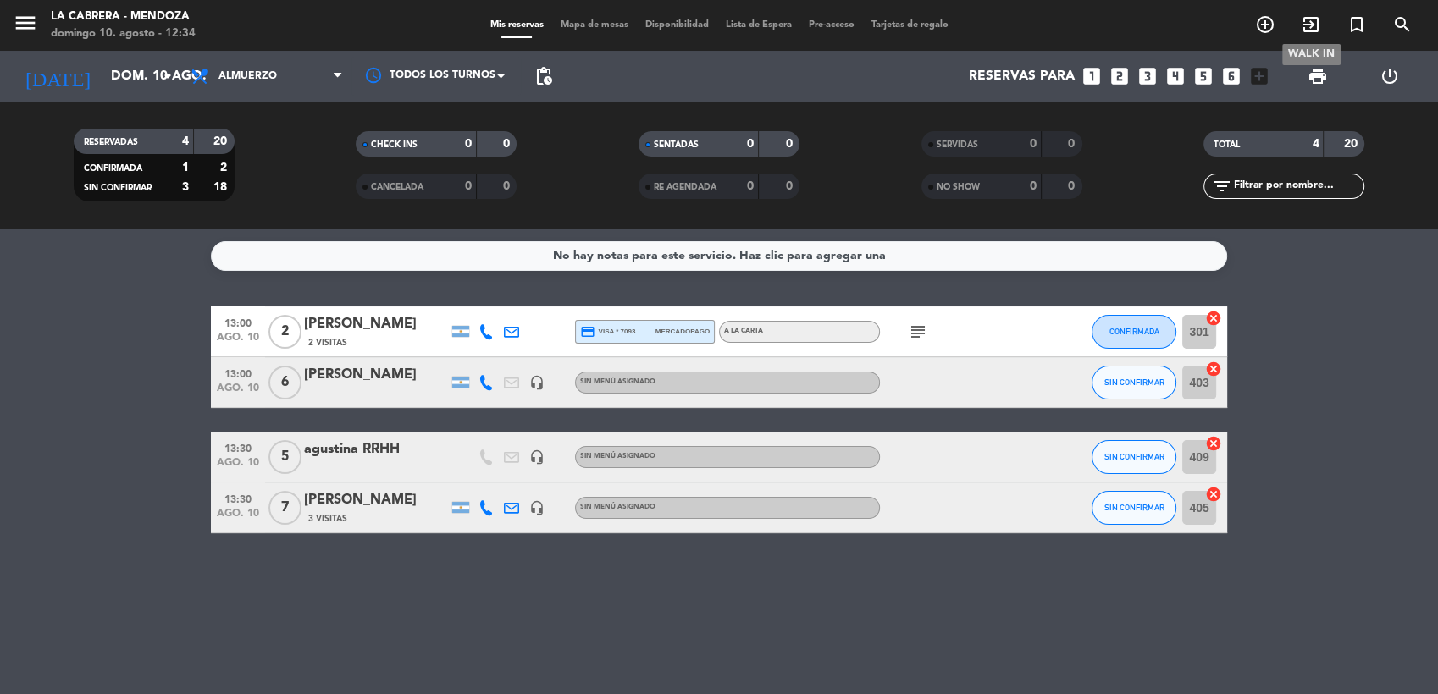
click at [1307, 31] on icon "exit_to_app" at bounding box center [1311, 24] width 20 height 20
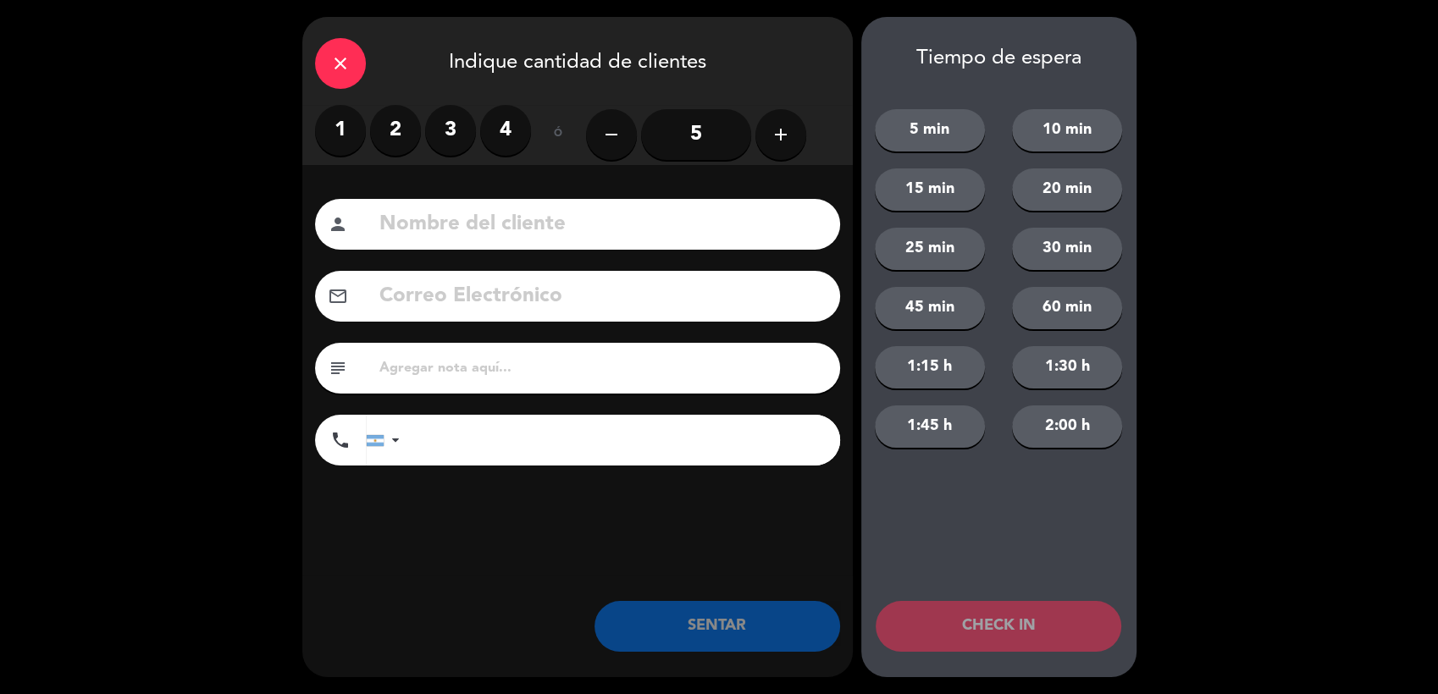
click at [393, 128] on label "2" at bounding box center [395, 130] width 51 height 51
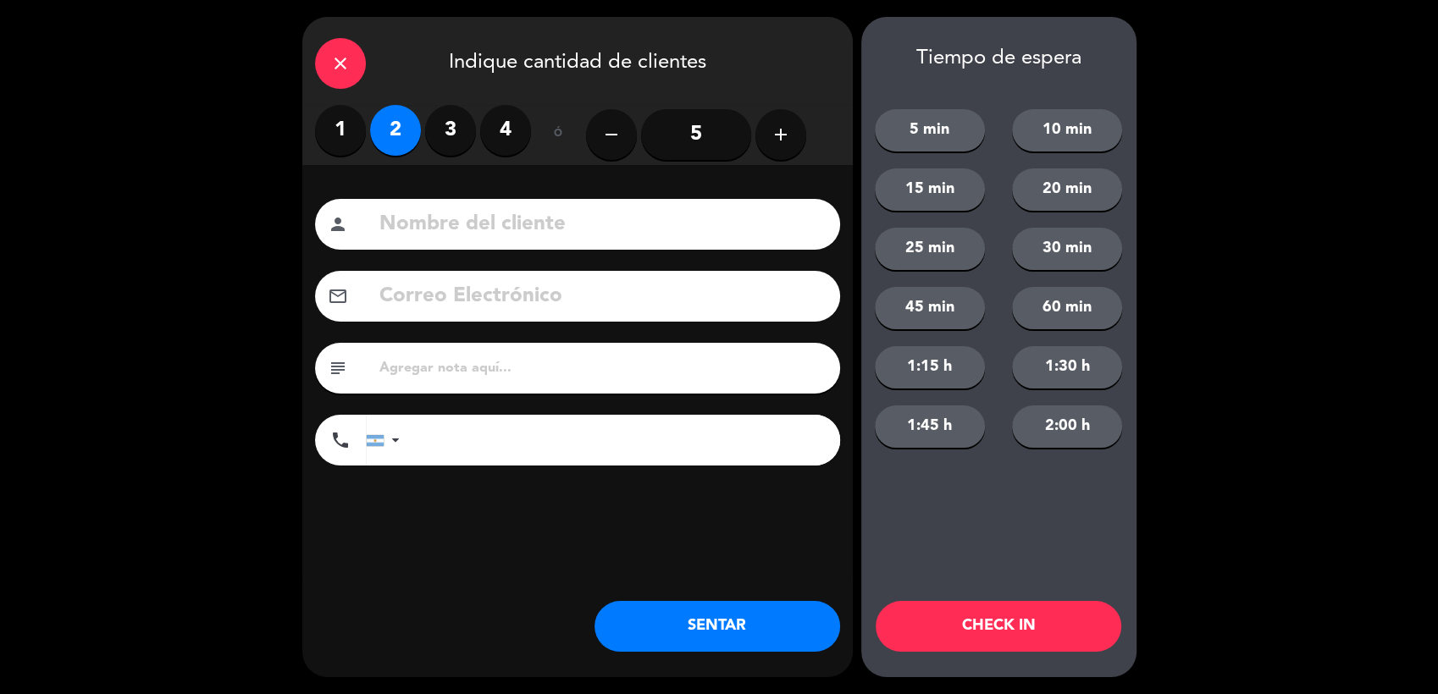
click at [473, 221] on input at bounding box center [603, 224] width 450 height 35
type input "penatio"
drag, startPoint x: 931, startPoint y: 323, endPoint x: 923, endPoint y: 317, distance: 9.7
click at [929, 322] on button "45 min" at bounding box center [930, 308] width 110 height 42
click at [666, 627] on button "SENTAR" at bounding box center [717, 626] width 246 height 51
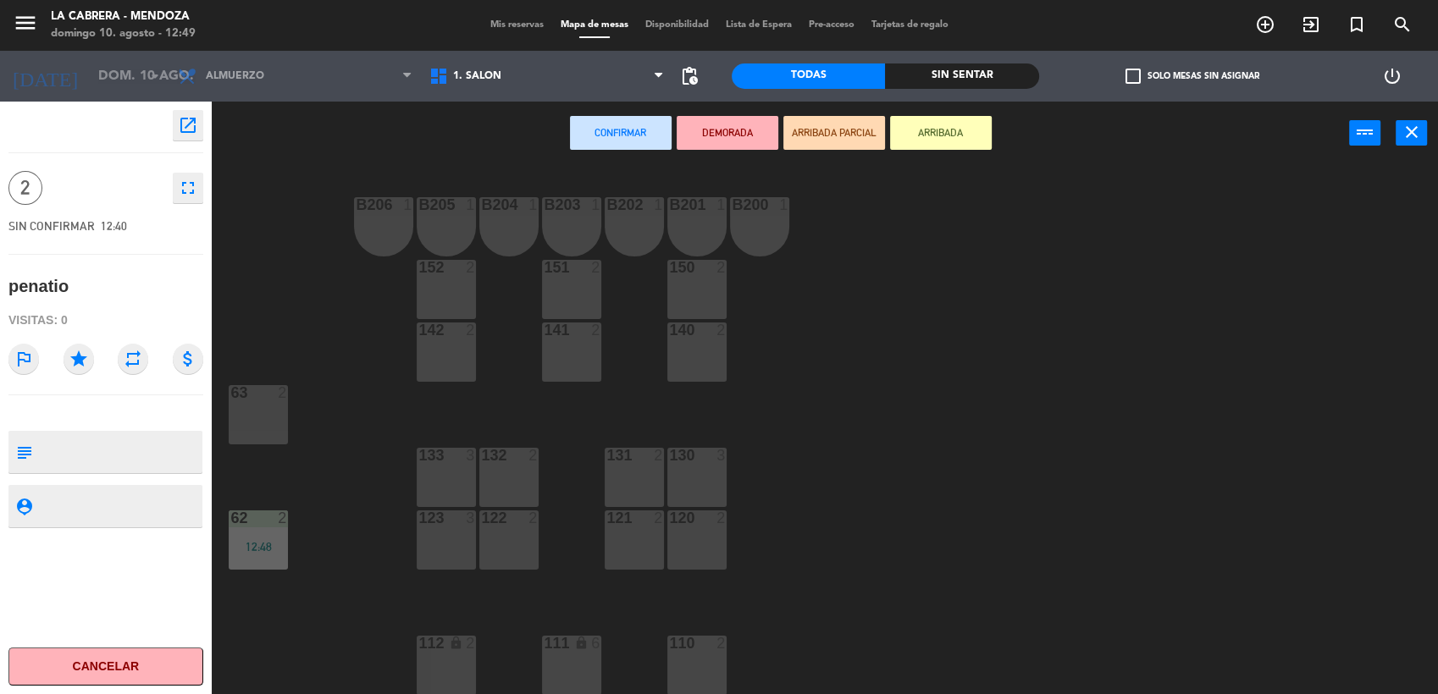
click at [304, 186] on div "B206 1 B205 1 B204 1 B203 1 B202 1 B201 1 B200 1 150 2 151 2 152 2 140 2 141 2 …" at bounding box center [832, 432] width 1212 height 529
click at [540, 24] on span "Mis reservas" at bounding box center [517, 24] width 70 height 9
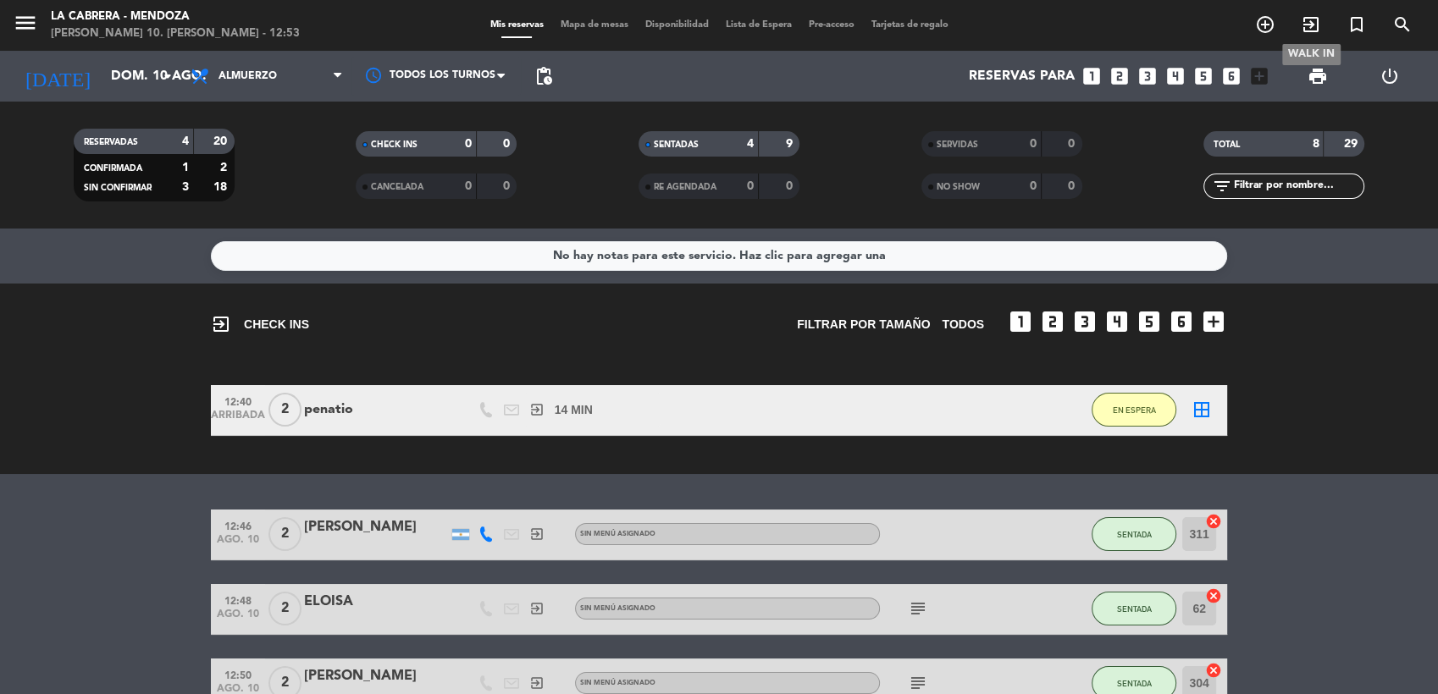
click at [1303, 19] on icon "exit_to_app" at bounding box center [1311, 24] width 20 height 20
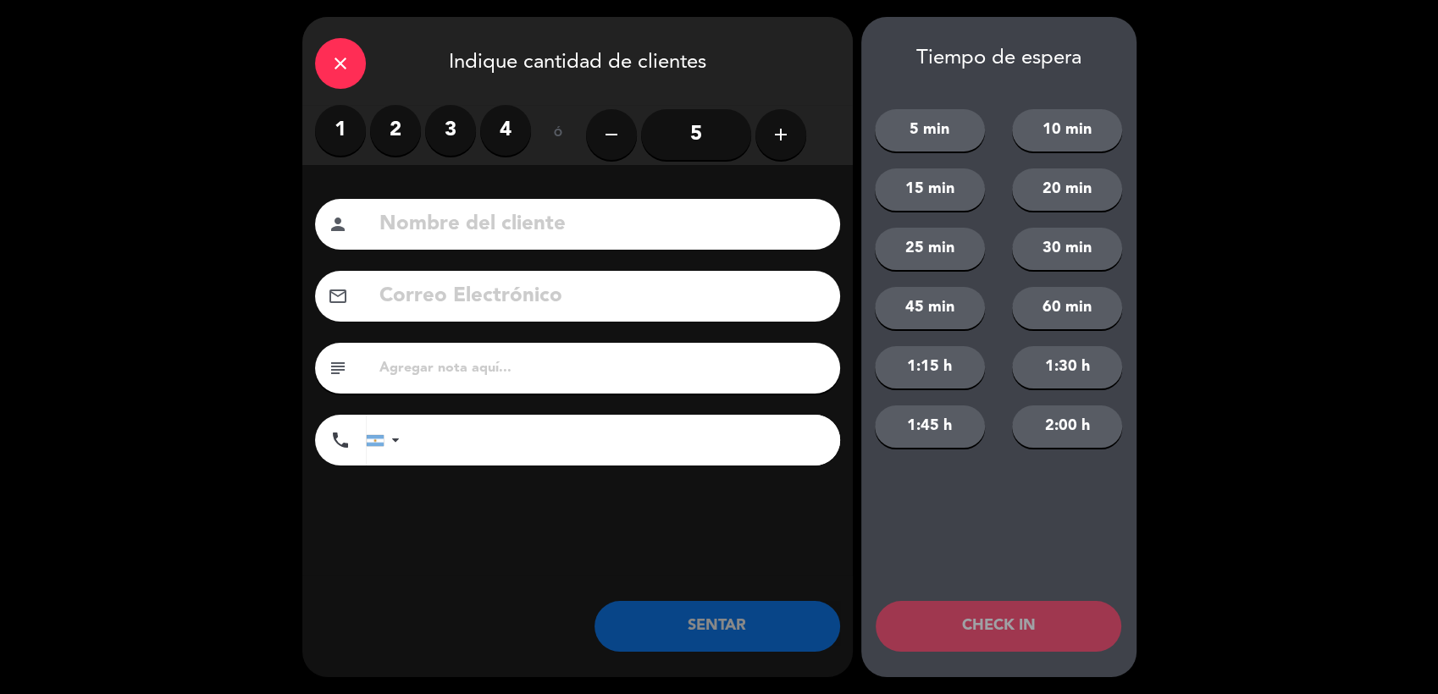
click at [382, 129] on label "2" at bounding box center [395, 130] width 51 height 51
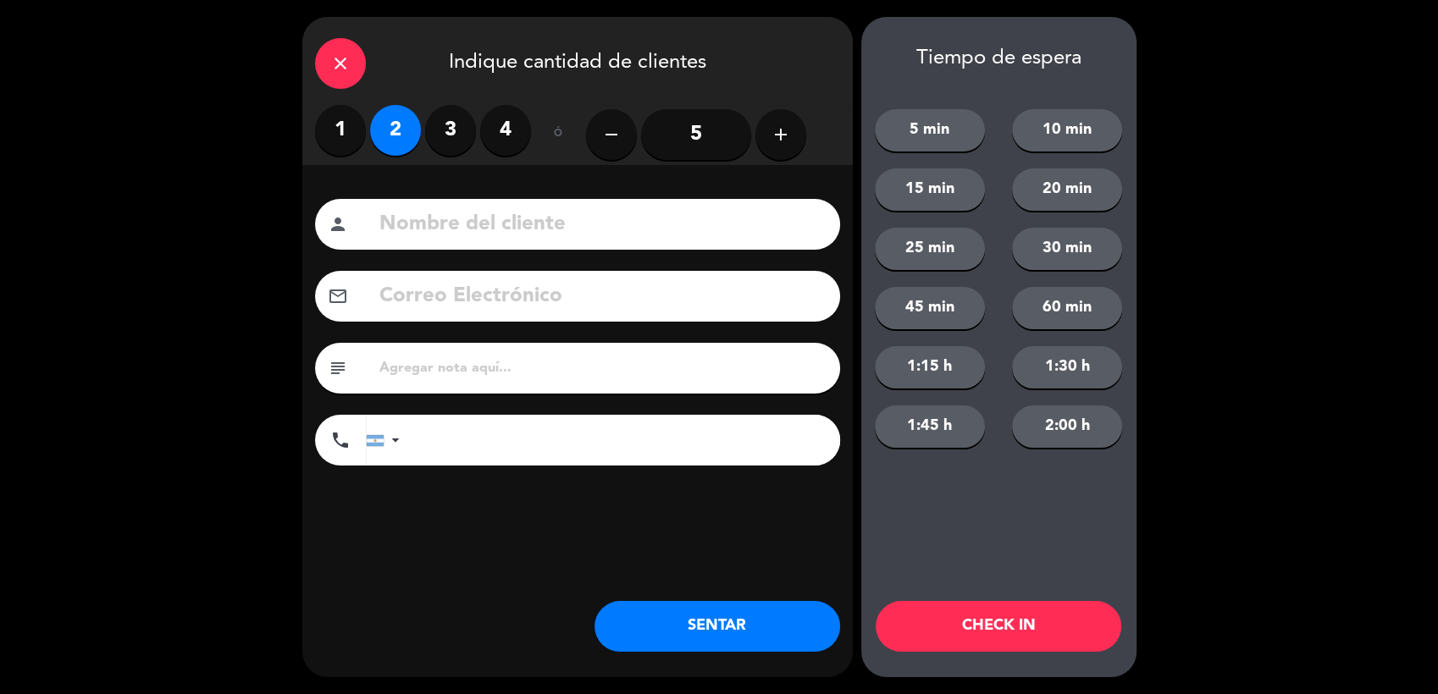
click at [441, 208] on input at bounding box center [603, 224] width 450 height 35
type input "H"
click at [420, 225] on input at bounding box center [603, 224] width 450 height 35
type input "[PERSON_NAME]"
click at [440, 356] on div "subject" at bounding box center [577, 368] width 525 height 51
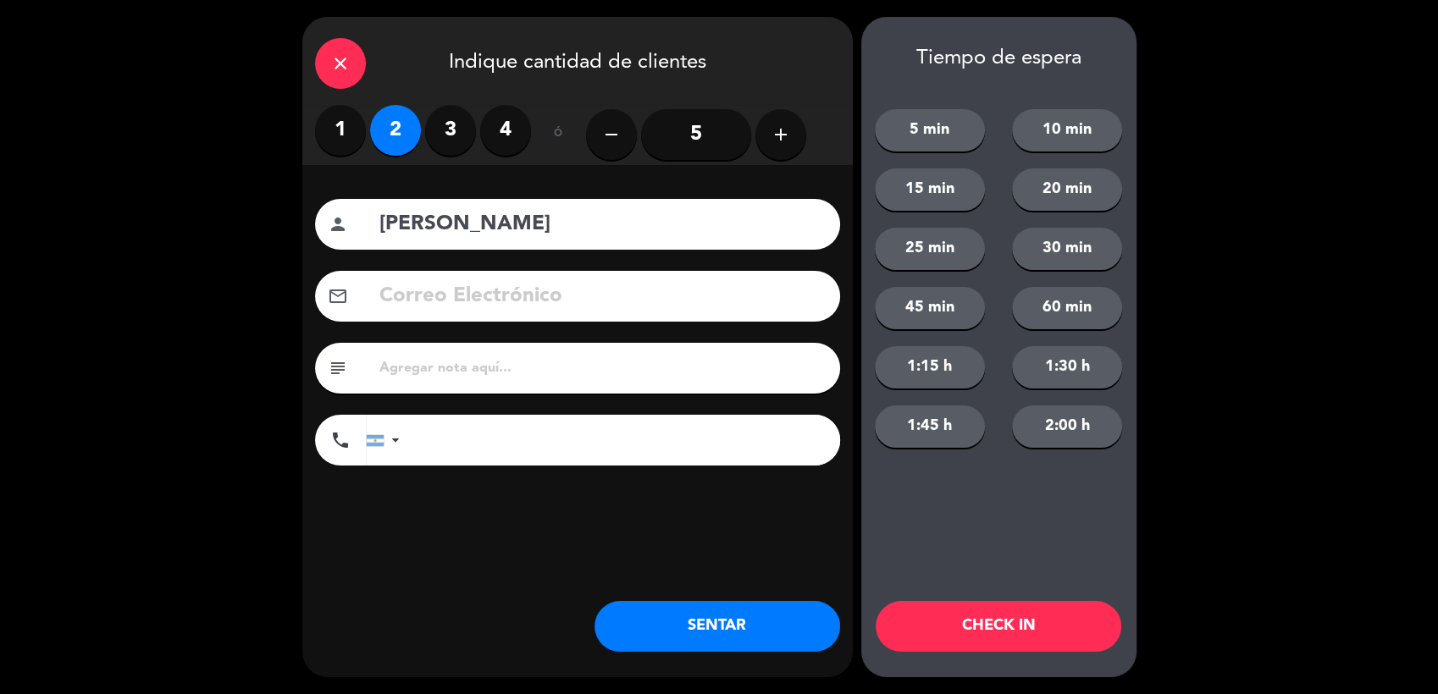
click at [453, 364] on input "text" at bounding box center [603, 368] width 450 height 24
type input "223 HUENTALA"
click at [658, 640] on button "SENTAR" at bounding box center [717, 626] width 246 height 51
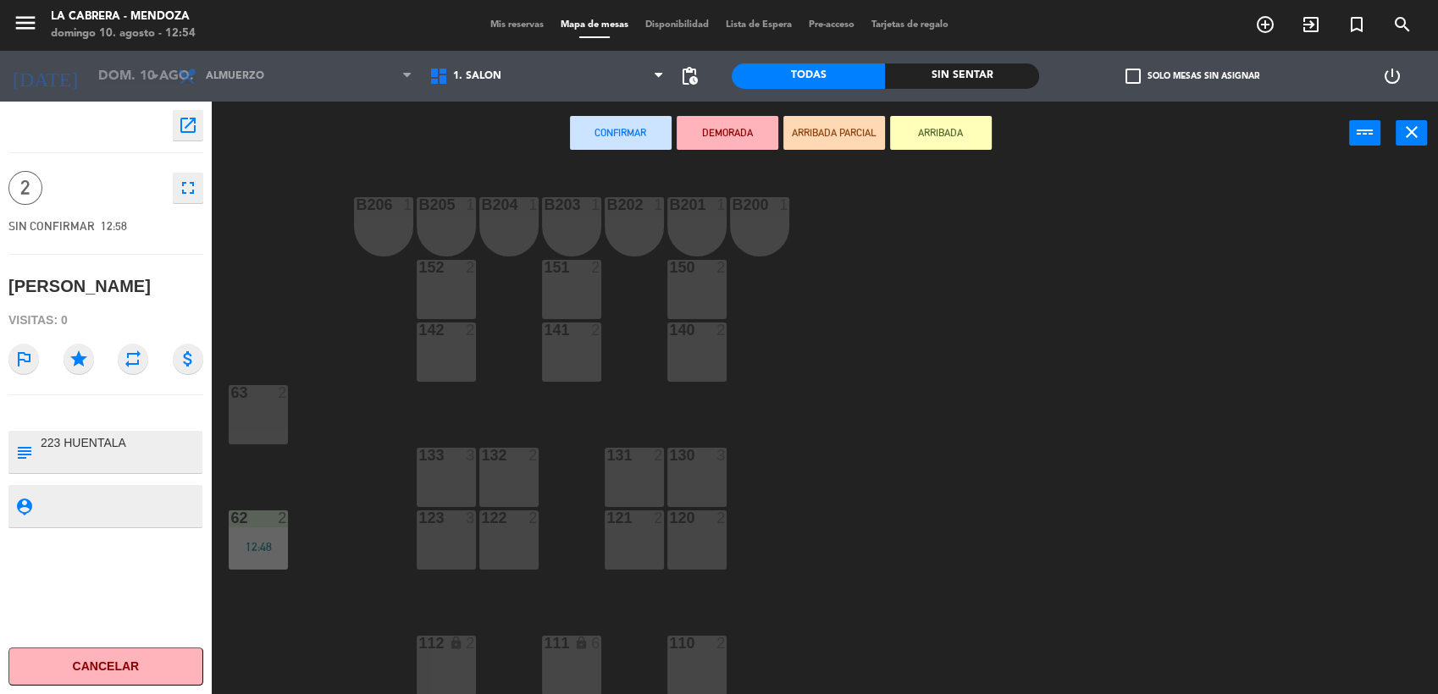
click at [347, 275] on div "B206 1 B205 1 B204 1 B203 1 B202 1 B201 1 B200 1 150 2 151 2 152 2 140 2 141 2 …" at bounding box center [832, 432] width 1212 height 529
click at [270, 165] on div "Confirmar DEMORADA ARRIBADA PARCIAL ARRIBADA power_input close" at bounding box center [780, 134] width 1137 height 64
click at [507, 30] on span "Mis reservas" at bounding box center [517, 24] width 70 height 9
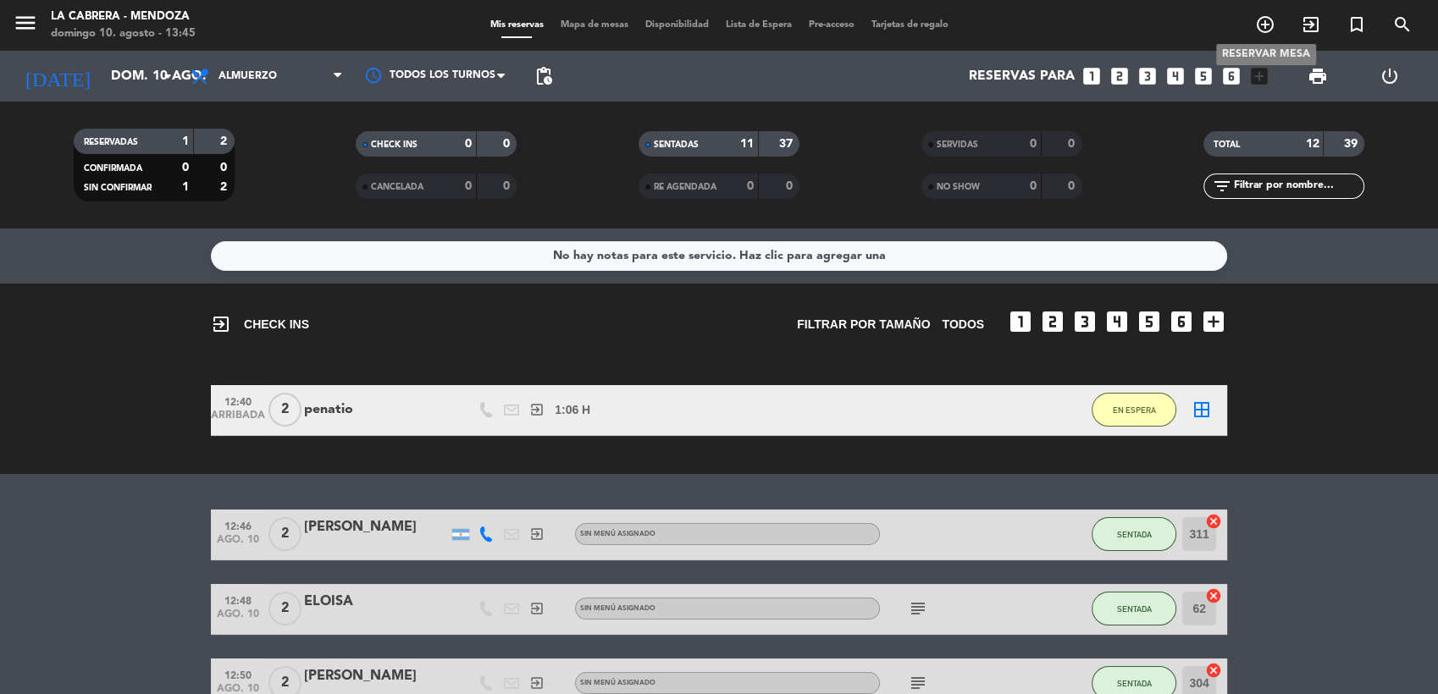
click at [1263, 30] on icon "add_circle_outline" at bounding box center [1265, 24] width 20 height 20
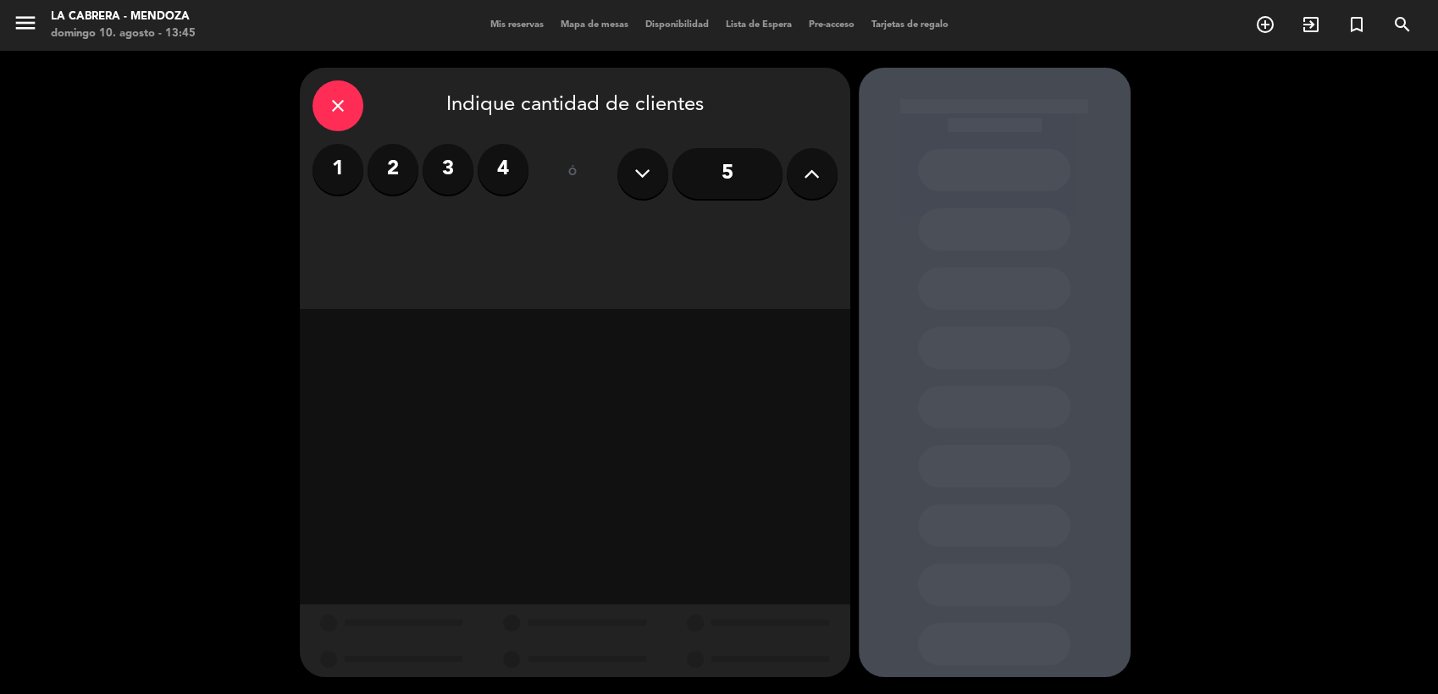
click at [398, 166] on label "2" at bounding box center [393, 169] width 51 height 51
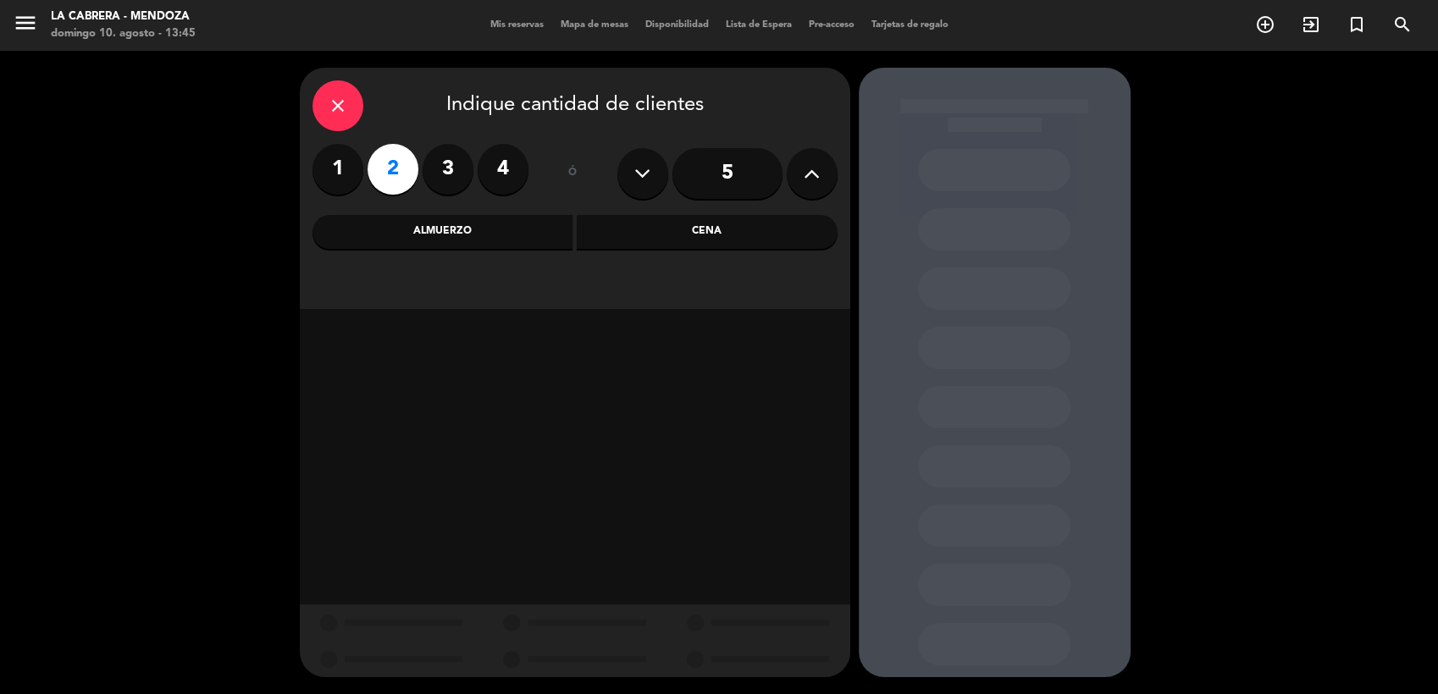
click at [532, 247] on div "Almuerzo" at bounding box center [442, 232] width 261 height 34
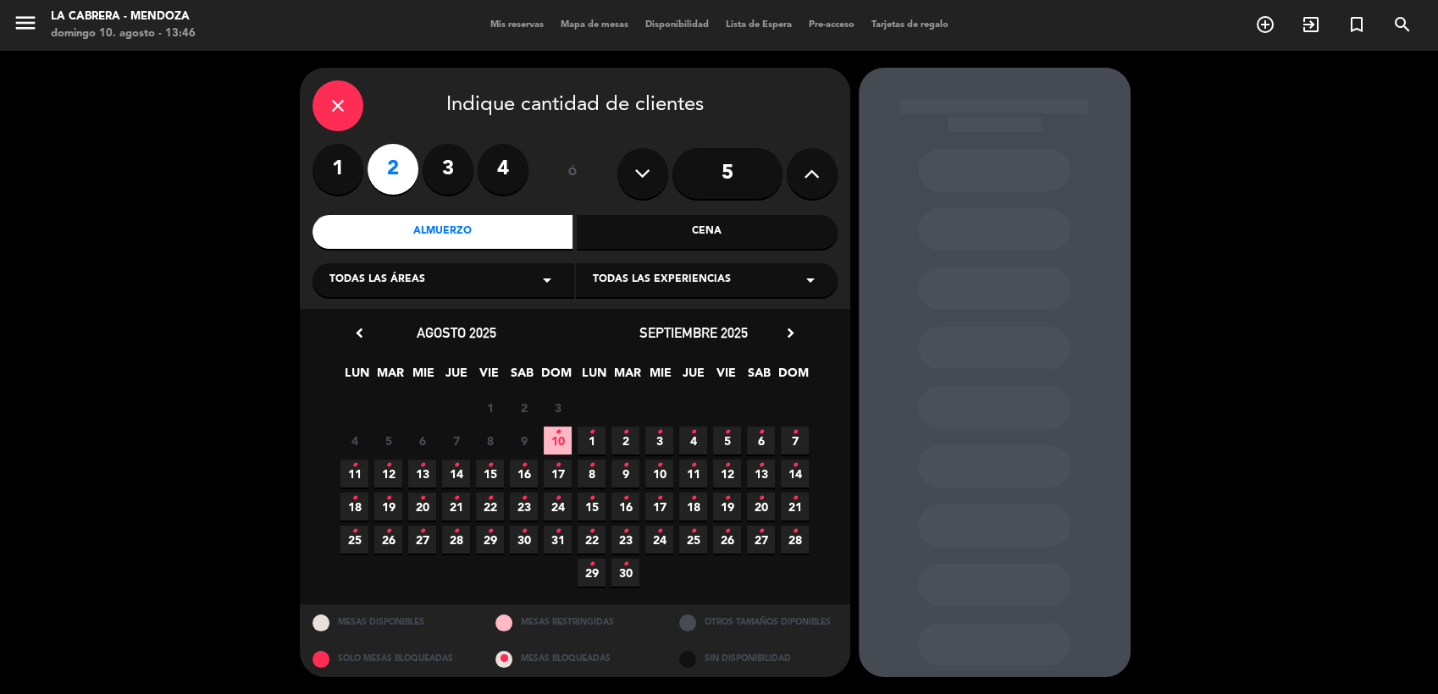
click at [561, 439] on span "10 •" at bounding box center [558, 441] width 28 height 28
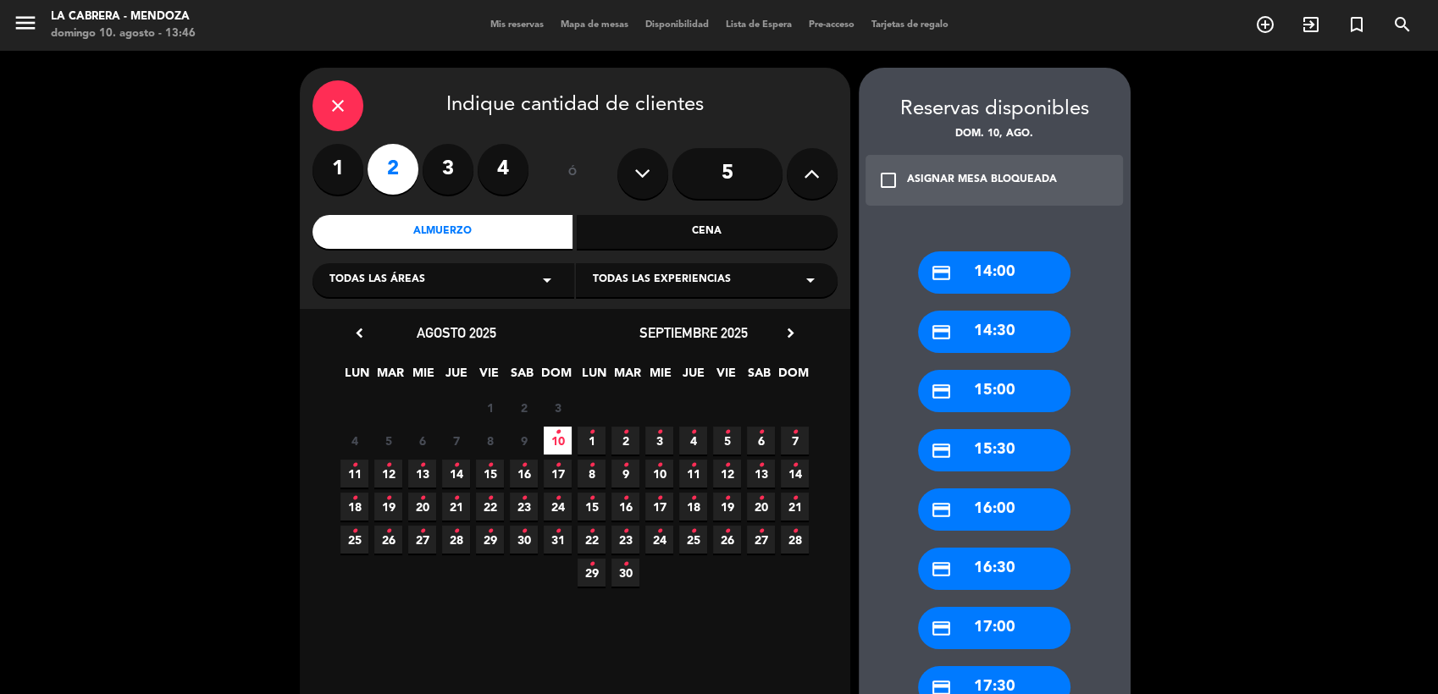
click at [1011, 285] on div "credit_card 14:00" at bounding box center [994, 272] width 152 height 42
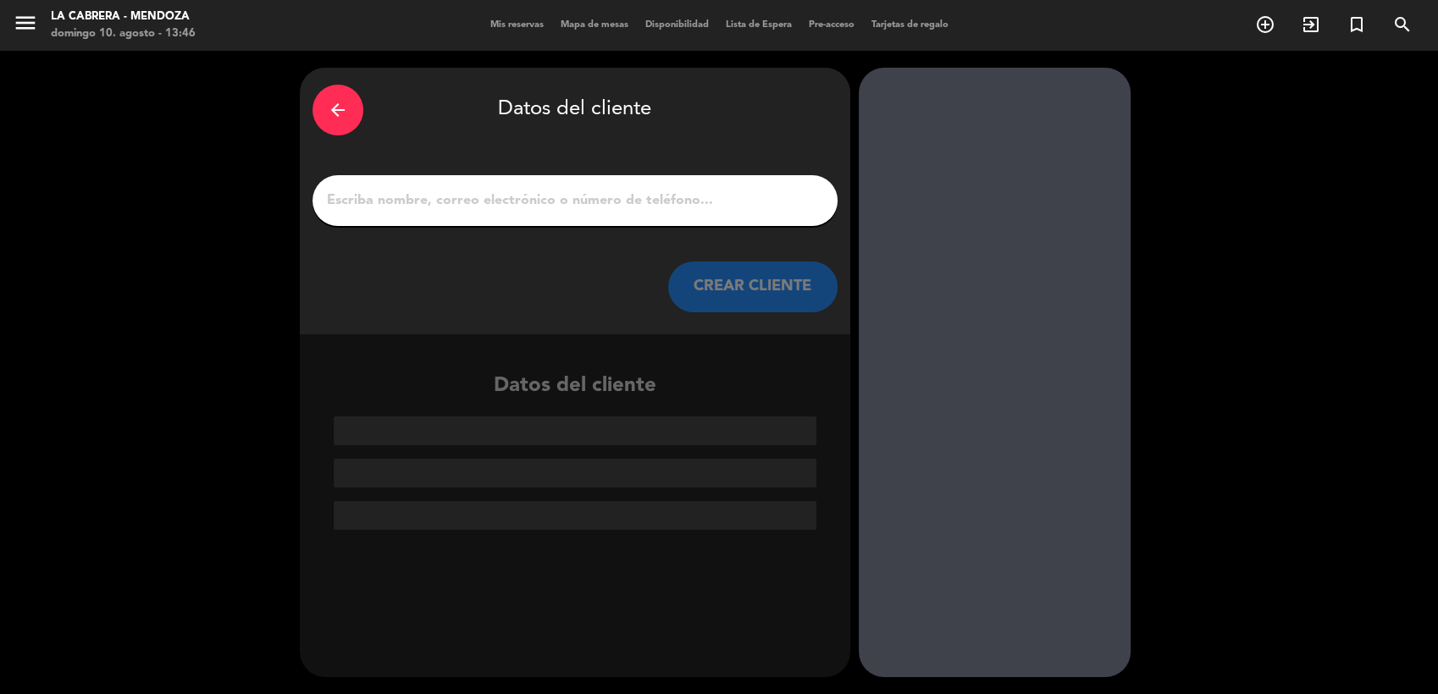
click at [552, 218] on div at bounding box center [574, 200] width 525 height 51
click at [550, 203] on input "1" at bounding box center [575, 201] width 500 height 24
click at [688, 193] on input "1" at bounding box center [575, 201] width 500 height 24
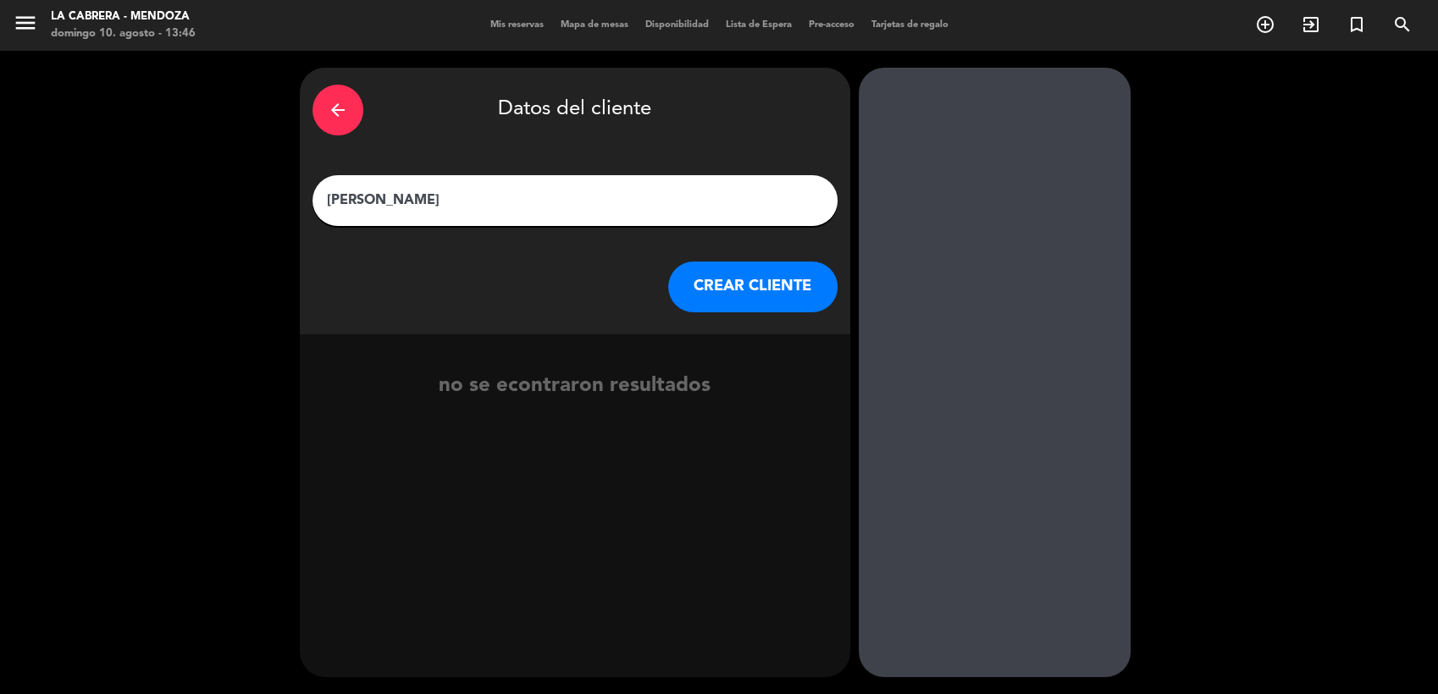
type input "[PERSON_NAME]"
click at [681, 284] on button "CREAR CLIENTE" at bounding box center [752, 287] width 169 height 51
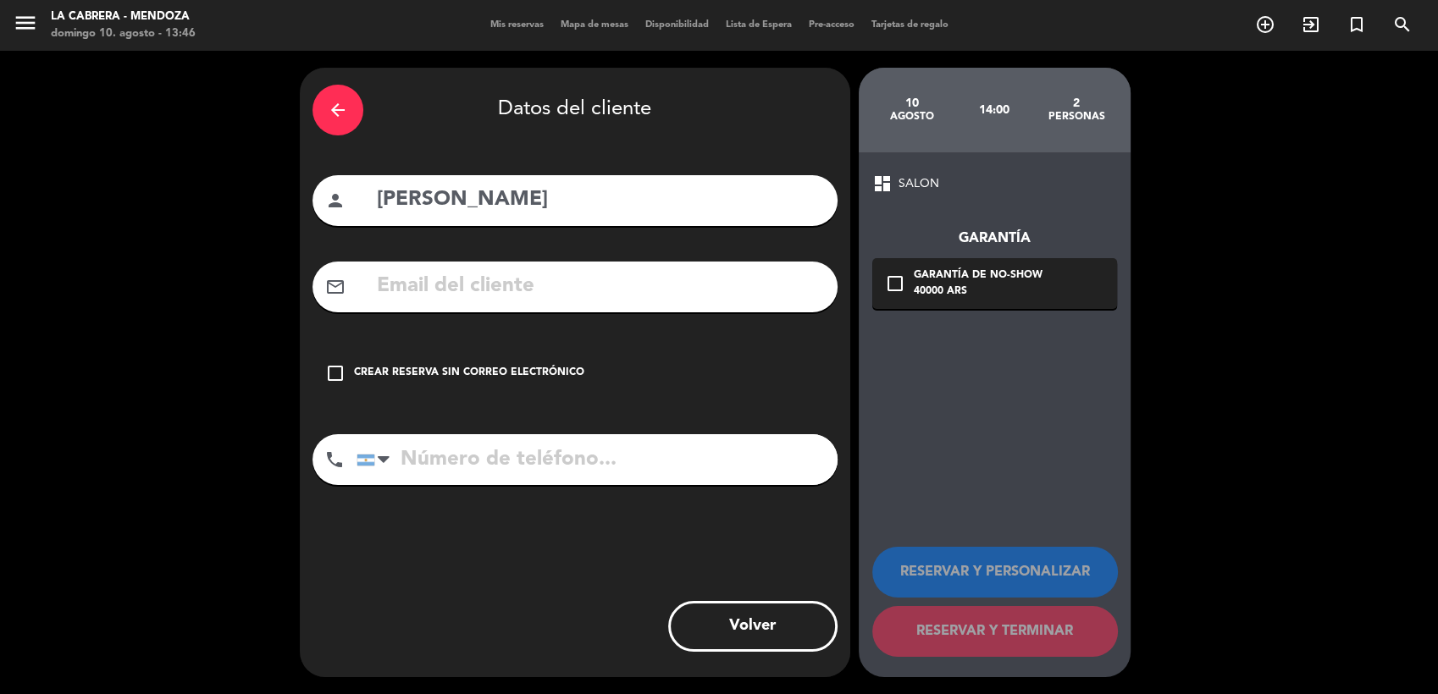
click at [323, 368] on div "check_box_outline_blank Crear reserva sin correo electrónico" at bounding box center [574, 373] width 525 height 51
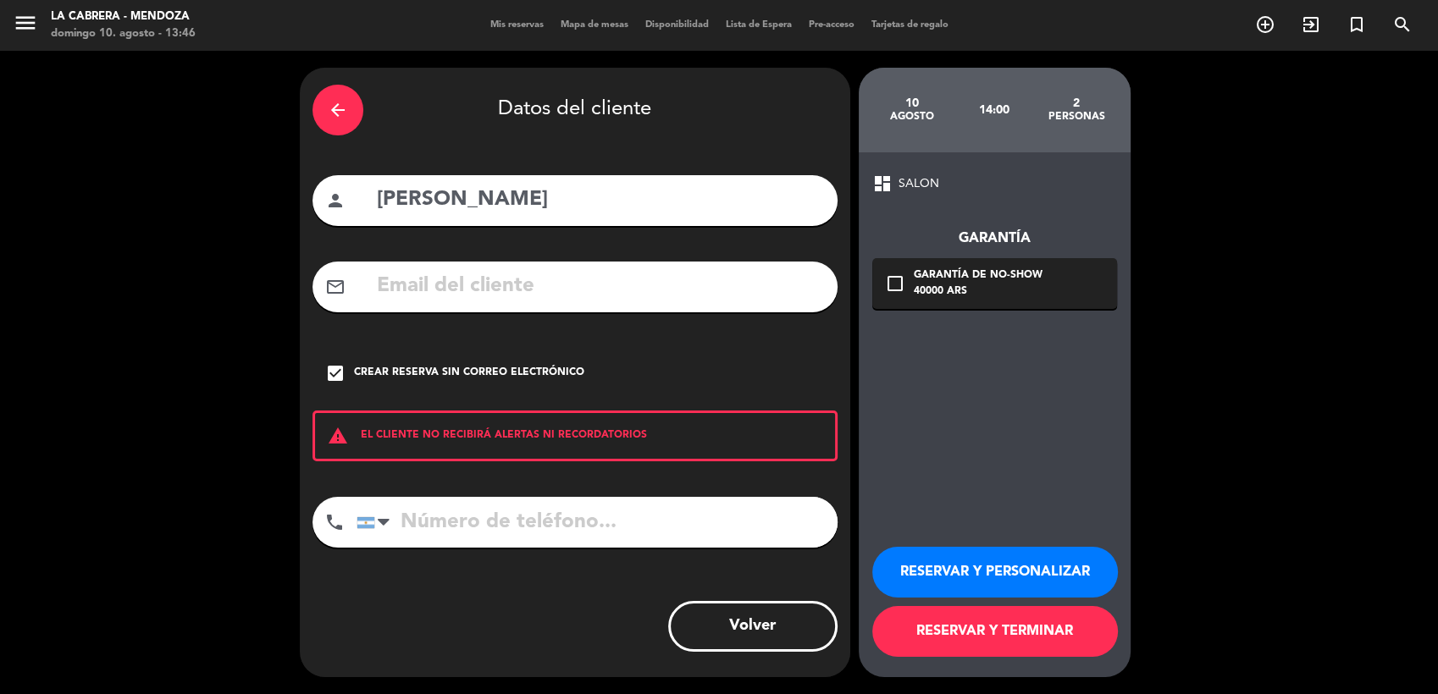
click at [974, 626] on button "RESERVAR Y TERMINAR" at bounding box center [995, 631] width 246 height 51
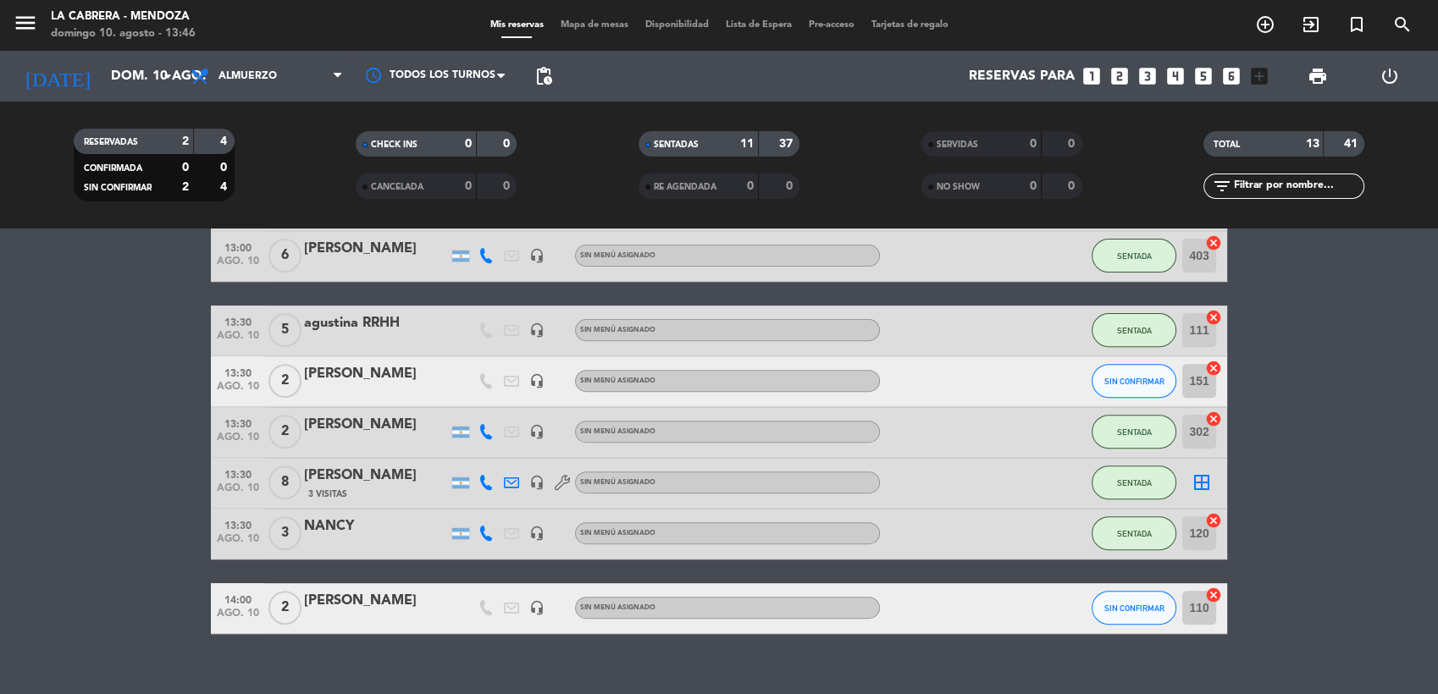
scroll to position [726, 0]
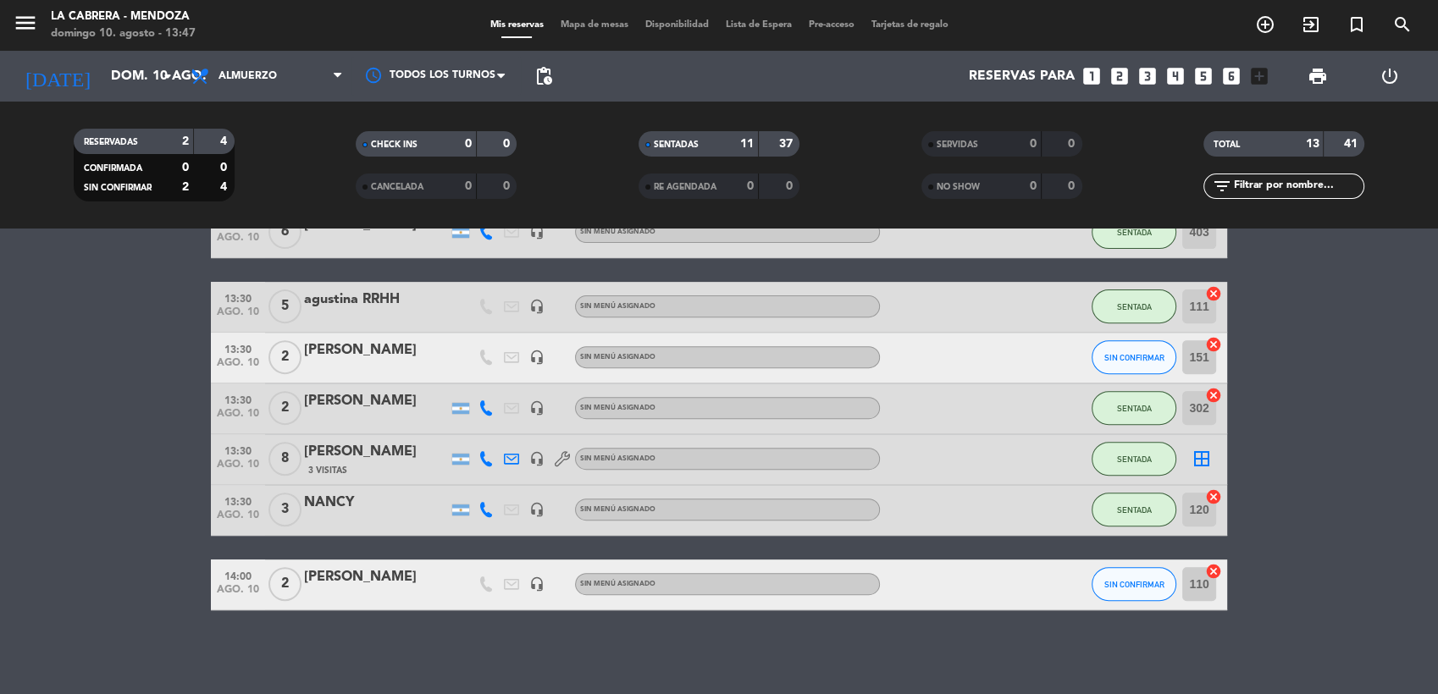
click at [587, 24] on span "Mapa de mesas" at bounding box center [594, 24] width 85 height 9
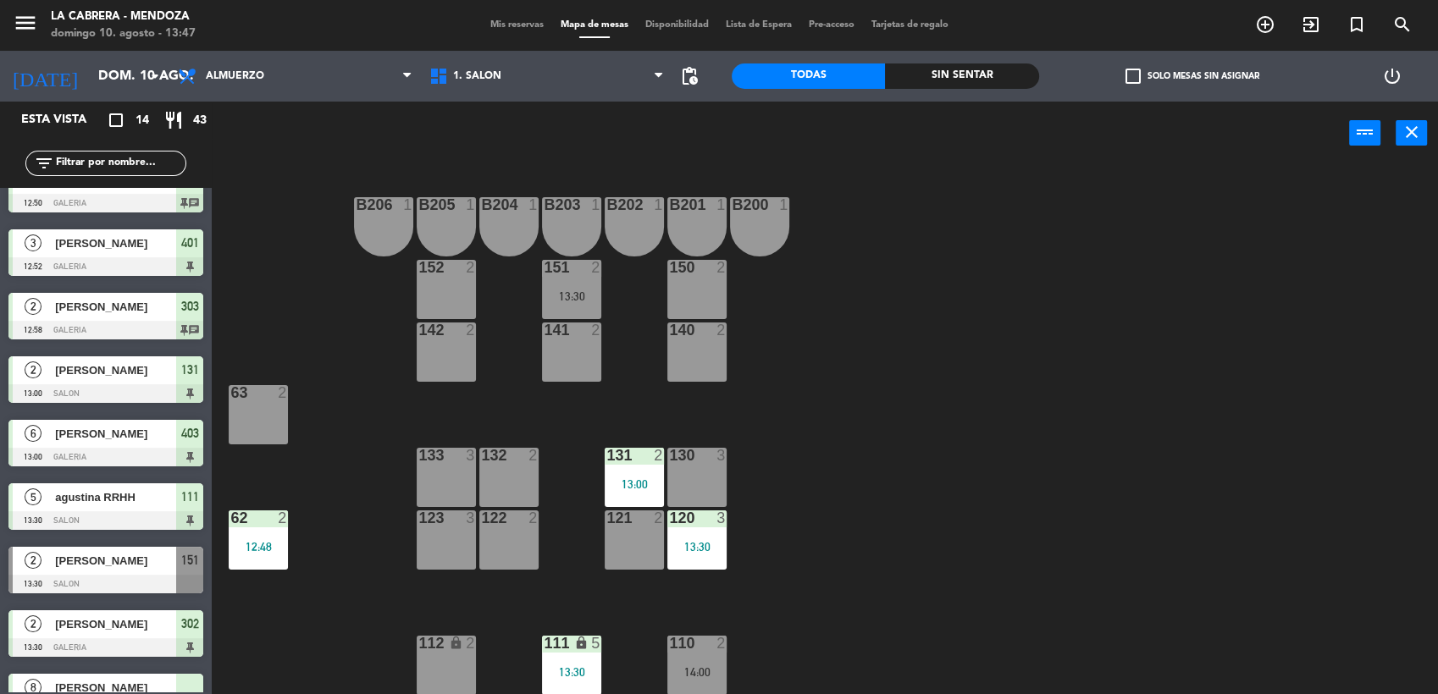
scroll to position [428, 0]
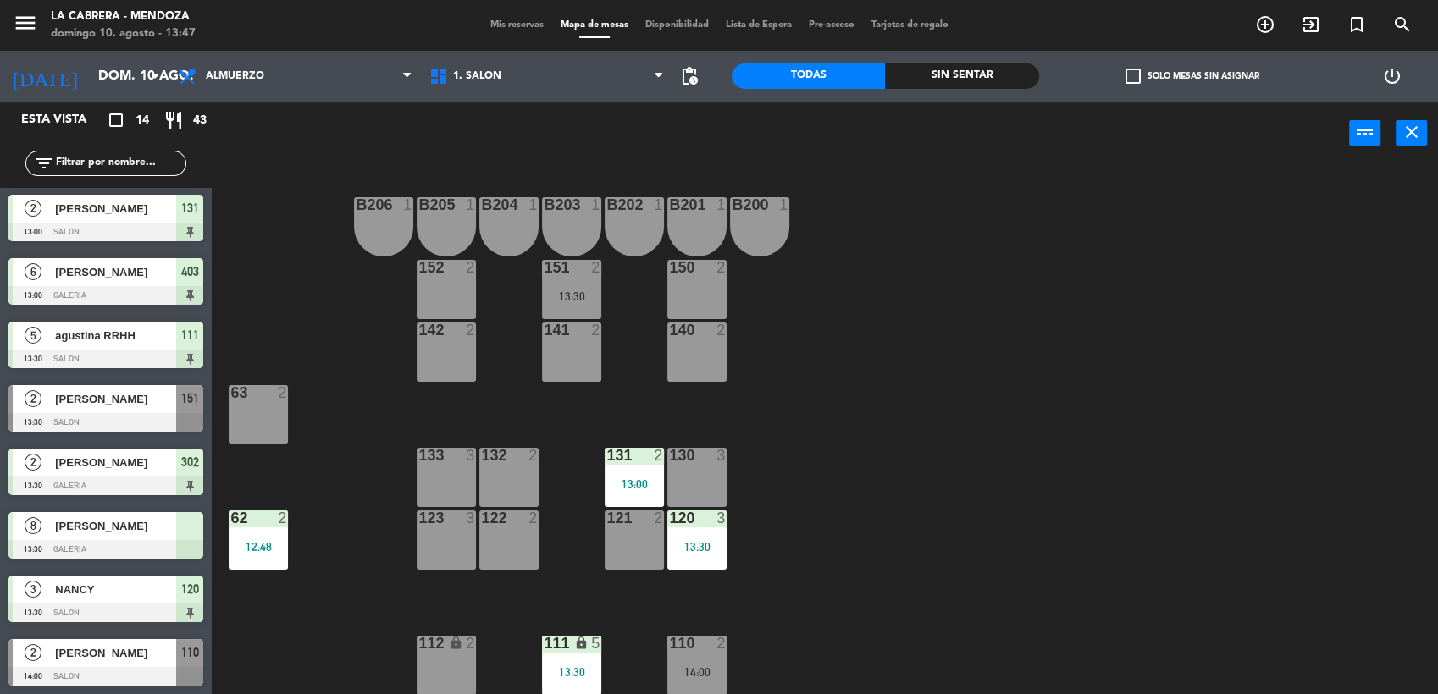
drag, startPoint x: 117, startPoint y: 660, endPoint x: 214, endPoint y: 538, distance: 156.1
click at [117, 657] on div "2 [PERSON_NAME] 14:00 SALON 110" at bounding box center [106, 663] width 212 height 64
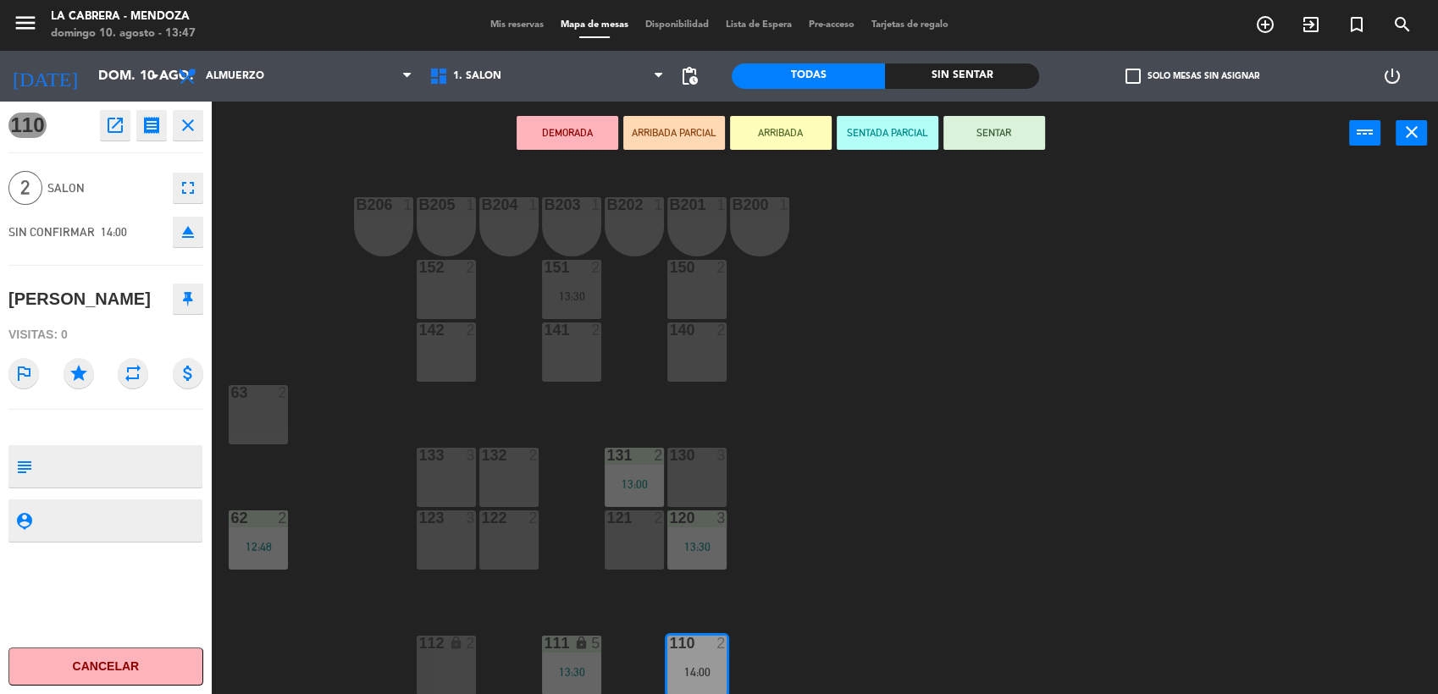
click at [267, 399] on div "63 2" at bounding box center [258, 414] width 59 height 59
click at [261, 409] on div "63 2" at bounding box center [258, 414] width 59 height 59
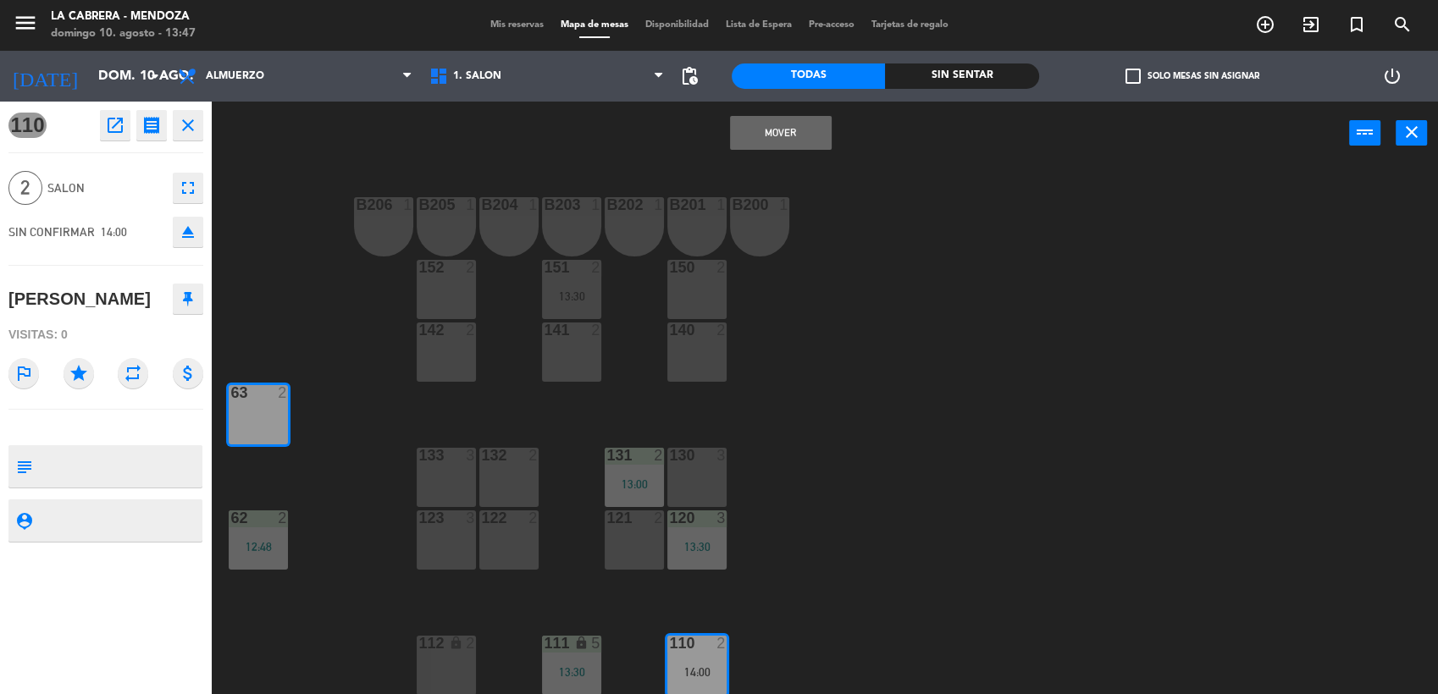
click at [793, 125] on button "Mover" at bounding box center [781, 133] width 102 height 34
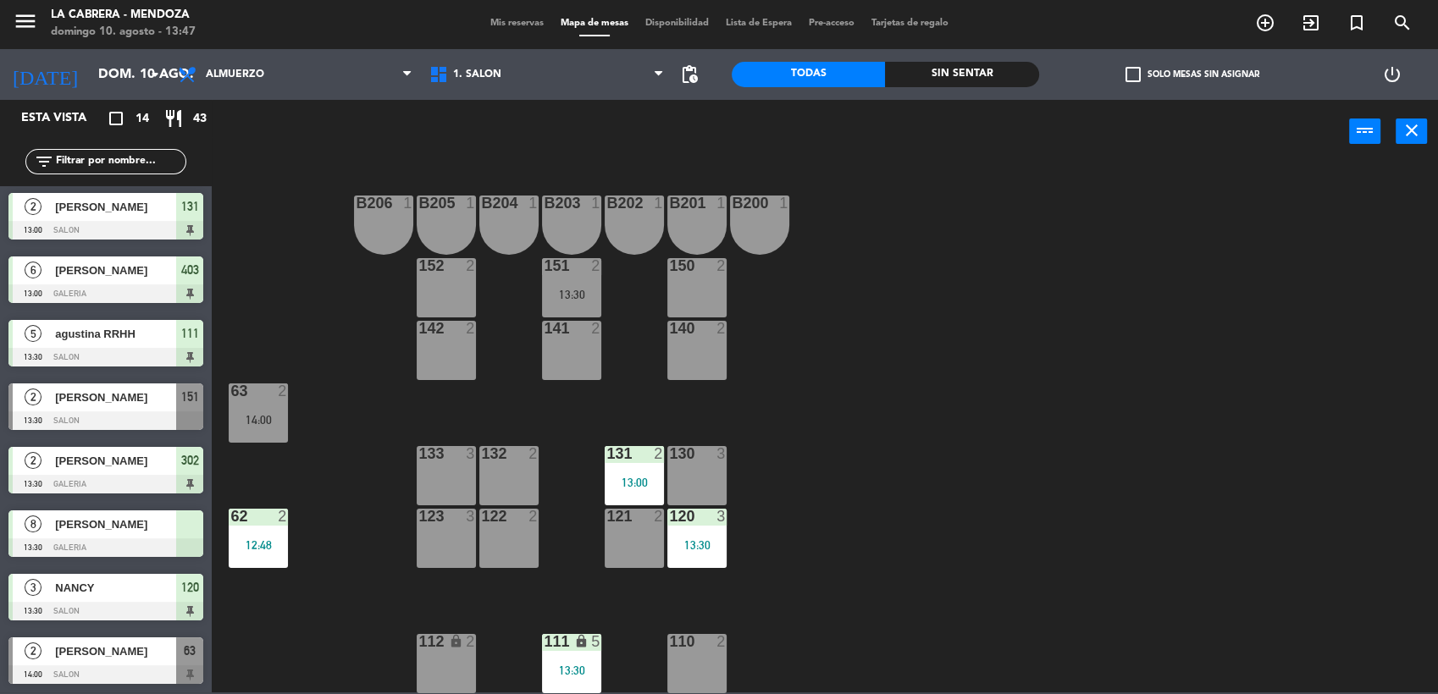
click at [321, 213] on div "B206 1 B205 1 B204 1 B203 1 B202 1 B201 1 B200 1 150 2 151 2 13:30 152 2 140 2 …" at bounding box center [832, 430] width 1212 height 529
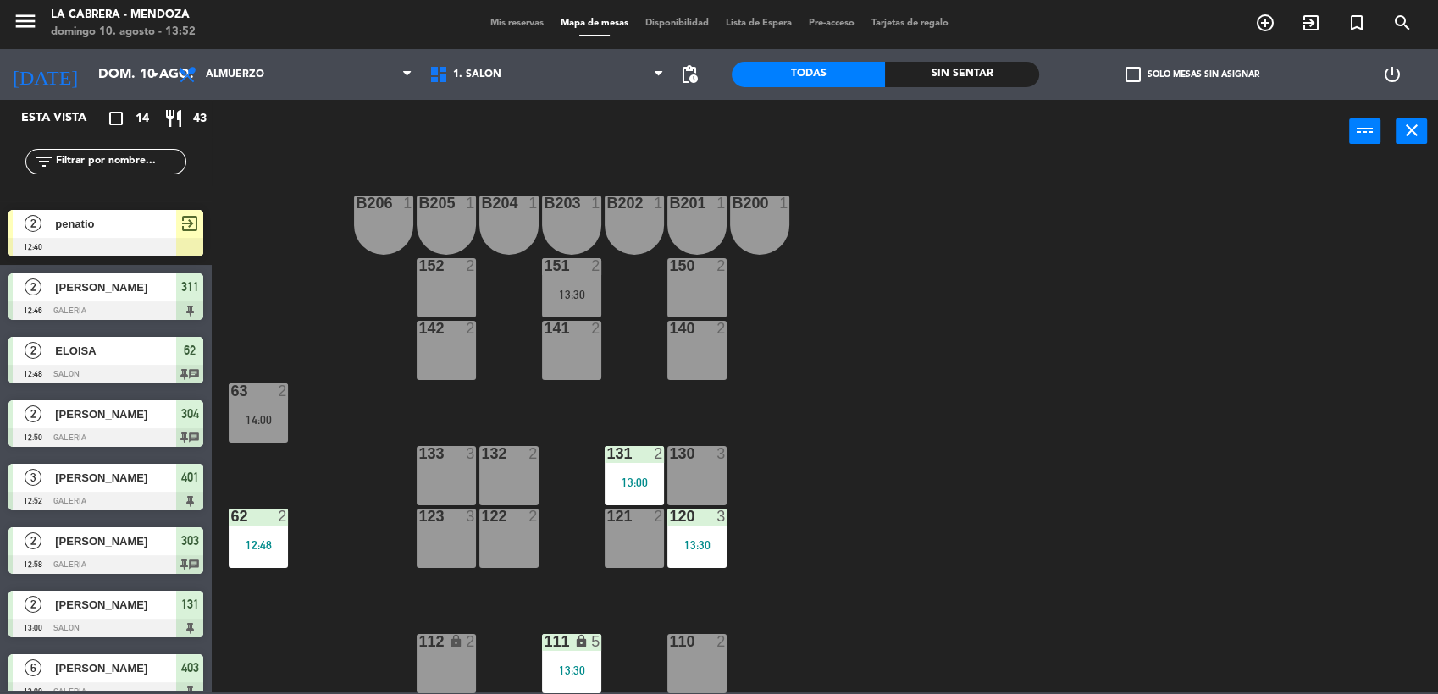
scroll to position [0, 0]
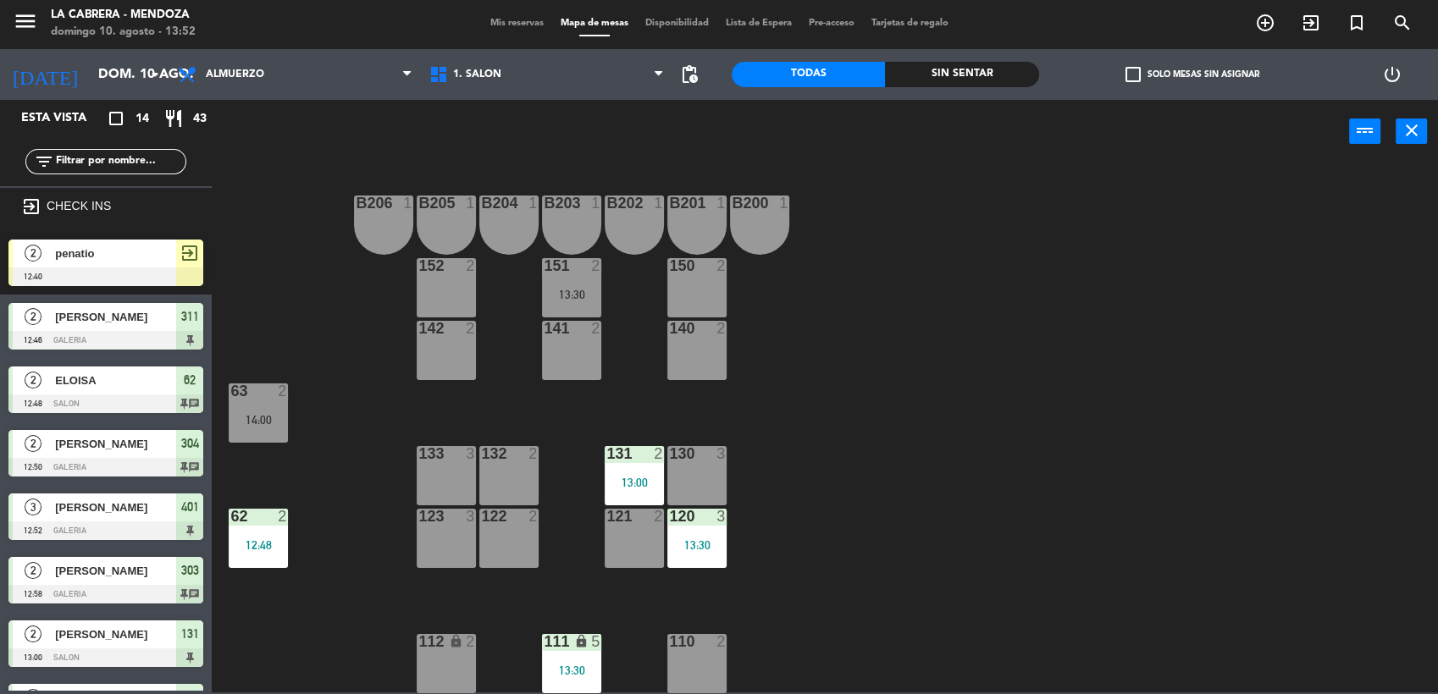
drag, startPoint x: 161, startPoint y: 379, endPoint x: 0, endPoint y: 472, distance: 185.5
drag, startPoint x: 0, startPoint y: 472, endPoint x: 1180, endPoint y: 68, distance: 1246.8
click at [1180, 68] on label "check_box_outline_blank Solo mesas sin asignar" at bounding box center [1192, 74] width 134 height 15
click at [1192, 75] on input "check_box_outline_blank Solo mesas sin asignar" at bounding box center [1192, 75] width 0 height 0
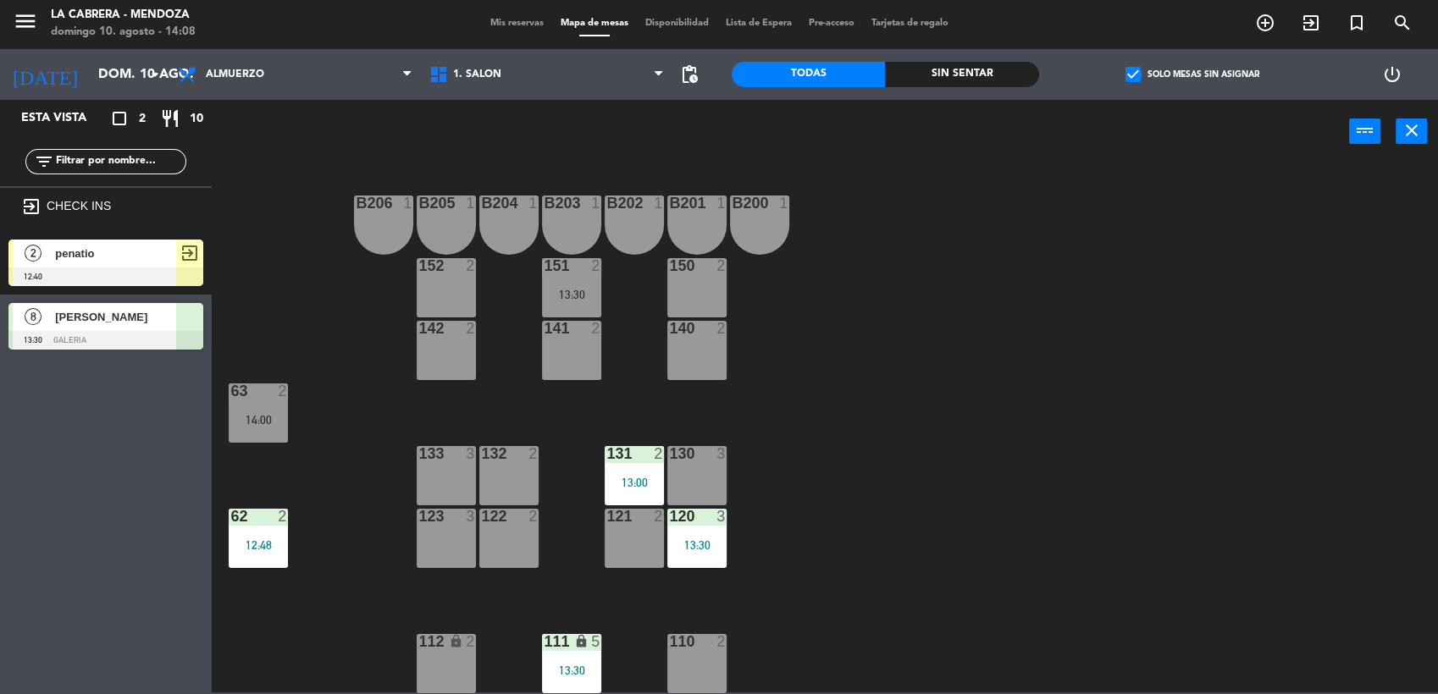
click at [495, 25] on span "Mis reservas" at bounding box center [517, 23] width 70 height 9
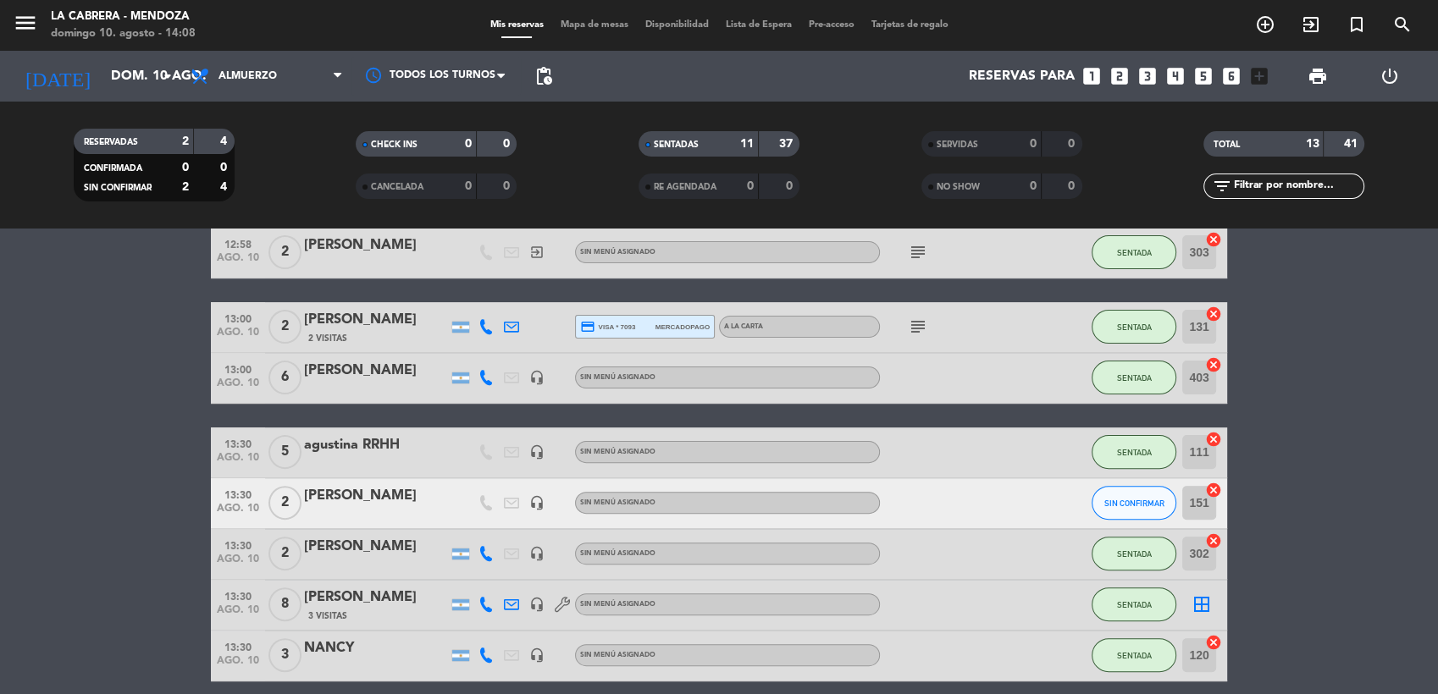
scroll to position [688, 0]
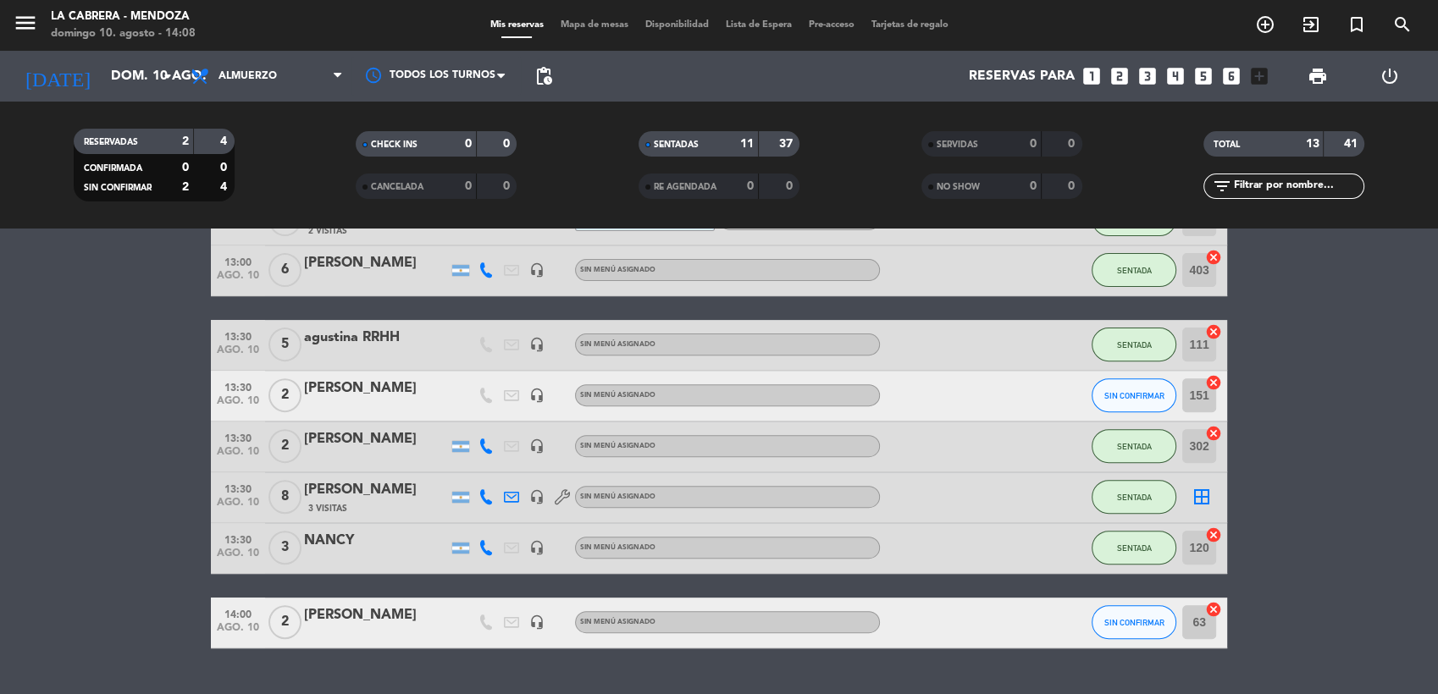
click at [584, 28] on span "Mapa de mesas" at bounding box center [594, 24] width 85 height 9
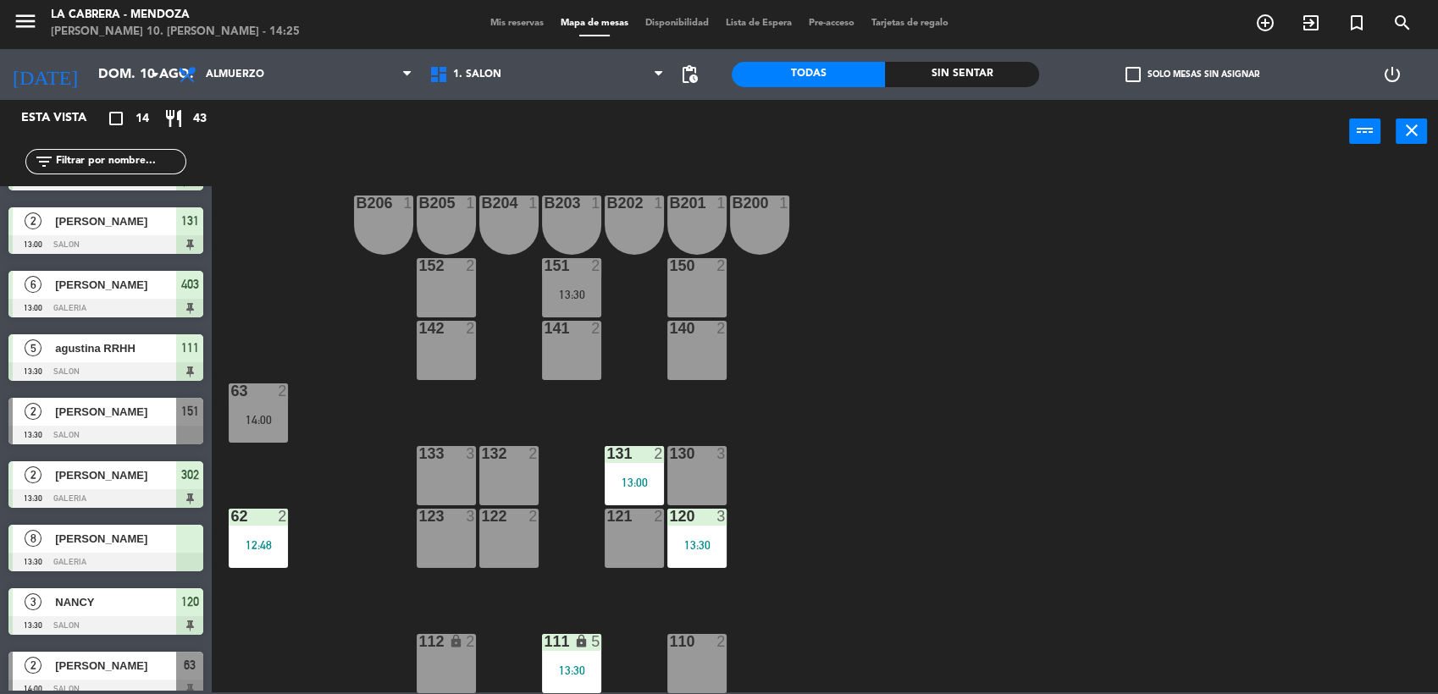
scroll to position [428, 0]
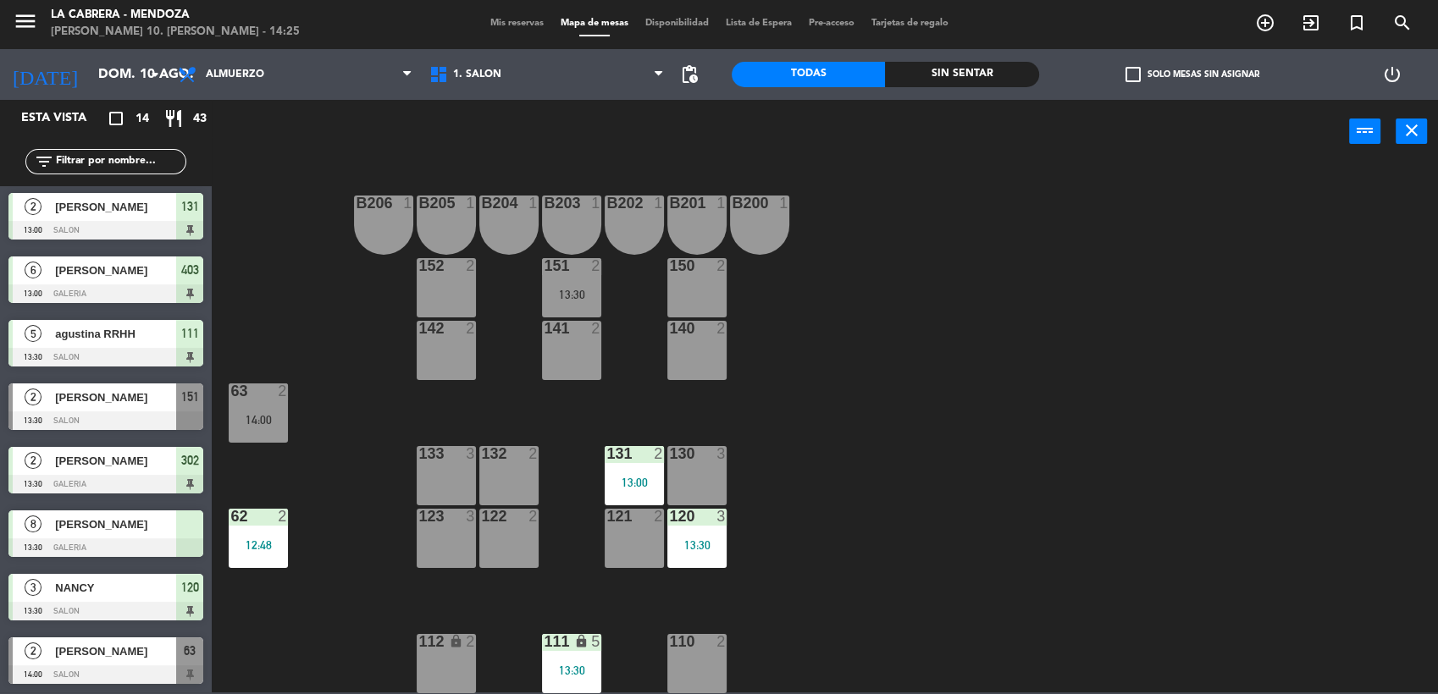
click at [96, 654] on span "[PERSON_NAME]" at bounding box center [115, 652] width 121 height 18
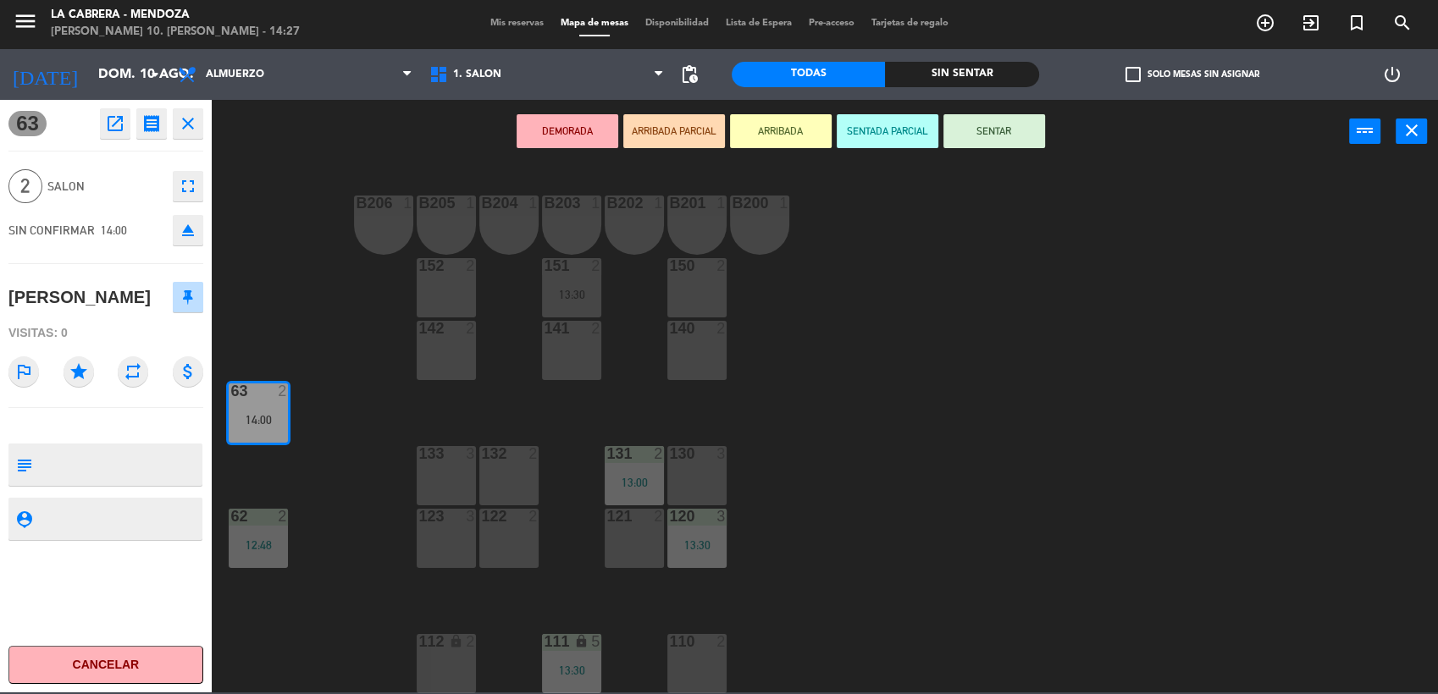
click at [298, 217] on div "B206 1 B205 1 B204 1 B203 1 B202 1 B201 1 B200 1 150 2 151 2 13:30 152 2 140 2 …" at bounding box center [832, 430] width 1212 height 529
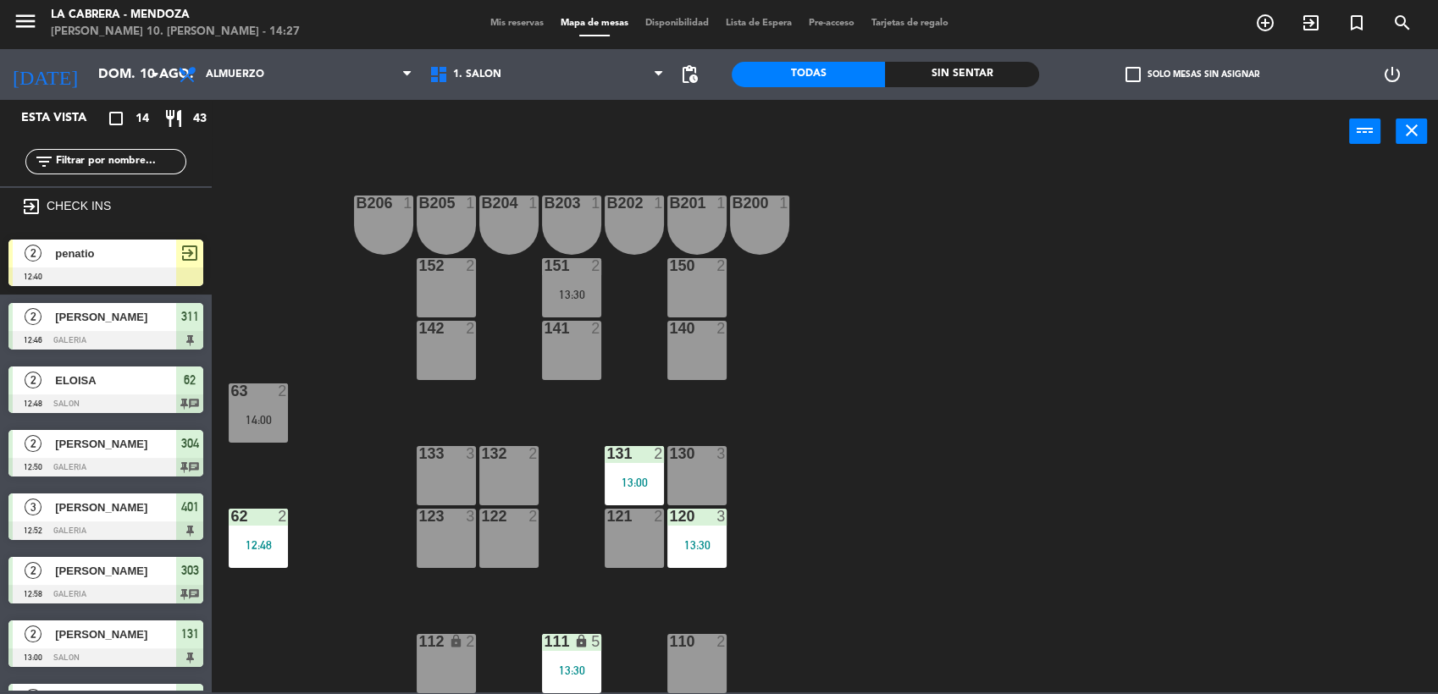
scroll to position [270, 0]
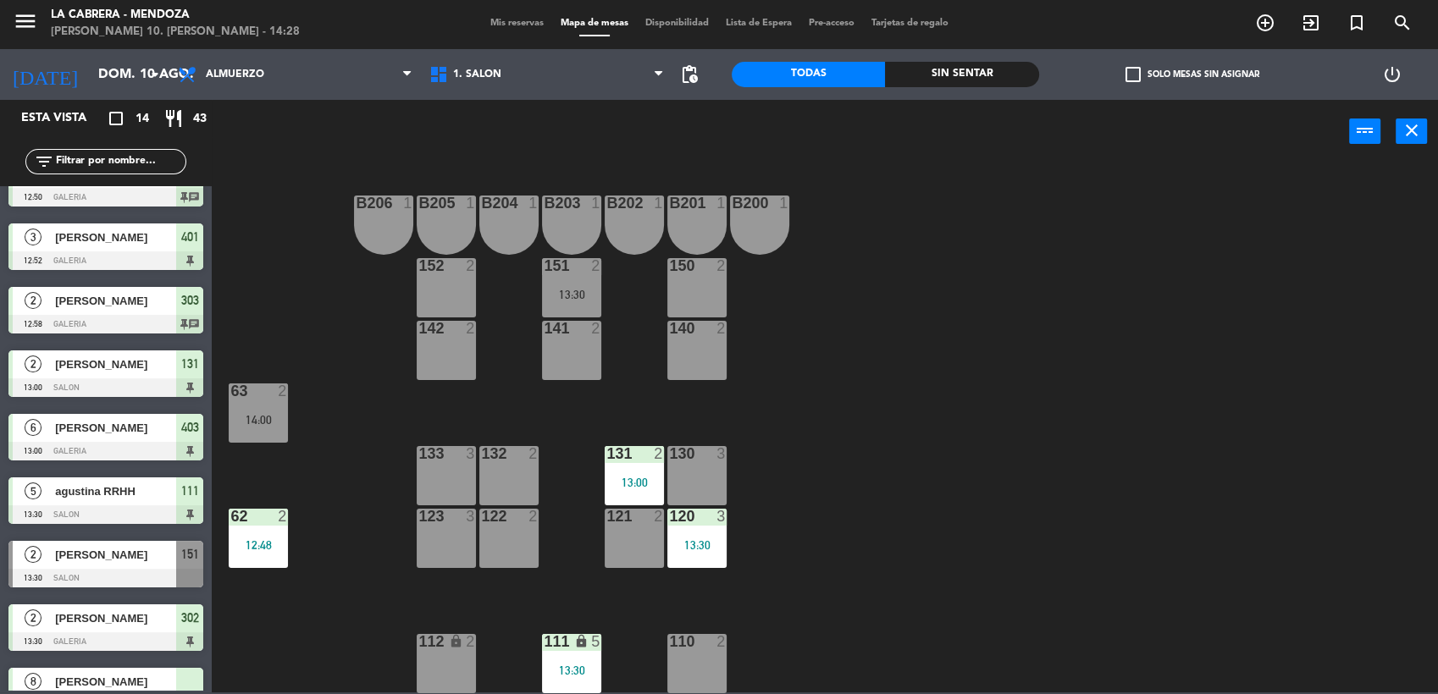
click at [525, 19] on span "Mis reservas" at bounding box center [517, 23] width 70 height 9
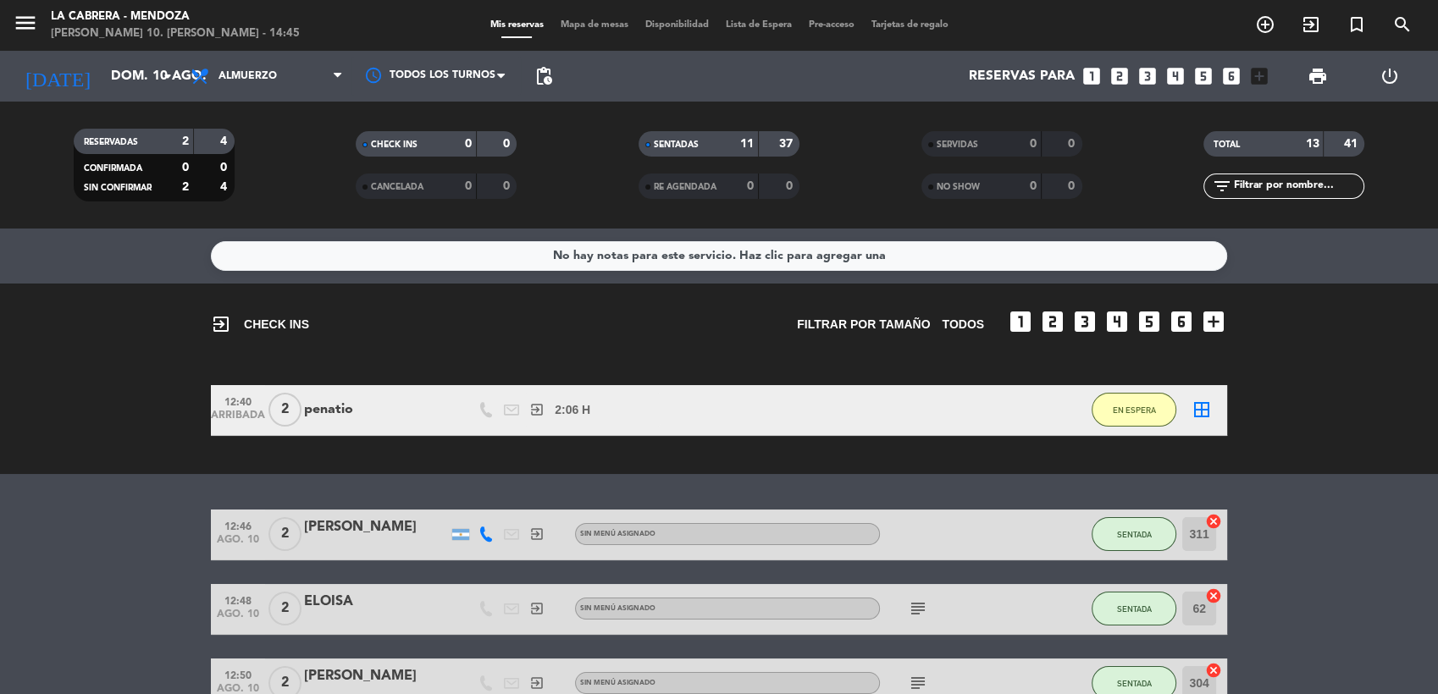
click at [436, 405] on div "penatio" at bounding box center [376, 410] width 144 height 22
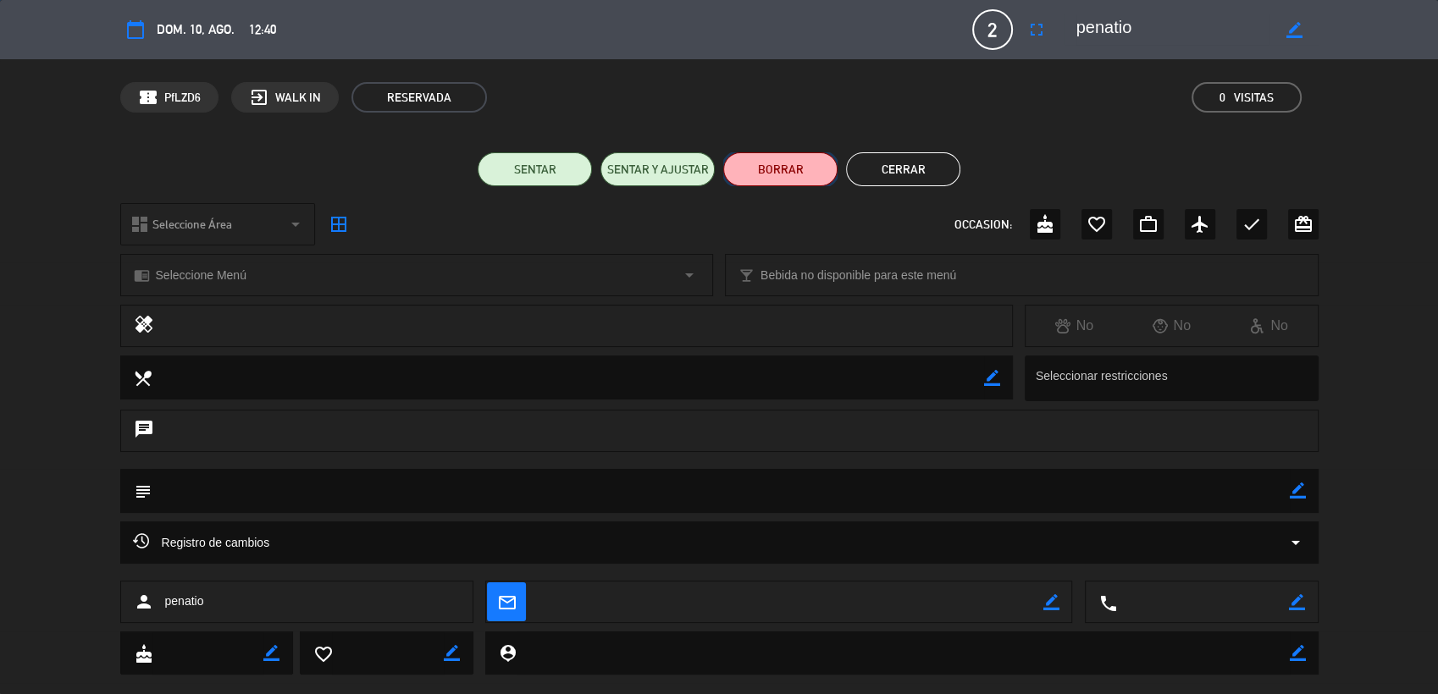
click at [792, 171] on button "BORRAR" at bounding box center [780, 169] width 114 height 34
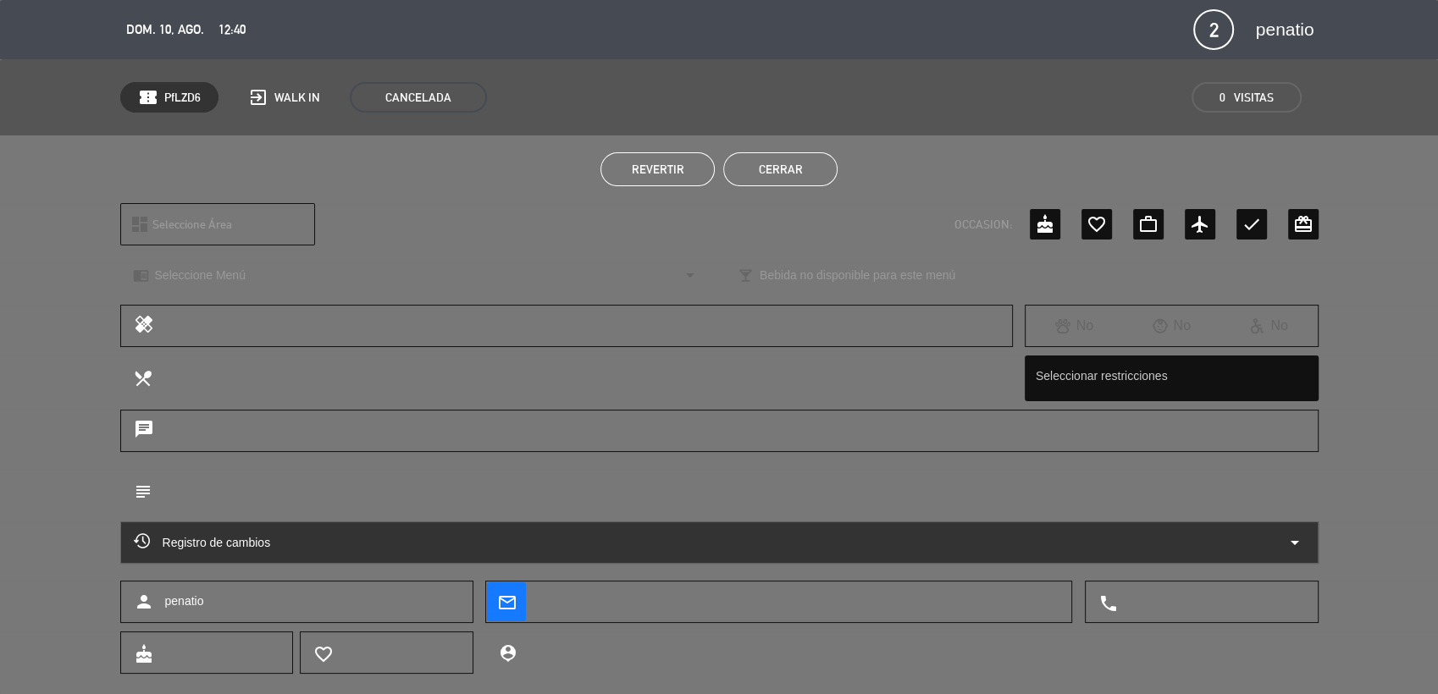
click at [769, 163] on button "Cerrar" at bounding box center [780, 169] width 114 height 34
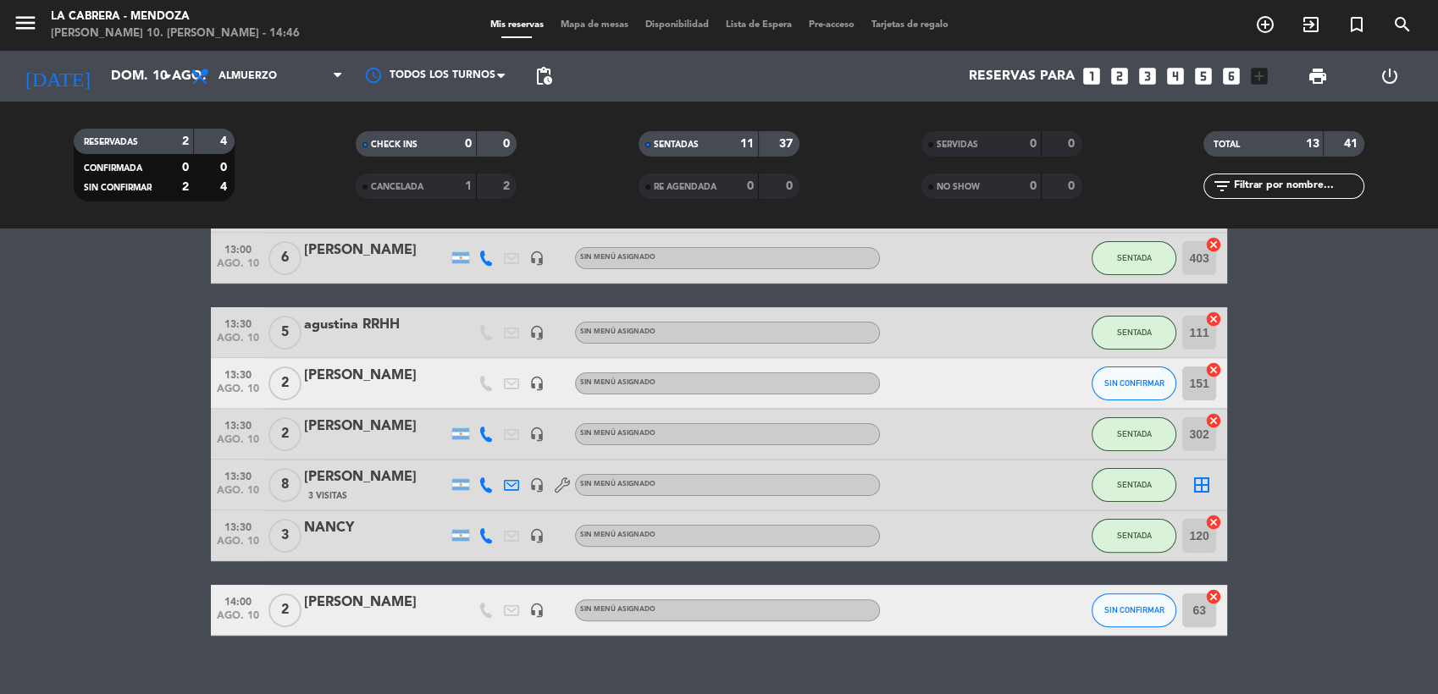
scroll to position [522, 0]
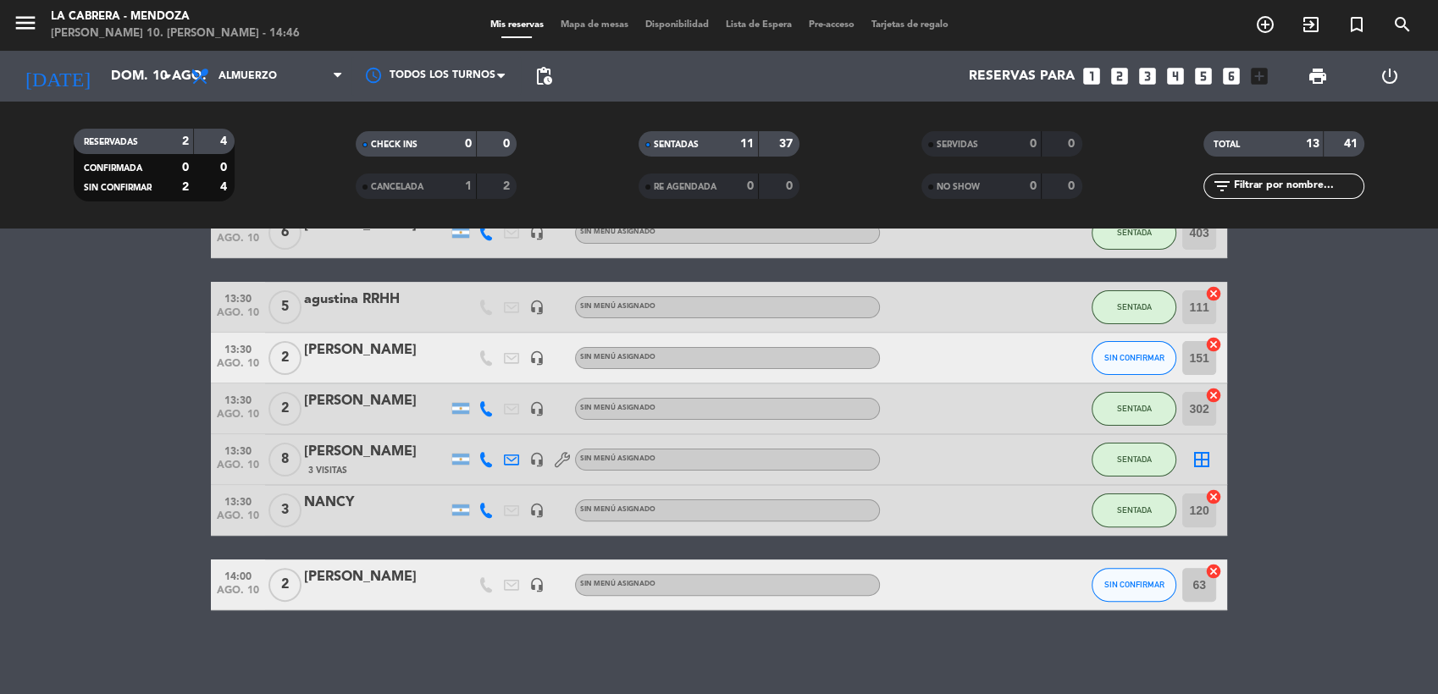
click at [389, 357] on div "[PERSON_NAME]" at bounding box center [376, 351] width 144 height 22
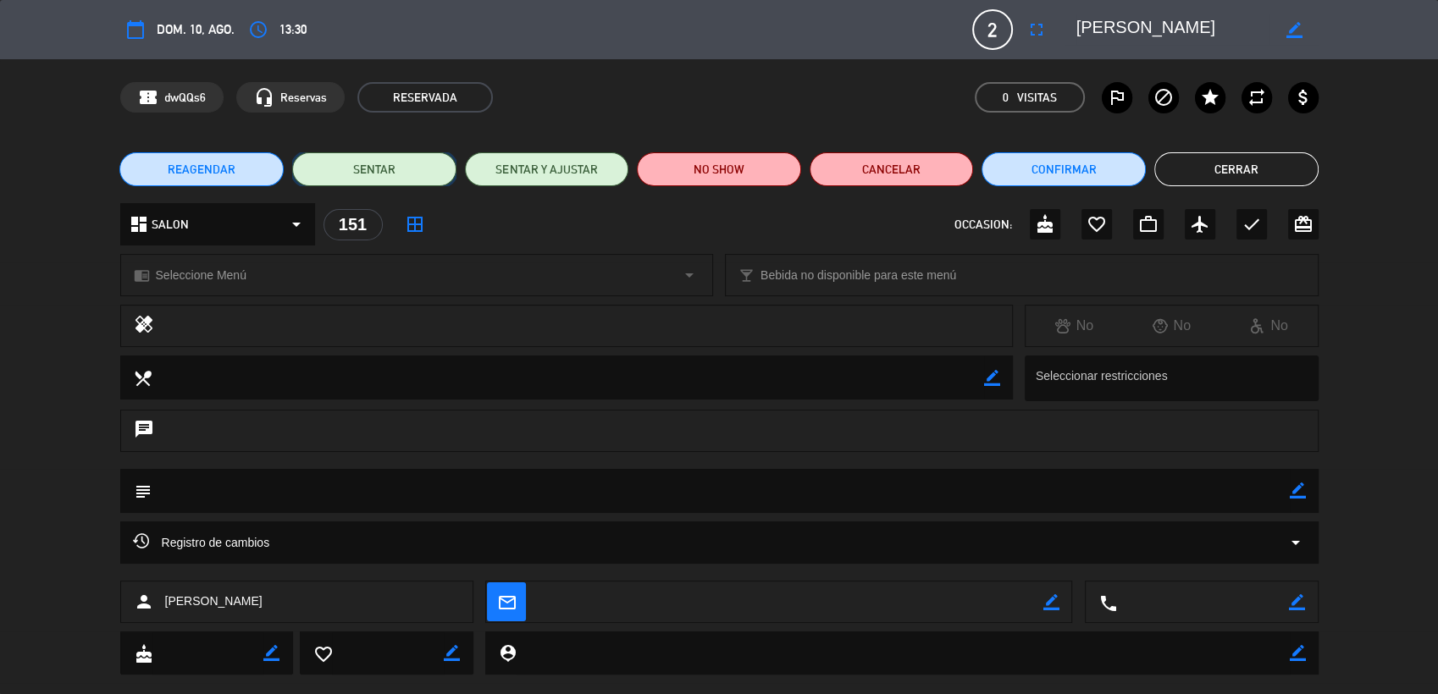
click at [404, 165] on button "SENTAR" at bounding box center [374, 169] width 164 height 34
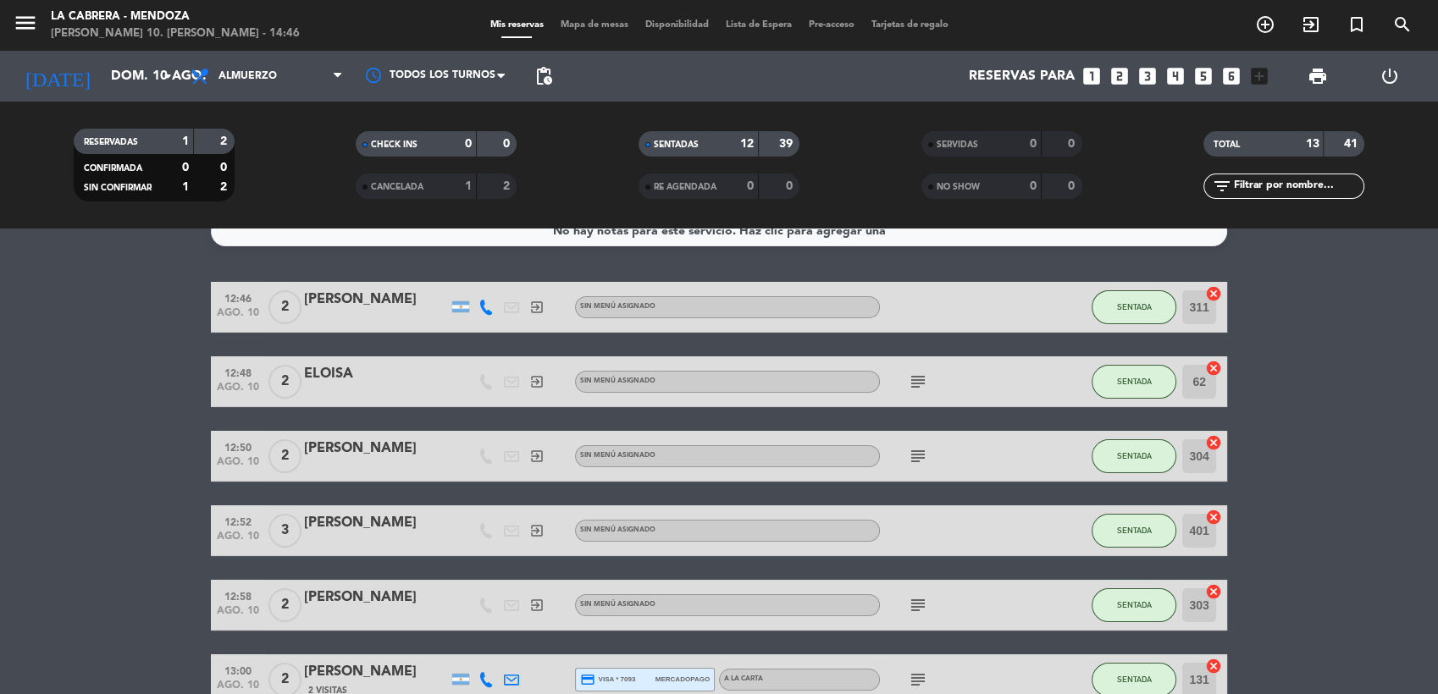
scroll to position [0, 0]
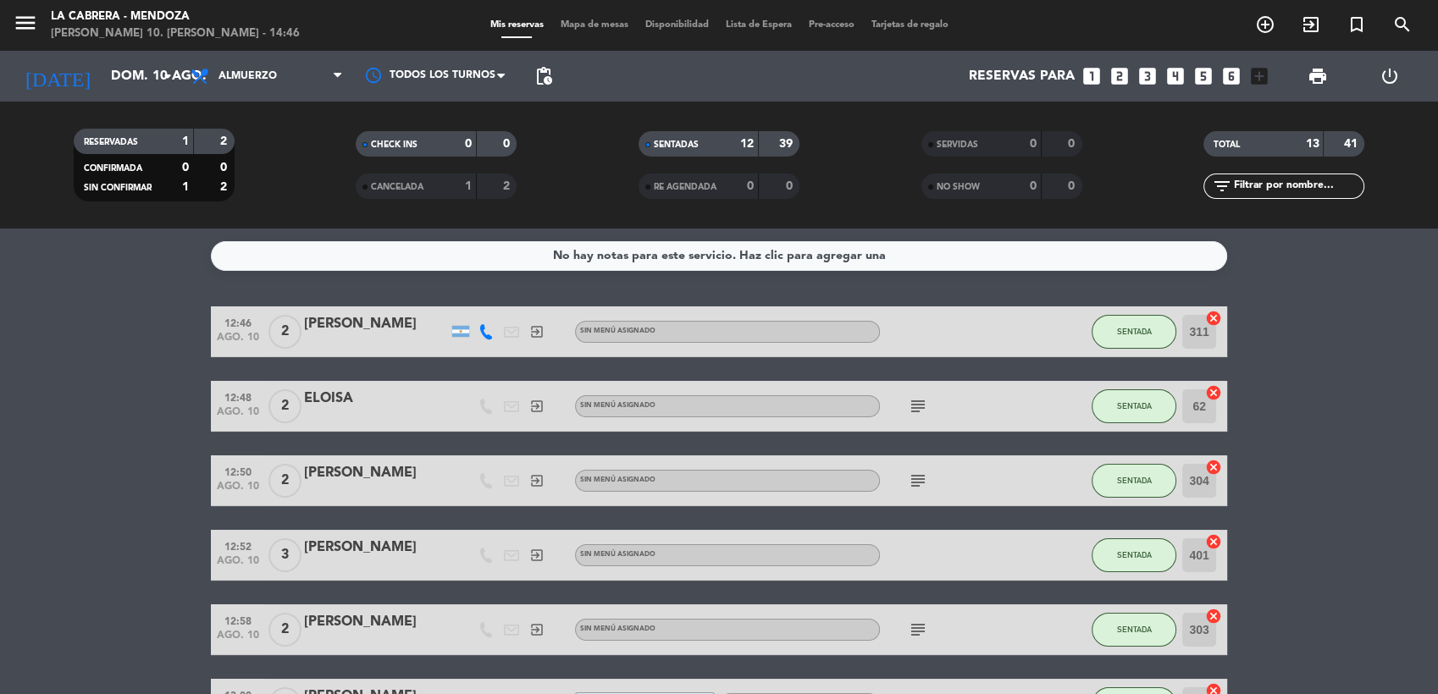
click at [589, 29] on span "Mapa de mesas" at bounding box center [594, 24] width 85 height 9
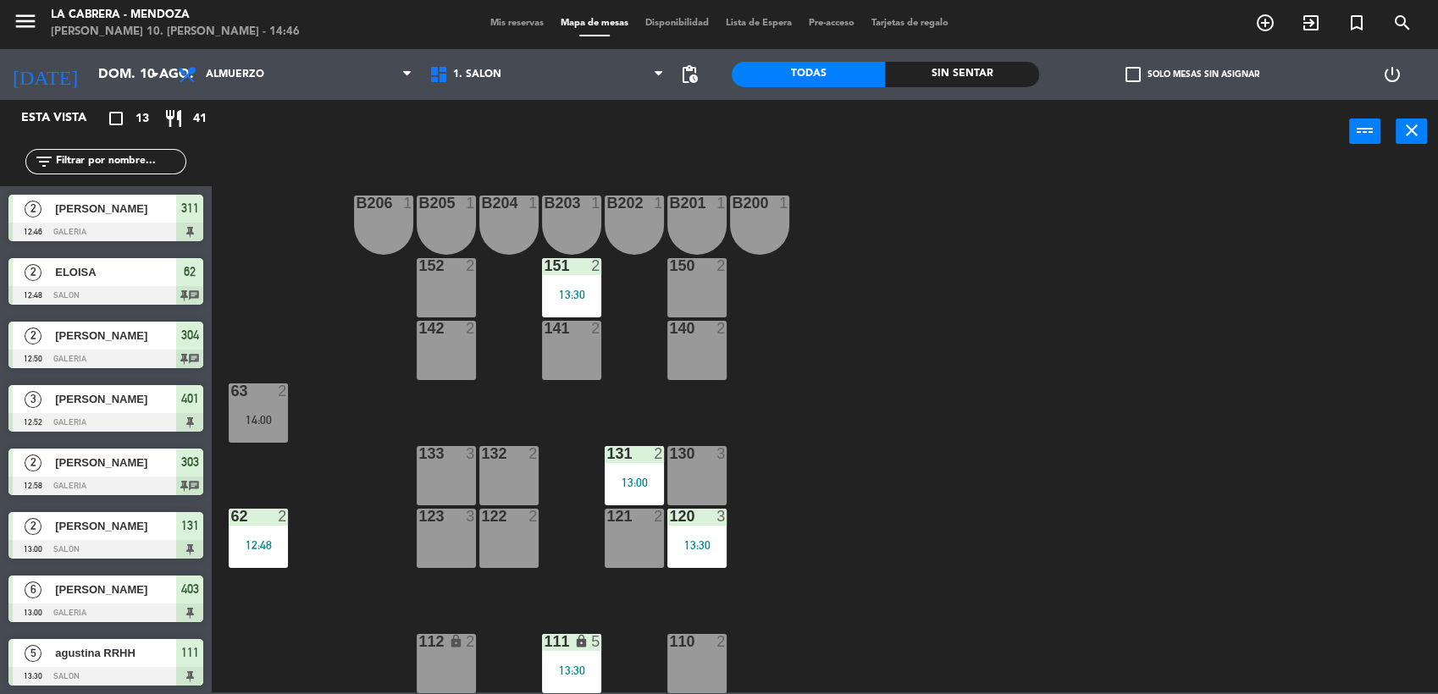
click at [582, 257] on div "B206 1 B205 1 B204 1 B203 1 B202 1 B201 1 B200 1 150 2 151 2 13:30 152 2 140 2 …" at bounding box center [832, 430] width 1212 height 529
click at [594, 276] on div "151 2 13:30" at bounding box center [571, 287] width 59 height 59
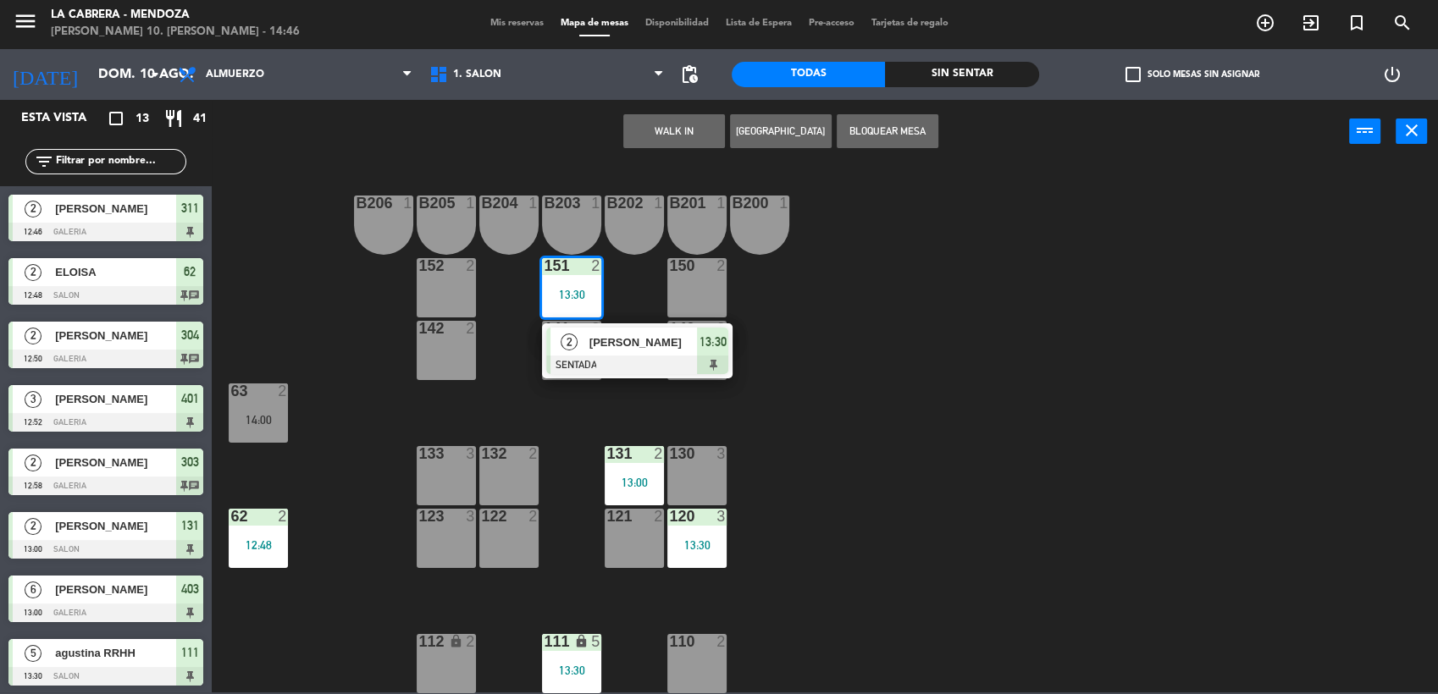
click at [597, 356] on div at bounding box center [637, 365] width 182 height 19
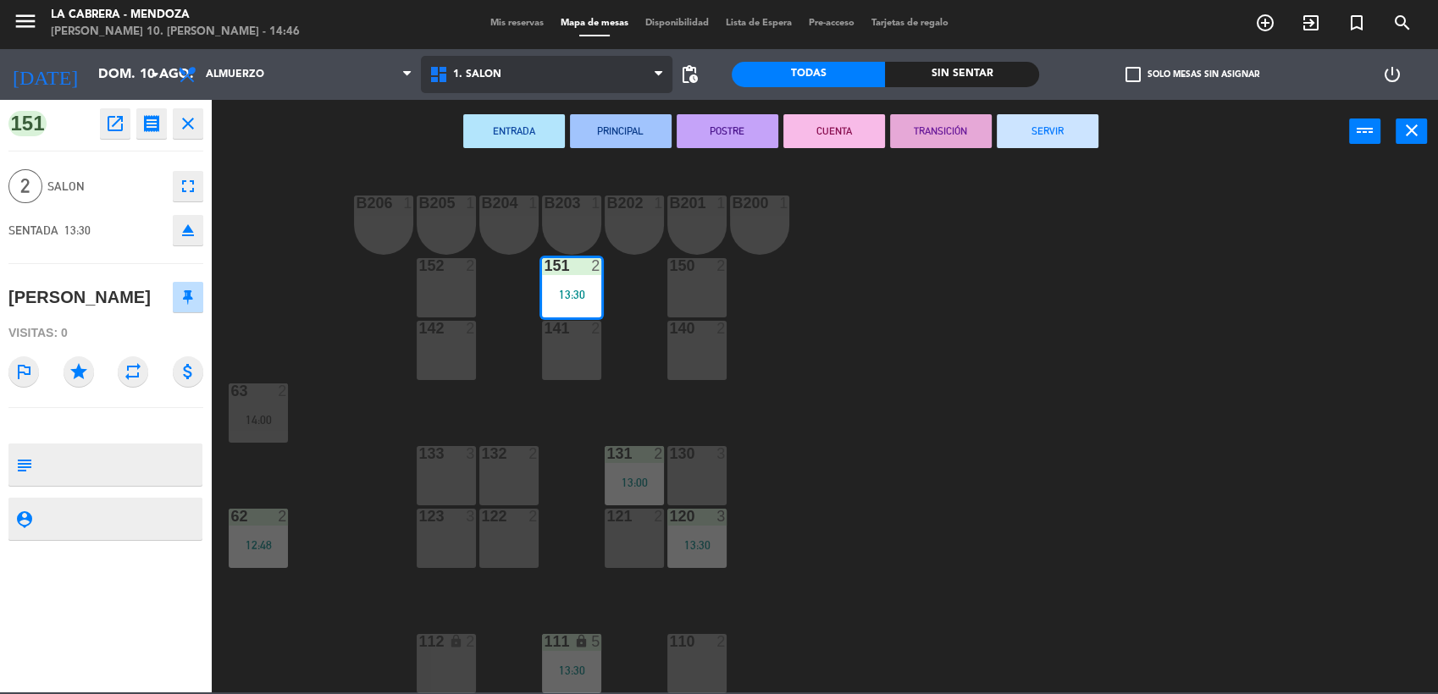
click at [465, 80] on span "1. SALON" at bounding box center [546, 74] width 251 height 37
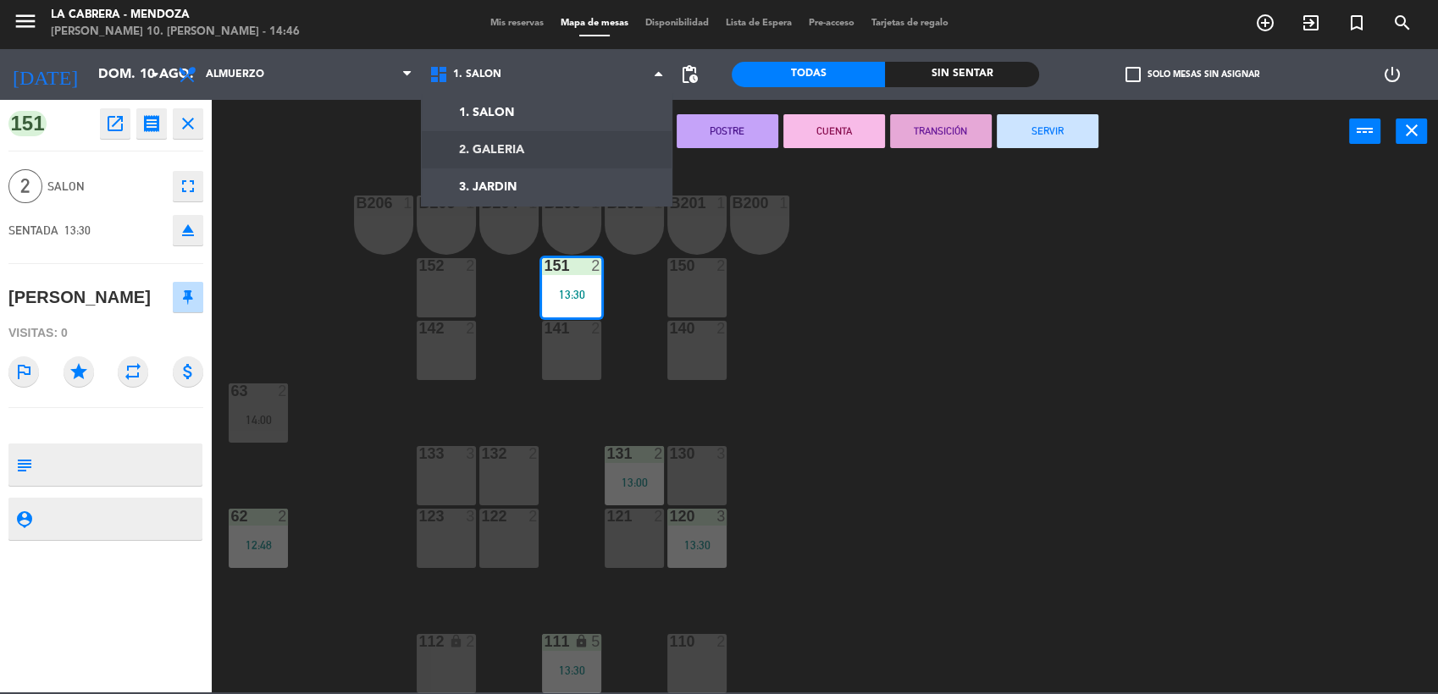
click at [491, 146] on ng-component "menu [PERSON_NAME] [PERSON_NAME] 10. [PERSON_NAME] - 14:46 Mis reservas Mapa de…" at bounding box center [719, 345] width 1438 height 694
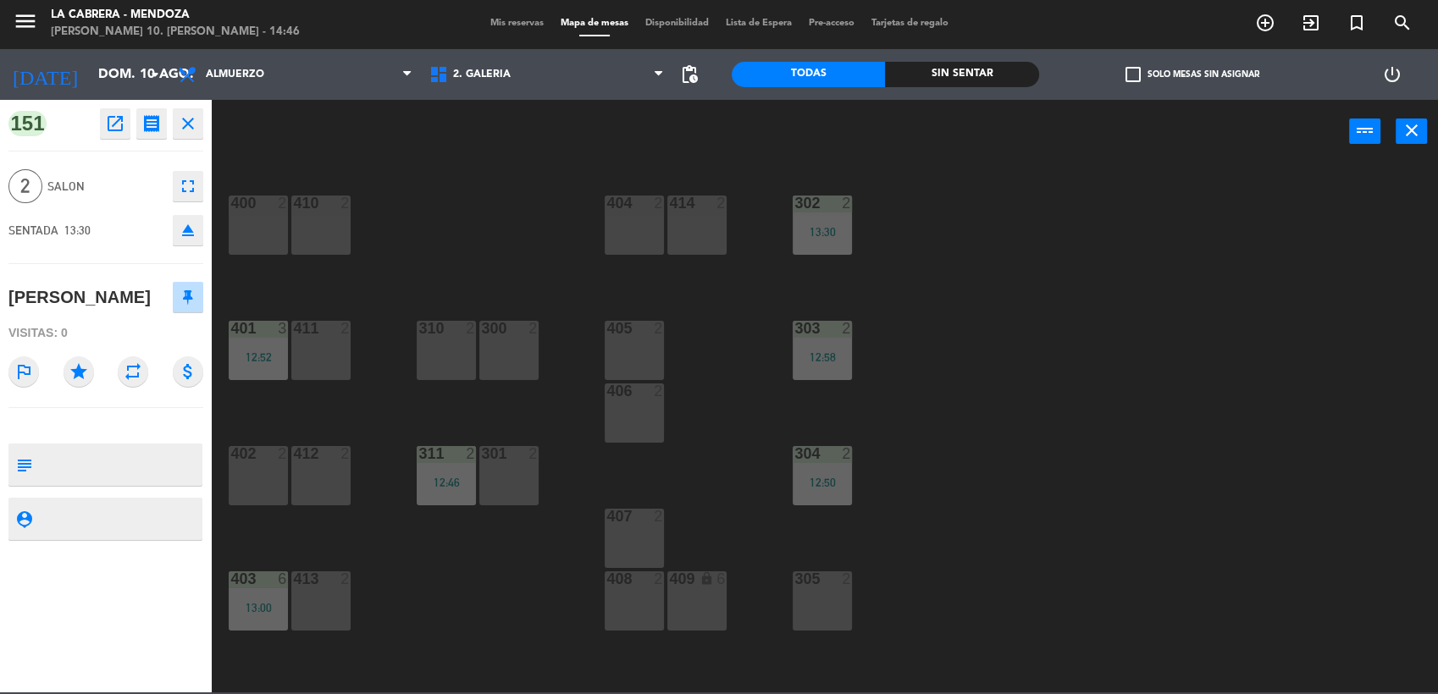
click at [305, 342] on div "411 2" at bounding box center [320, 350] width 59 height 59
click at [785, 131] on button "Mover" at bounding box center [781, 131] width 102 height 34
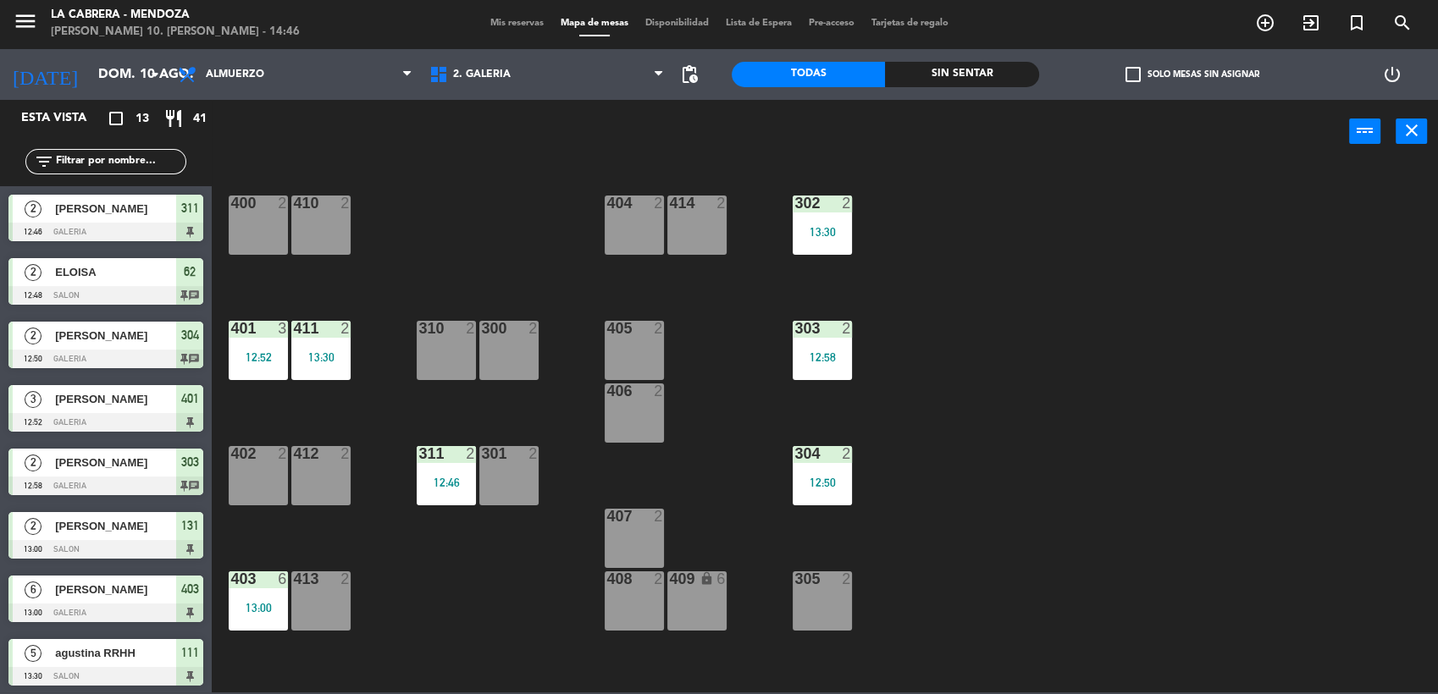
scroll to position [2, 0]
click at [270, 351] on div "12:52" at bounding box center [258, 357] width 59 height 12
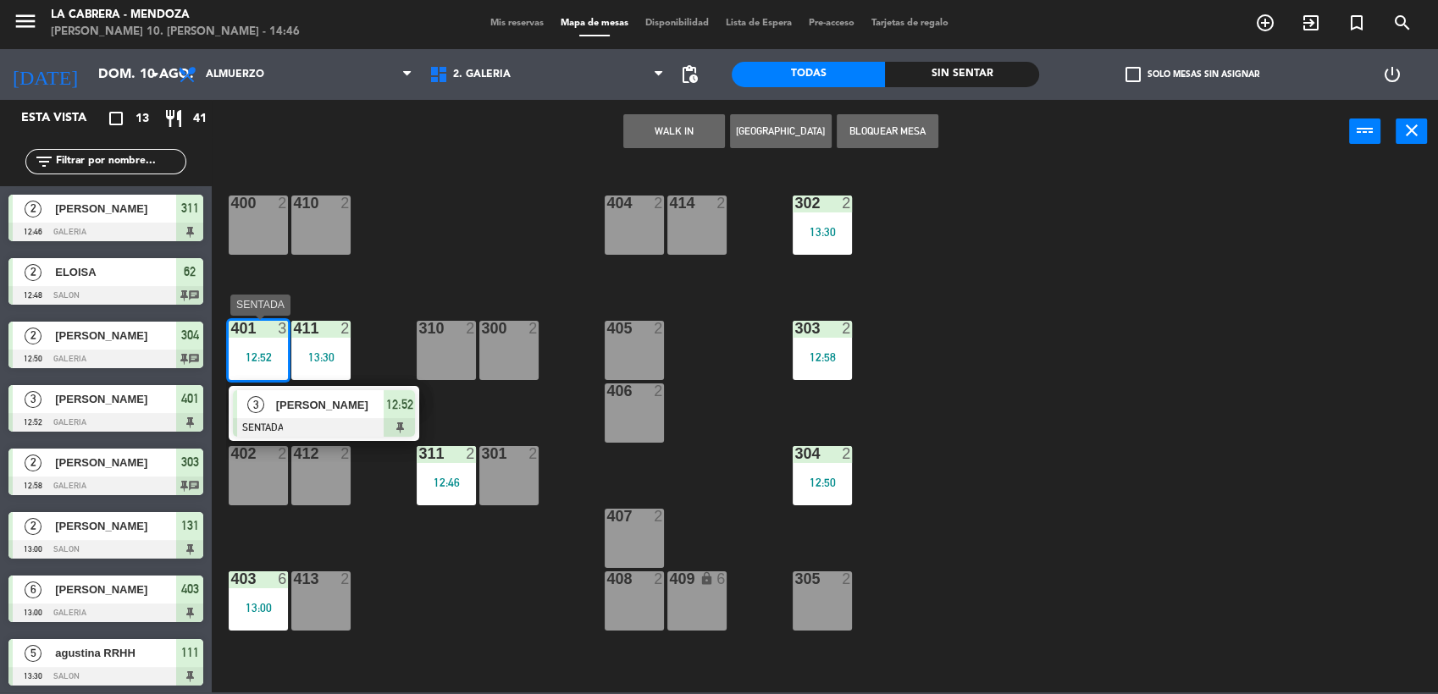
click at [312, 416] on div "[PERSON_NAME]" at bounding box center [329, 405] width 110 height 28
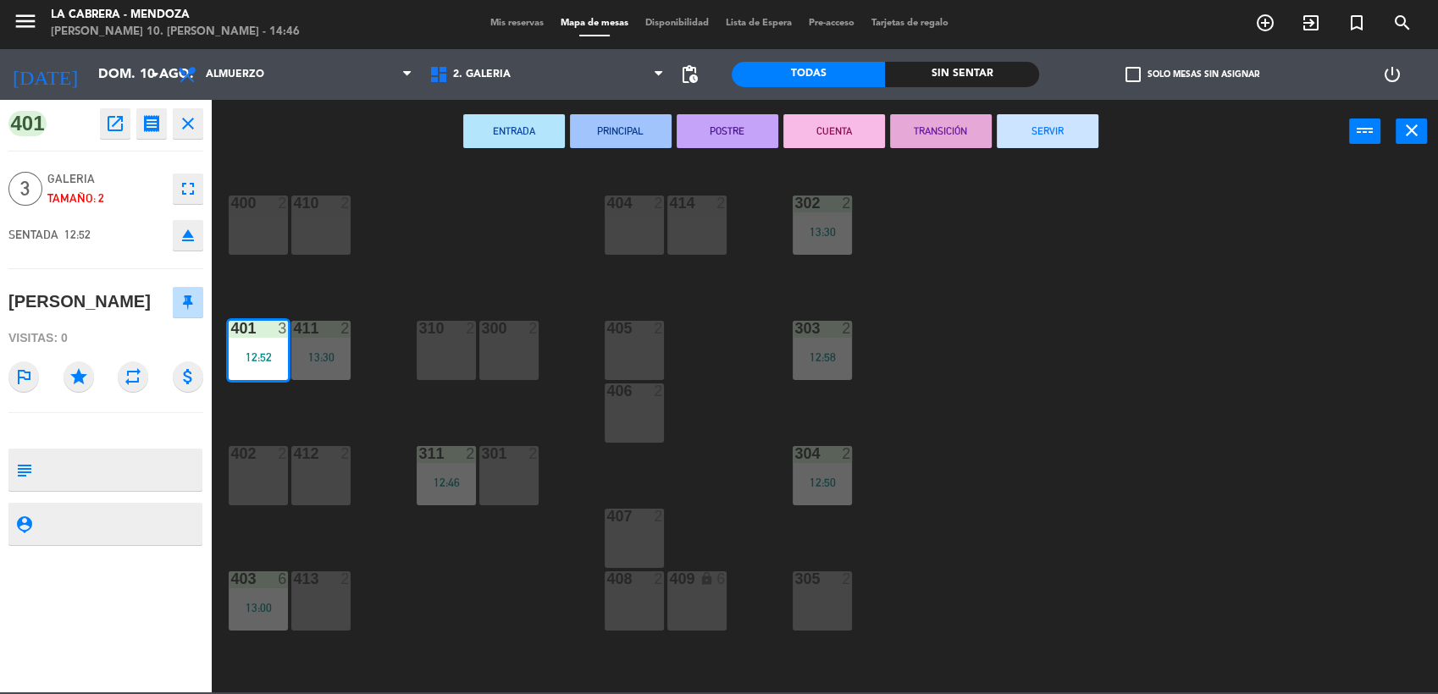
click at [187, 235] on icon "eject" at bounding box center [188, 235] width 20 height 20
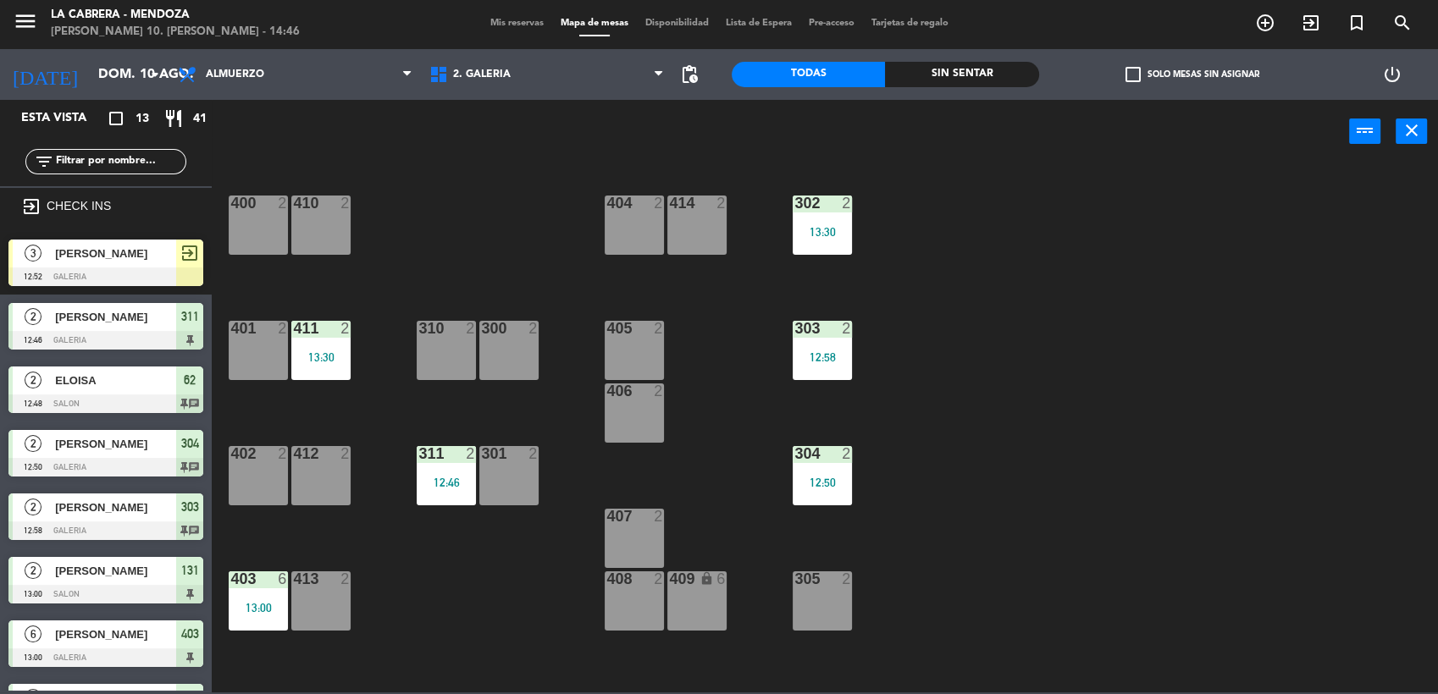
click at [145, 261] on span "[PERSON_NAME]" at bounding box center [115, 254] width 121 height 18
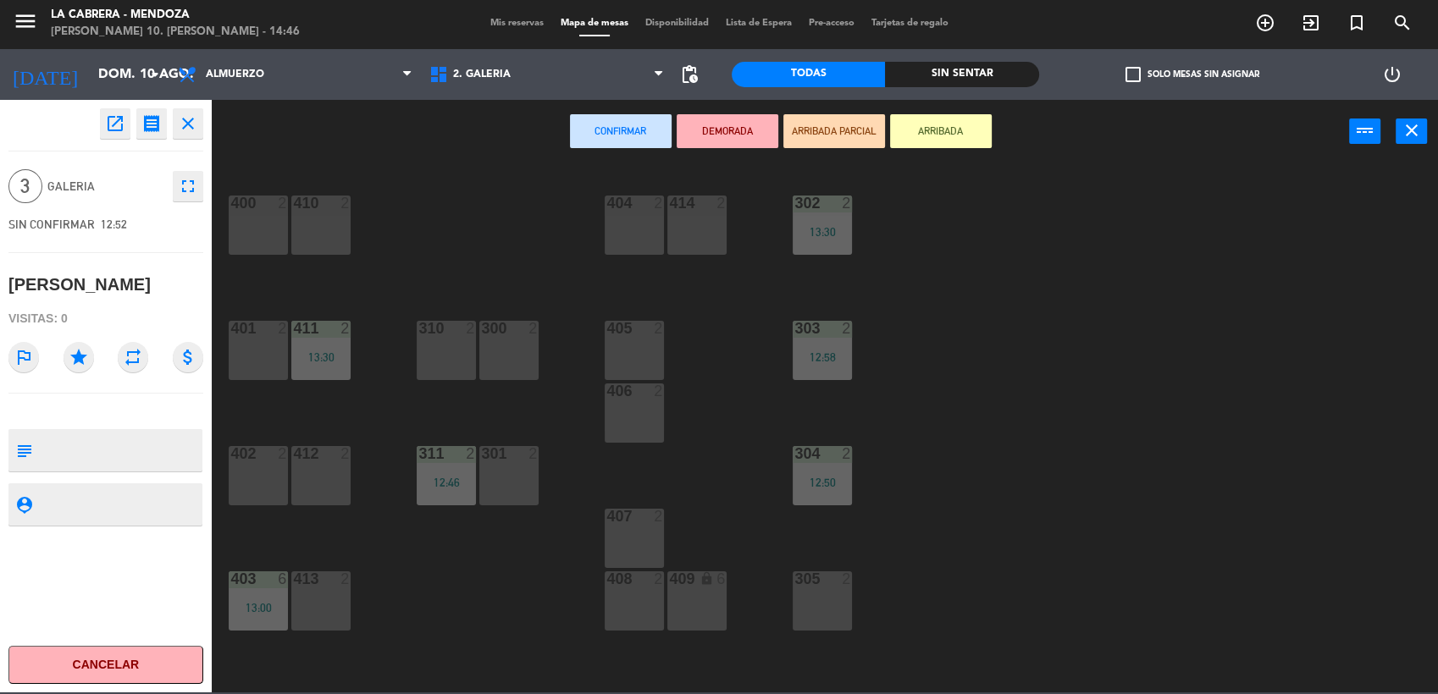
click at [154, 654] on button "Cancelar" at bounding box center [105, 665] width 195 height 38
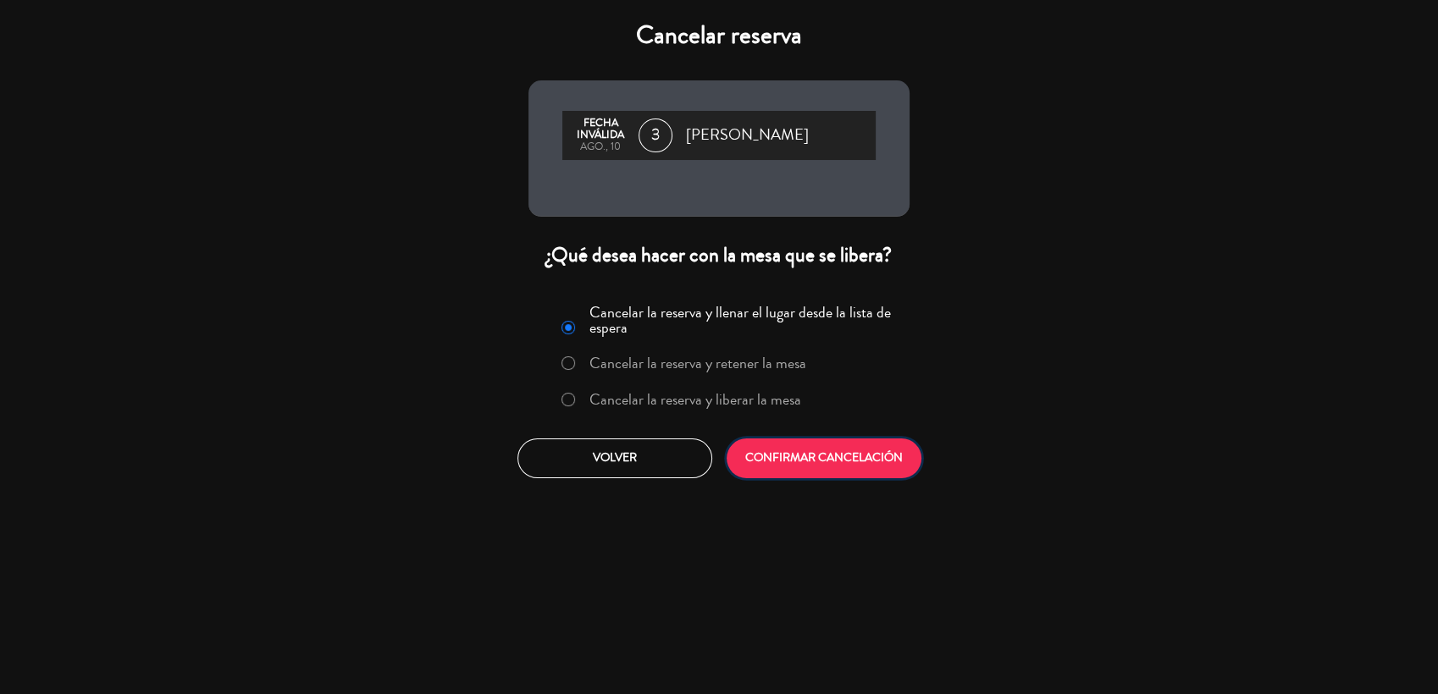
click at [770, 457] on button "CONFIRMAR CANCELACIÓN" at bounding box center [824, 459] width 195 height 40
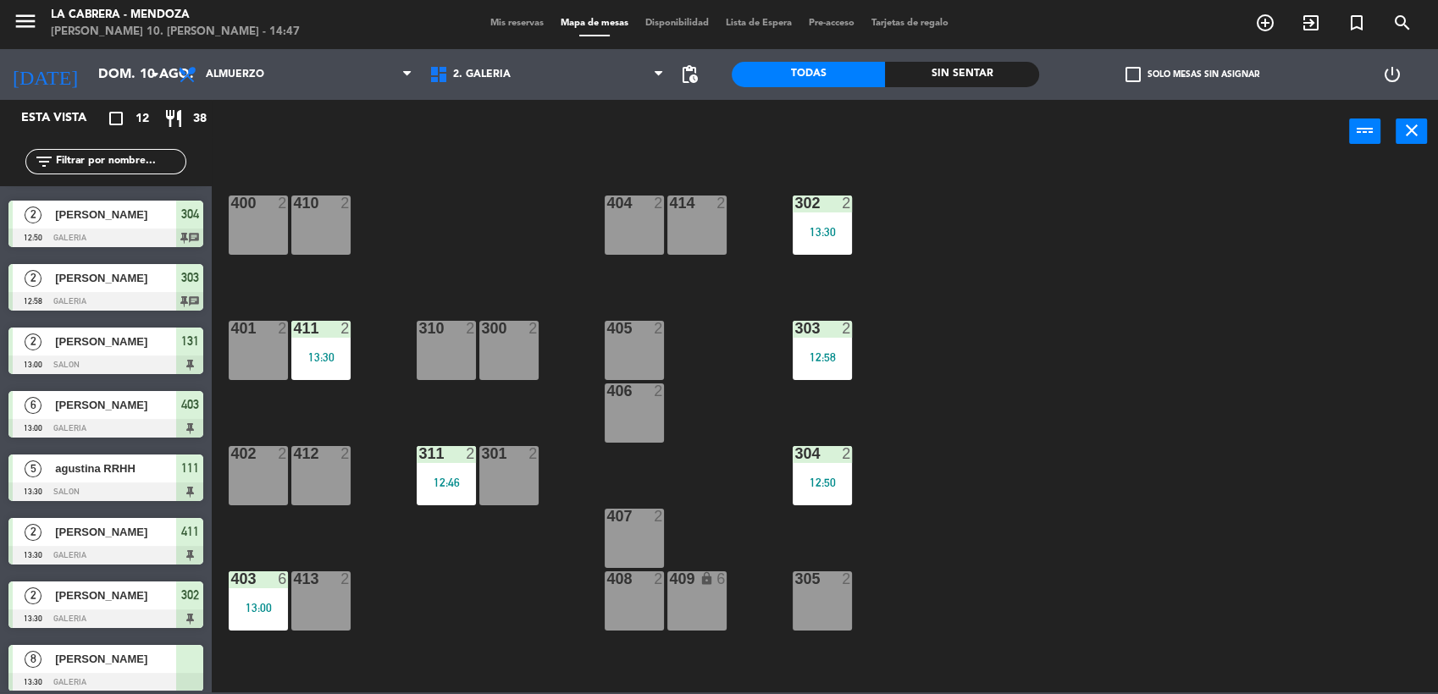
scroll to position [257, 0]
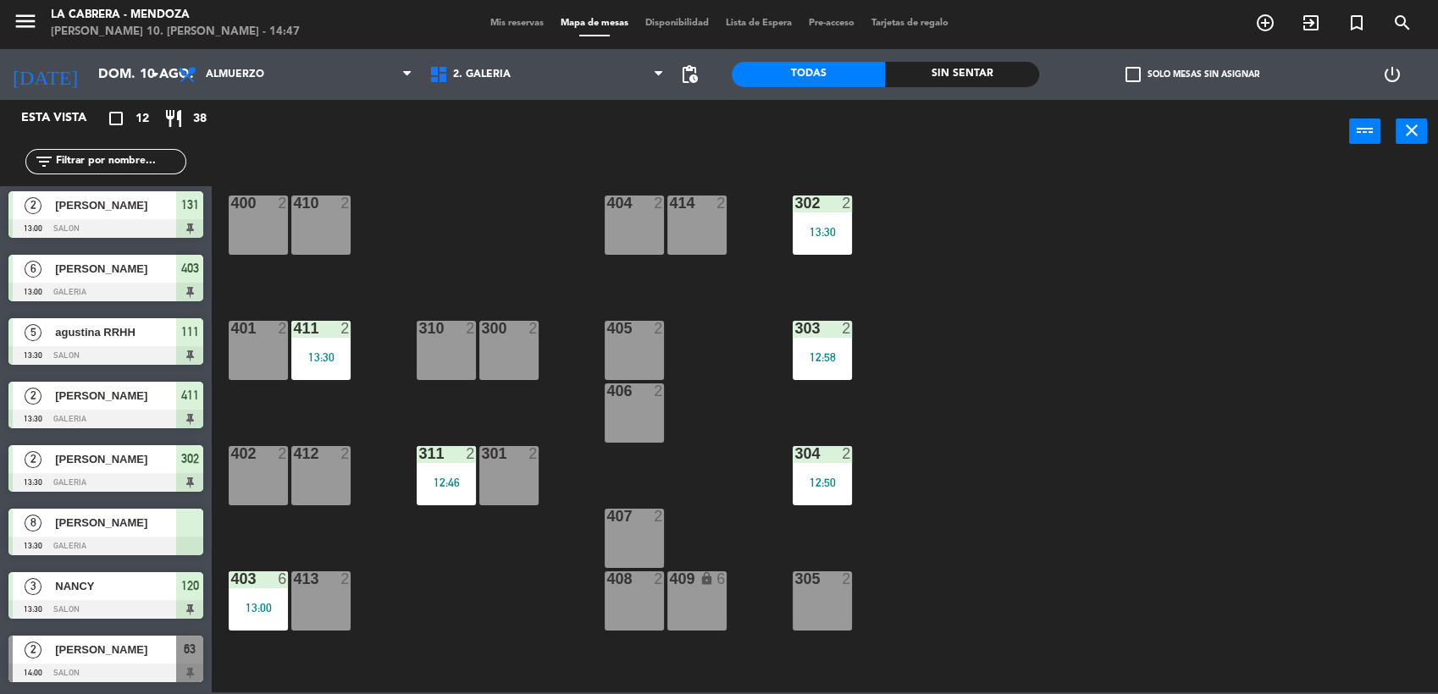
click at [128, 527] on span "[PERSON_NAME]" at bounding box center [115, 523] width 121 height 18
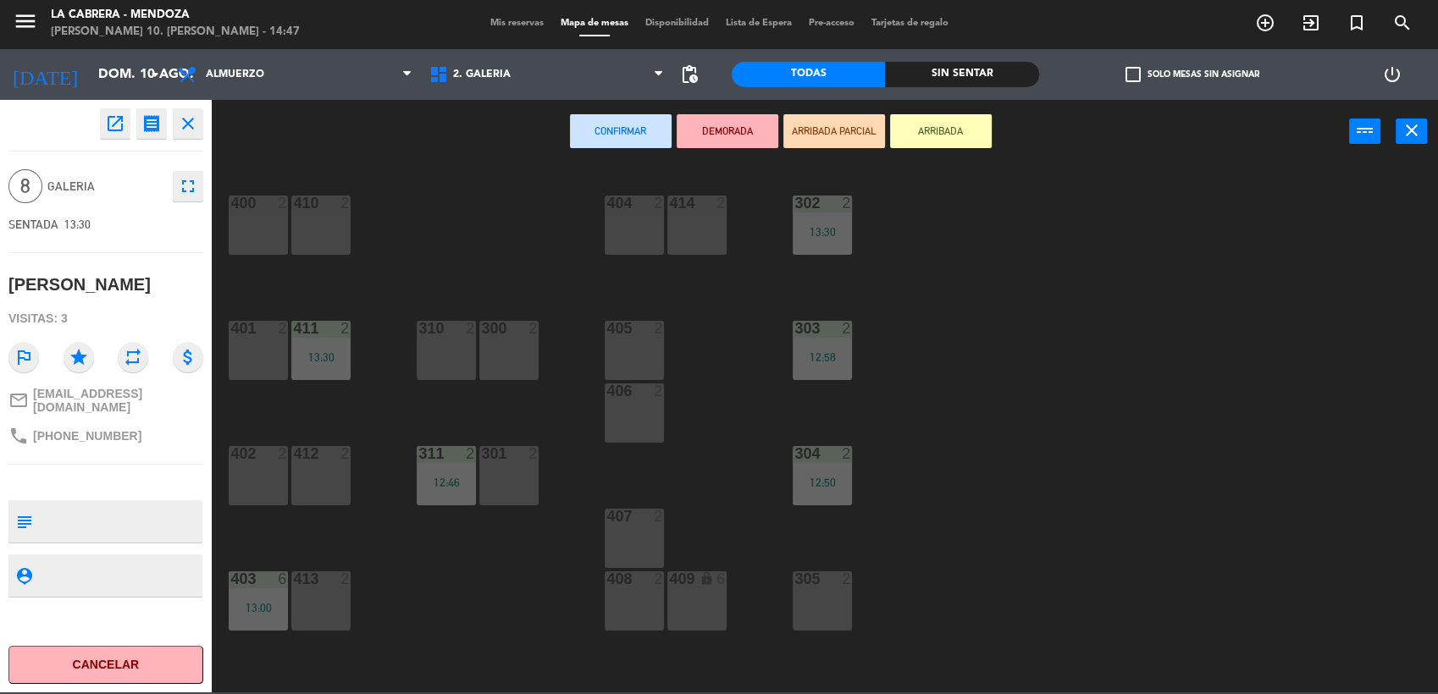
click at [694, 600] on div "409 lock 6" at bounding box center [696, 601] width 59 height 59
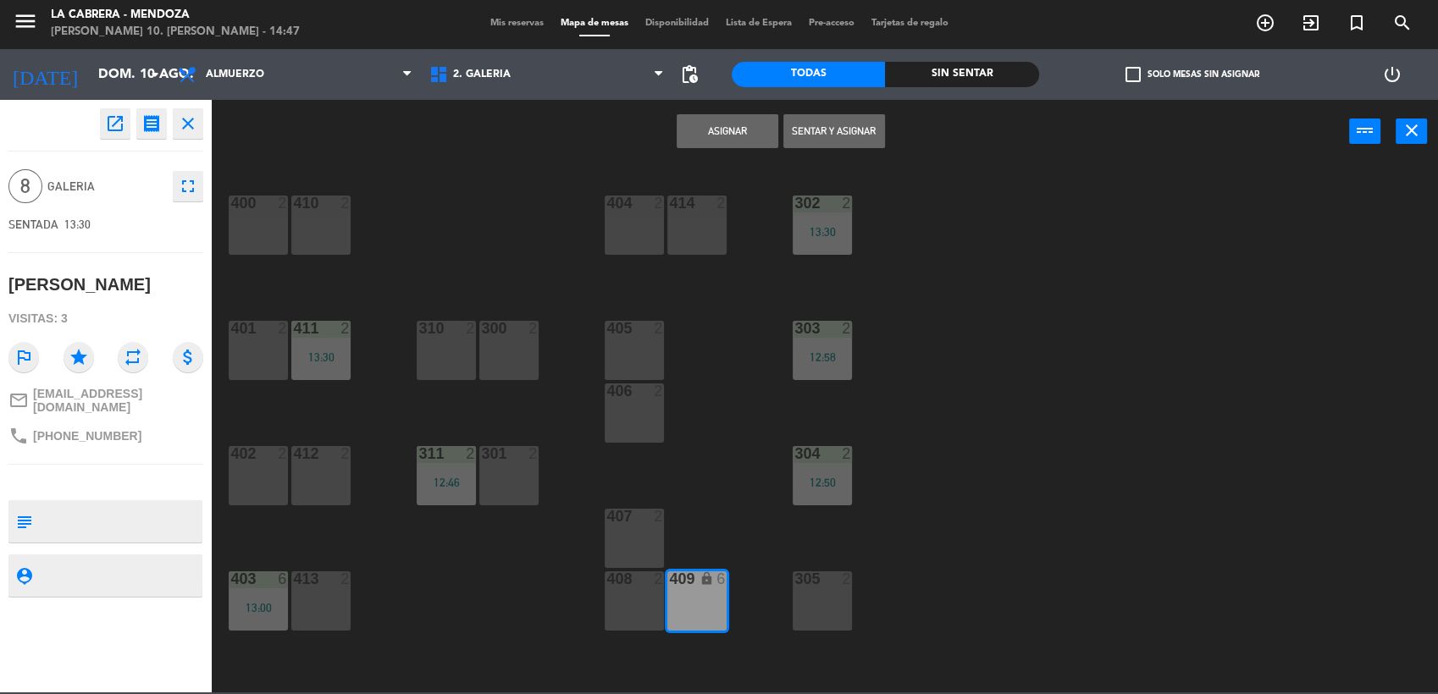
click at [838, 125] on button "Sentar y Asignar" at bounding box center [834, 131] width 102 height 34
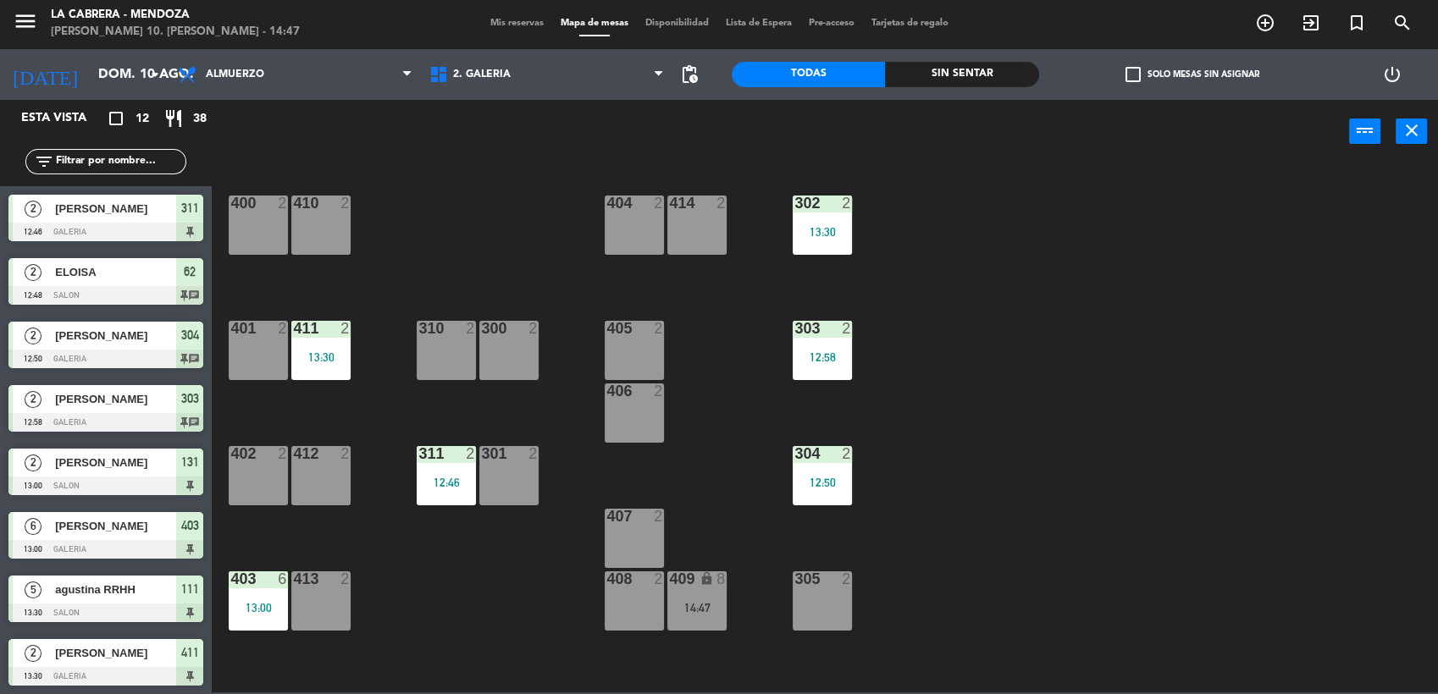
scroll to position [83, 0]
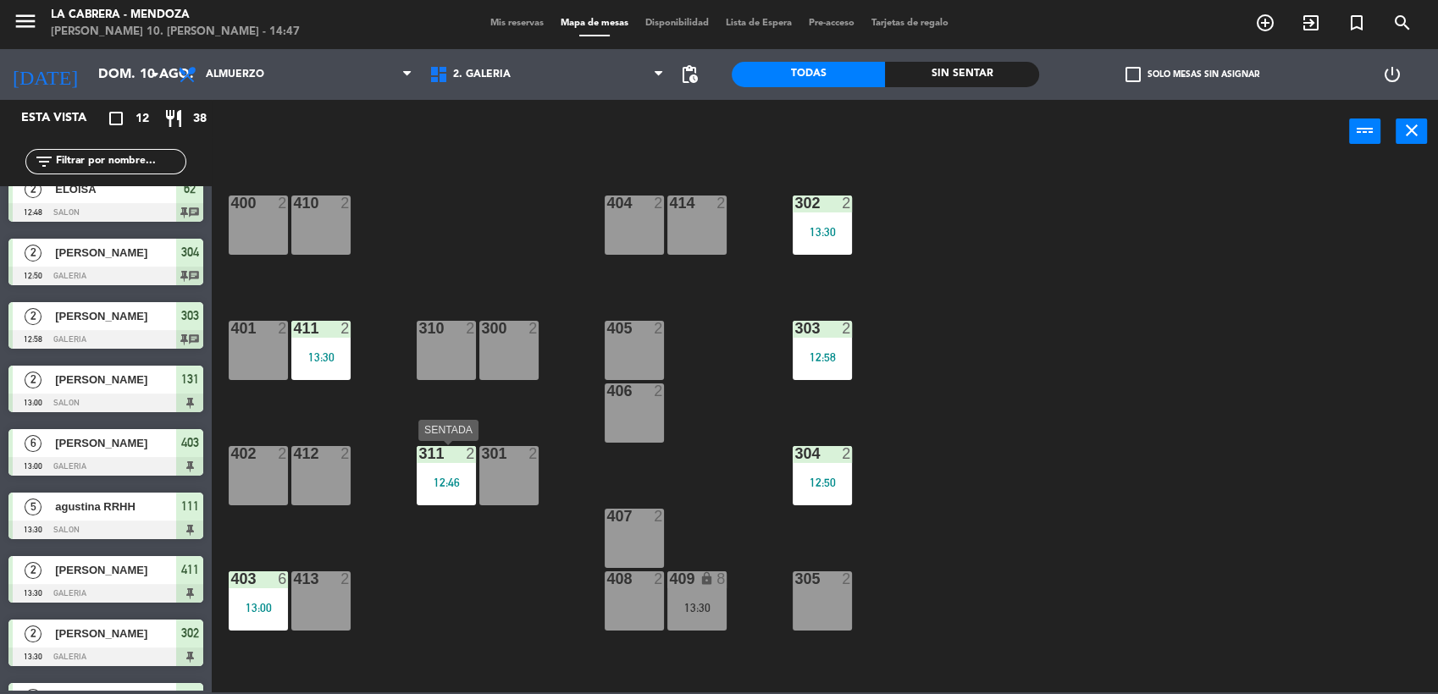
click at [439, 477] on div "12:46" at bounding box center [446, 483] width 59 height 12
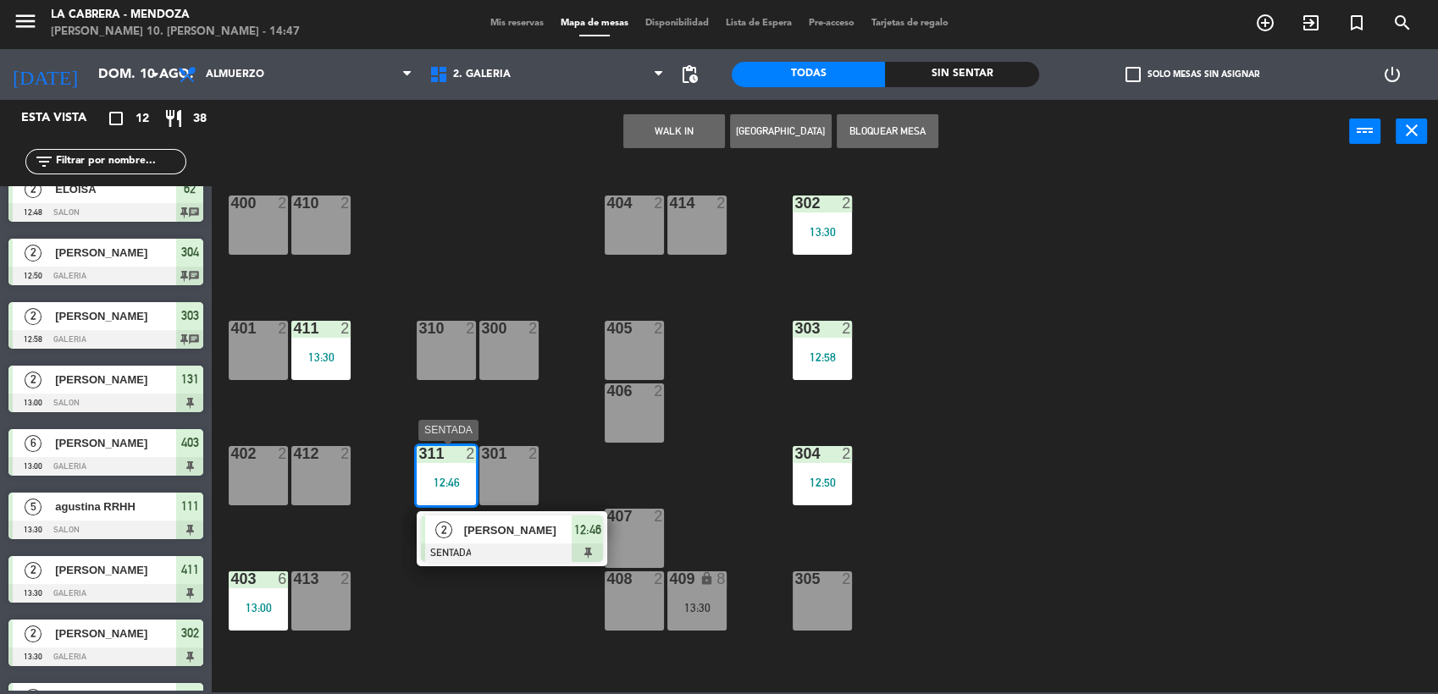
click at [513, 533] on span "[PERSON_NAME]" at bounding box center [518, 531] width 108 height 18
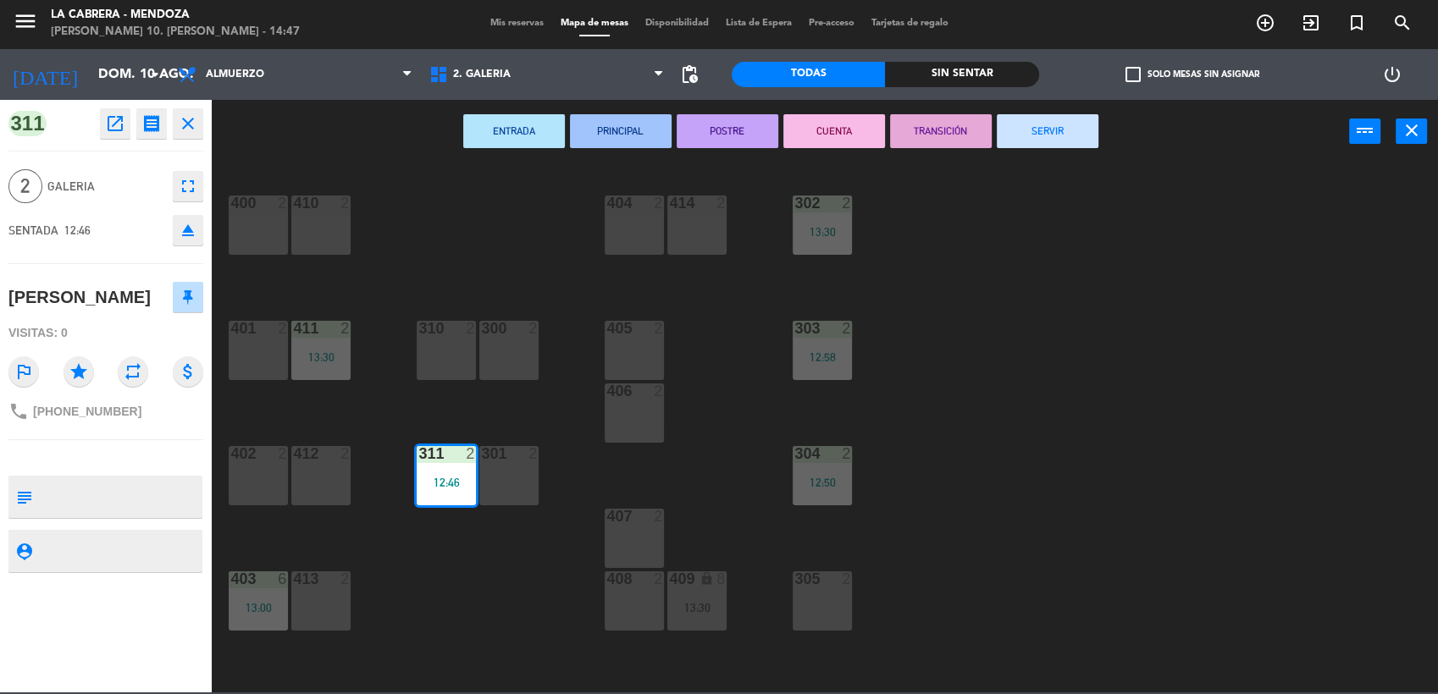
click at [1032, 130] on button "SERVIR" at bounding box center [1048, 131] width 102 height 34
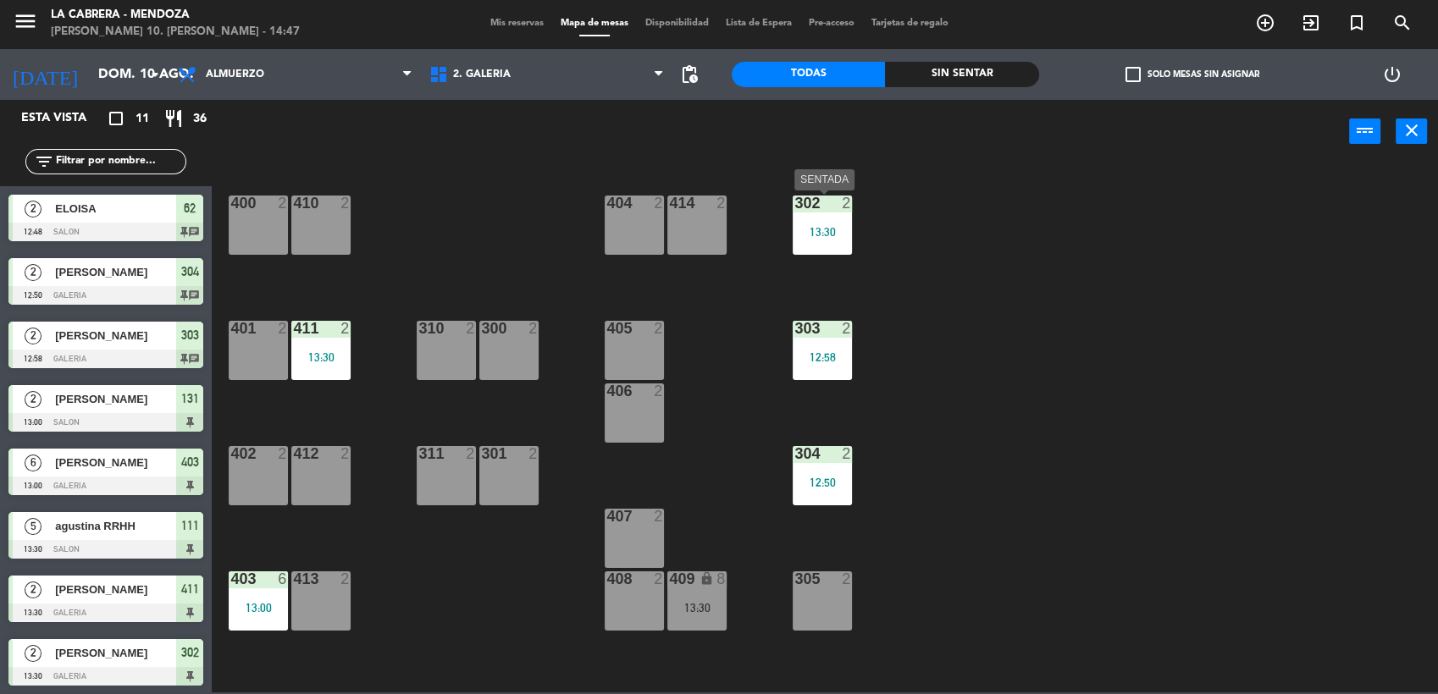
click at [829, 207] on div at bounding box center [823, 203] width 28 height 15
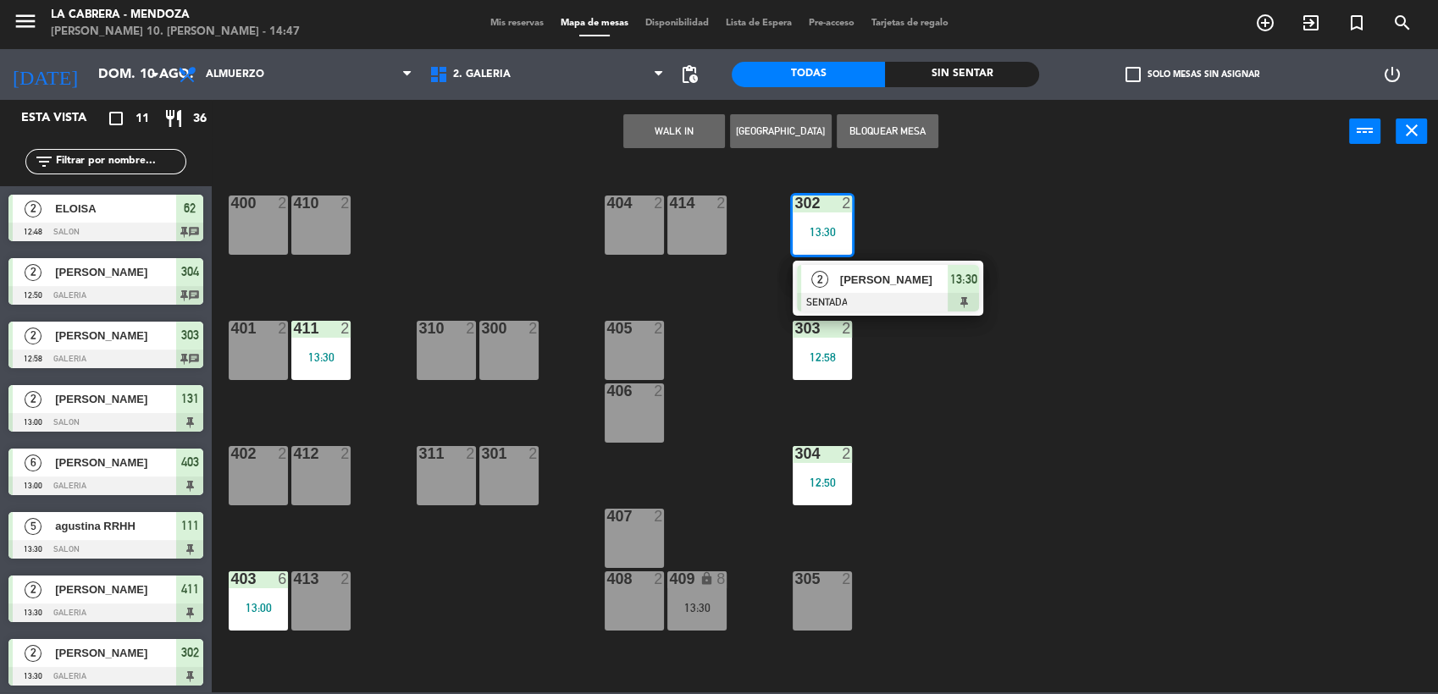
click at [864, 282] on span "[PERSON_NAME]" at bounding box center [894, 280] width 108 height 18
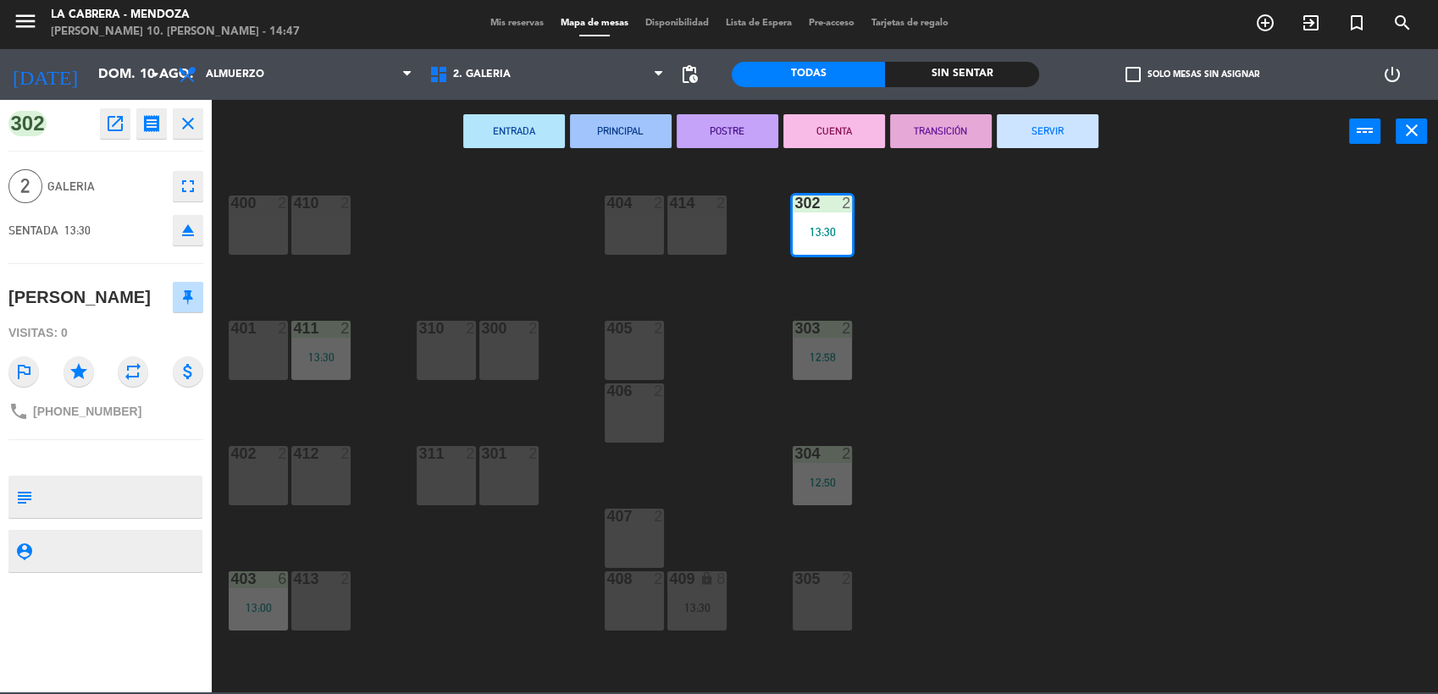
click at [918, 264] on div "400 2 410 2 404 2 414 2 302 2 13:30 401 2 411 2 13:30 310 2 300 2 303 2 12:58 4…" at bounding box center [832, 430] width 1212 height 529
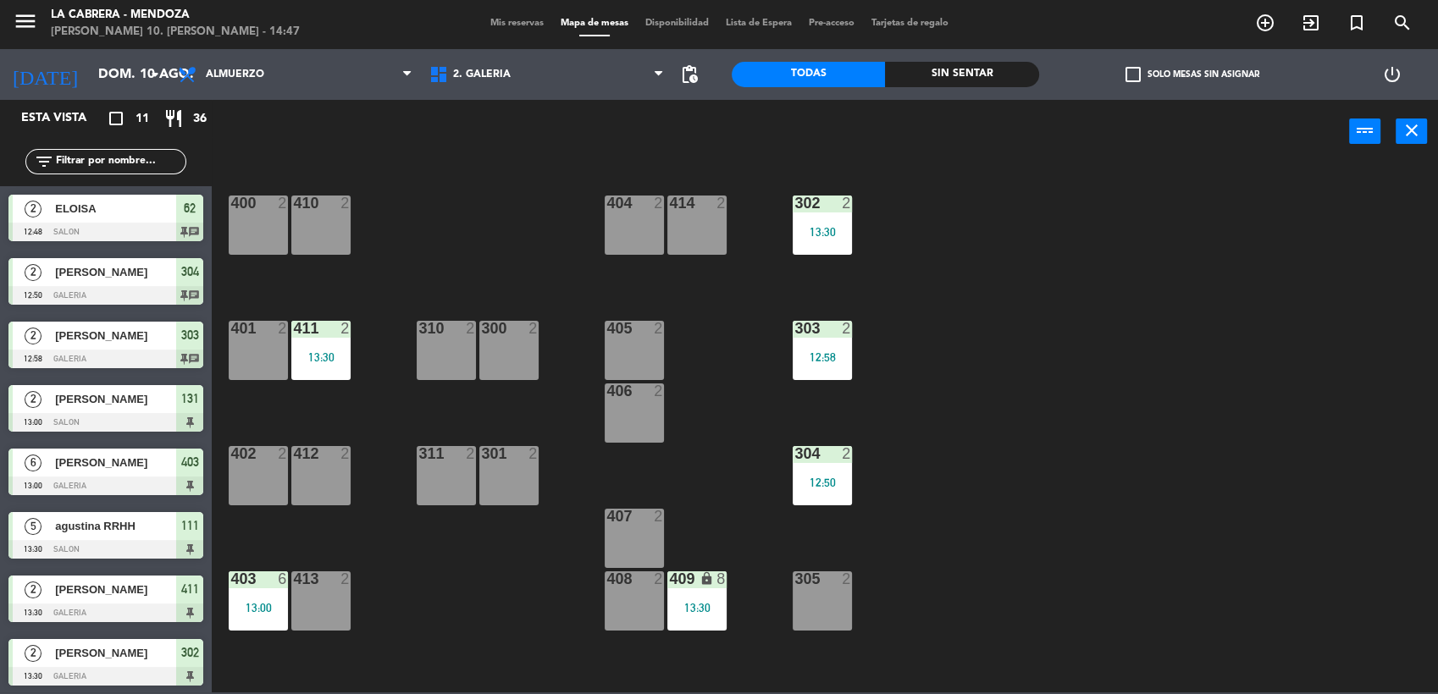
click at [827, 354] on div "12:58" at bounding box center [822, 357] width 59 height 12
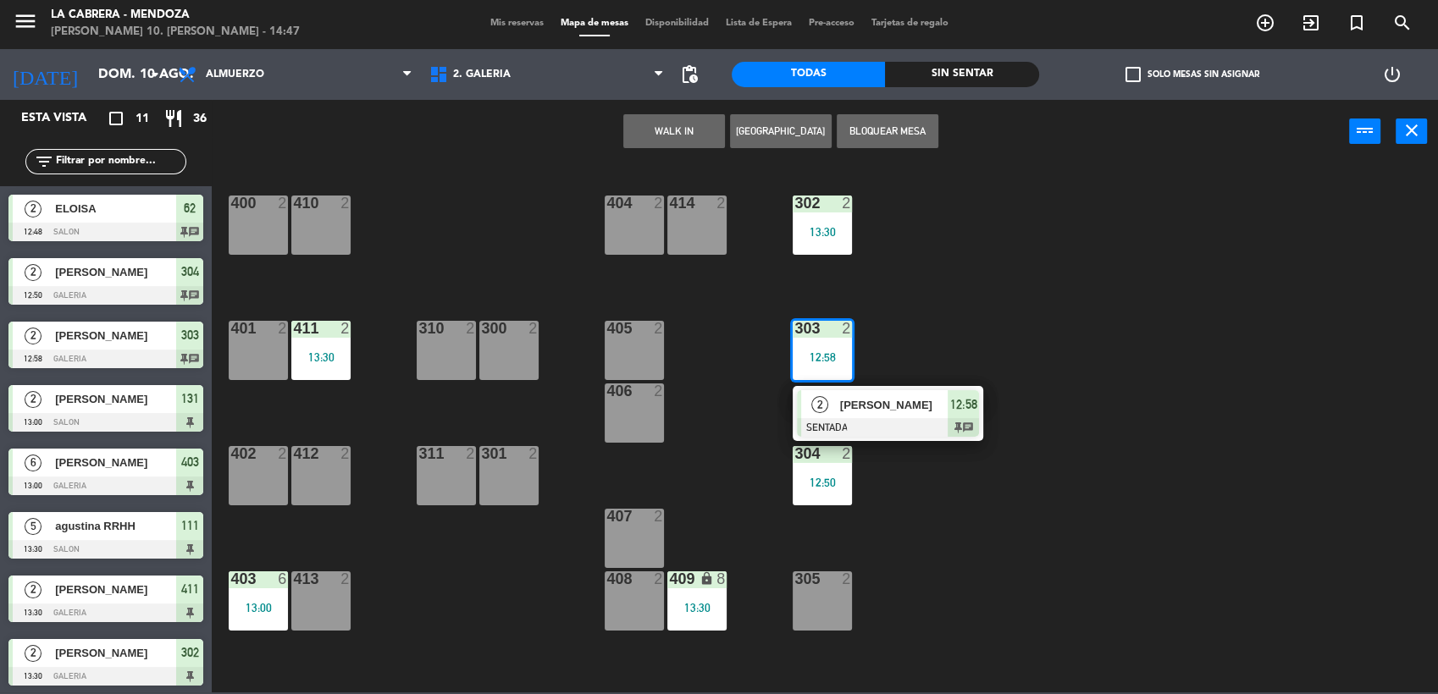
click at [876, 403] on div "2 [PERSON_NAME] SENTADA 12:58 chat" at bounding box center [888, 413] width 216 height 55
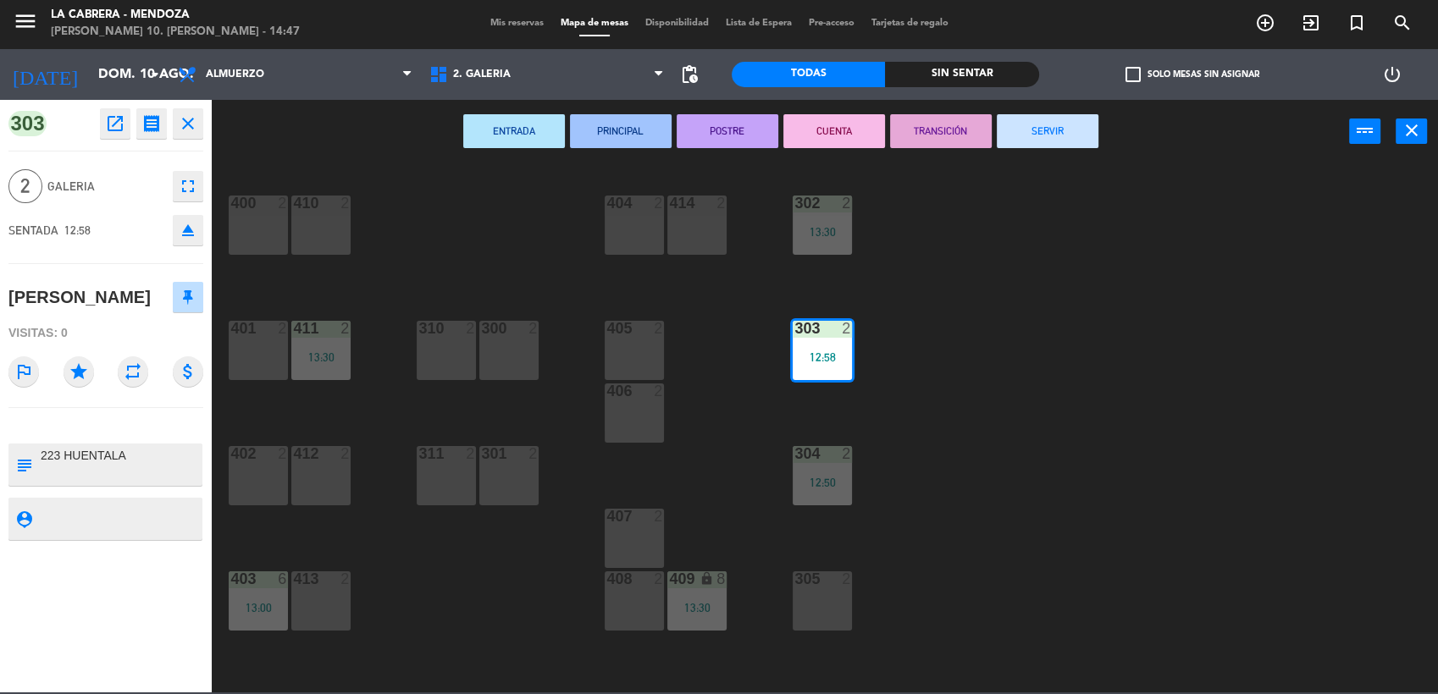
click at [1061, 126] on button "SERVIR" at bounding box center [1048, 131] width 102 height 34
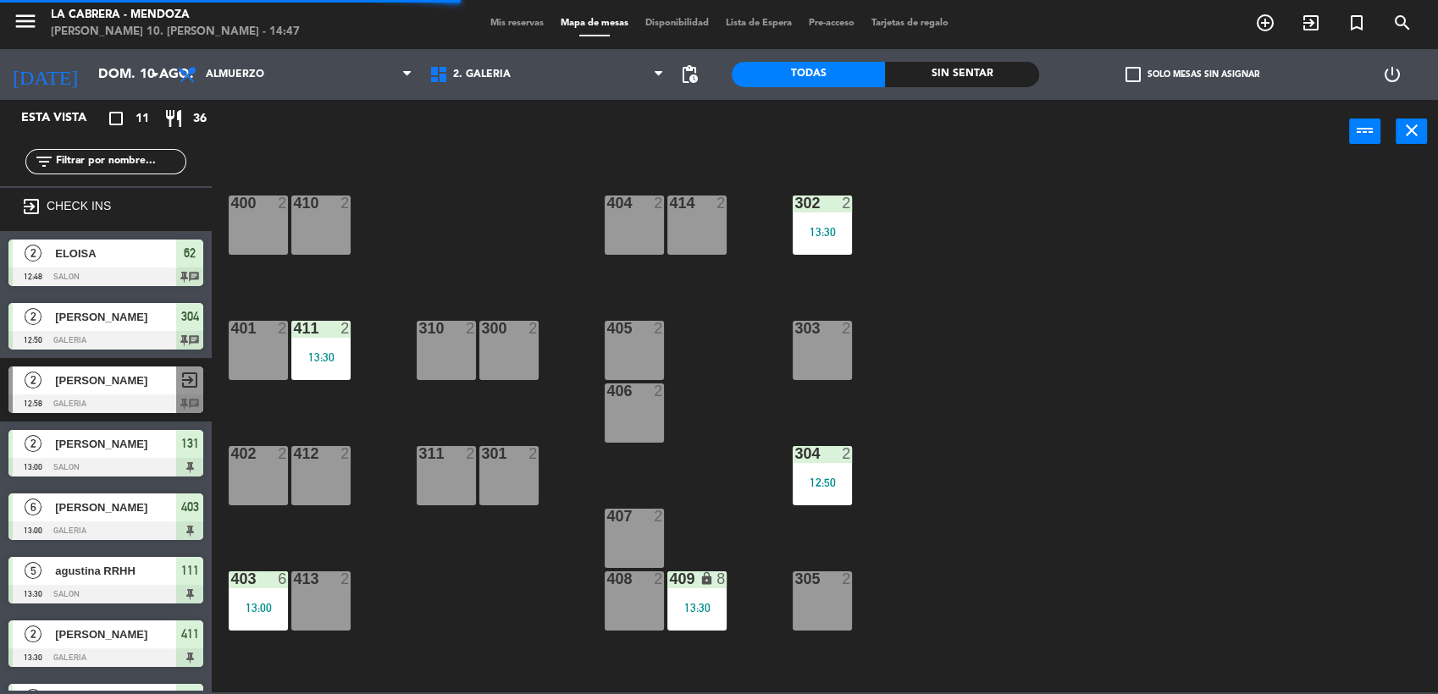
click at [821, 464] on div "304 2 12:50" at bounding box center [822, 475] width 59 height 59
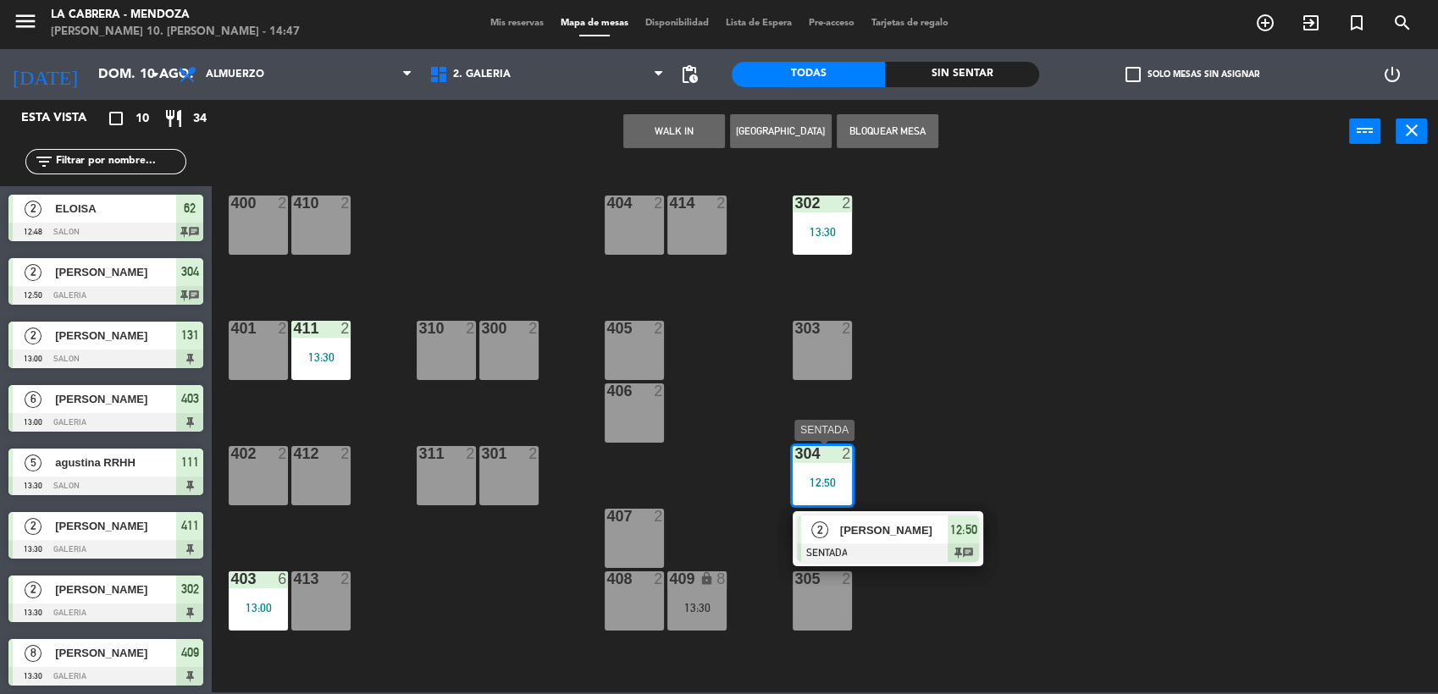
click at [880, 522] on span "[PERSON_NAME]" at bounding box center [894, 531] width 108 height 18
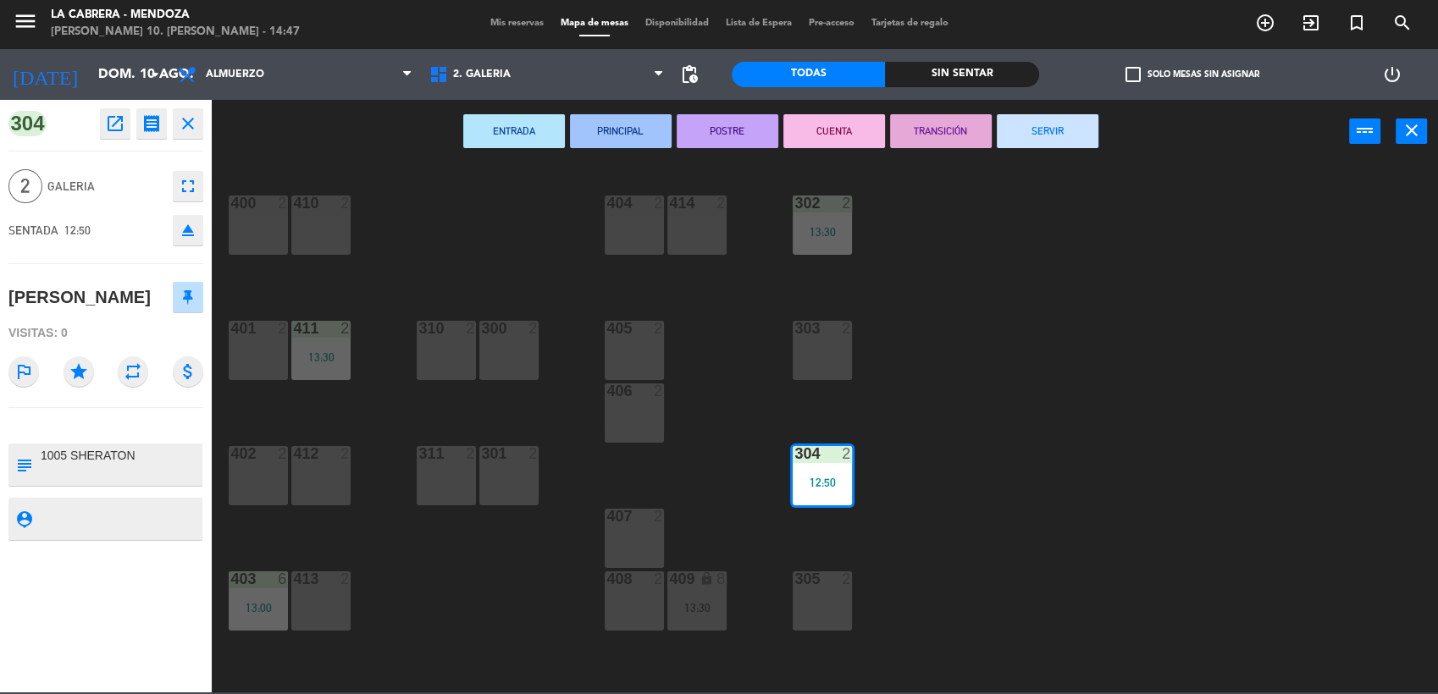
click at [1064, 139] on button "SERVIR" at bounding box center [1048, 131] width 102 height 34
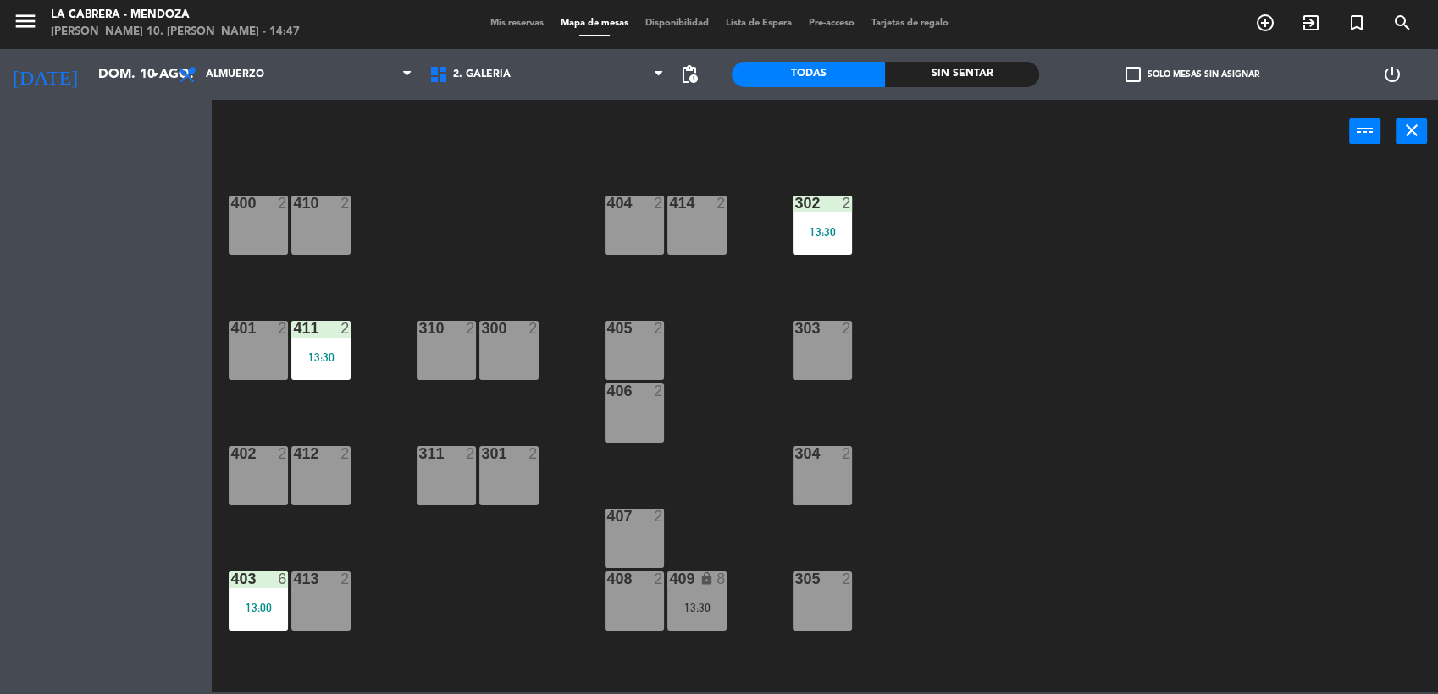
drag, startPoint x: 274, startPoint y: 642, endPoint x: 253, endPoint y: 672, distance: 36.6
click at [257, 674] on div "400 2 410 2 404 2 414 2 302 2 13:30 401 2 411 2 13:30 310 2 300 2 303 2 405 2 4…" at bounding box center [832, 430] width 1212 height 529
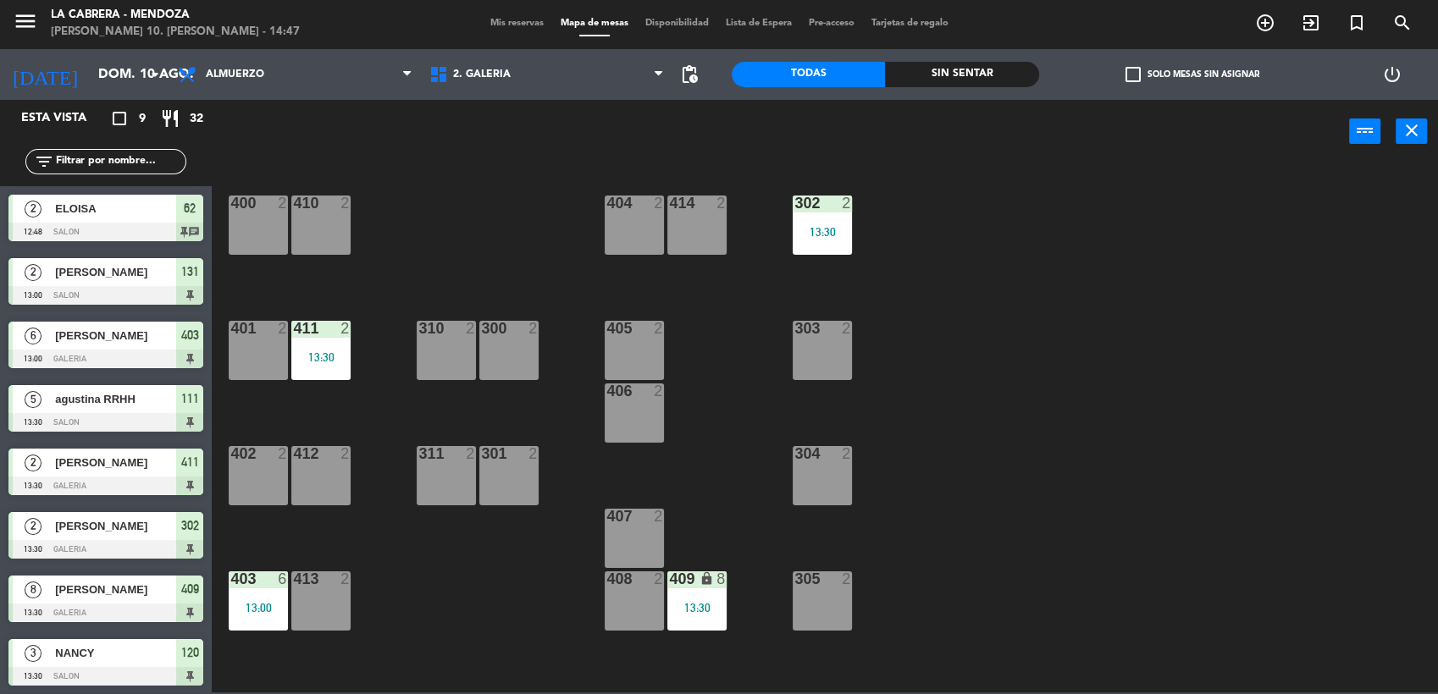
click at [419, 622] on div "400 2 410 2 404 2 414 2 302 2 13:30 401 2 411 2 13:30 310 2 300 2 303 2 405 2 4…" at bounding box center [832, 430] width 1212 height 529
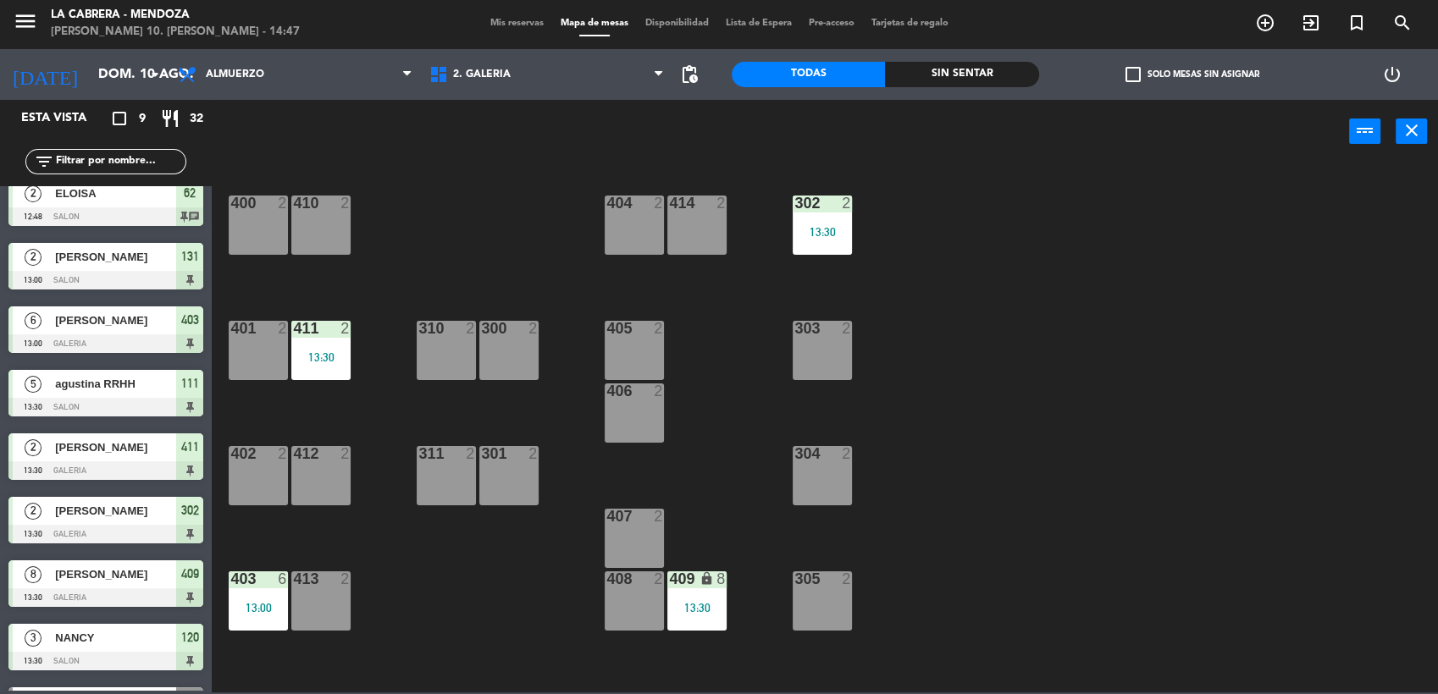
scroll to position [66, 0]
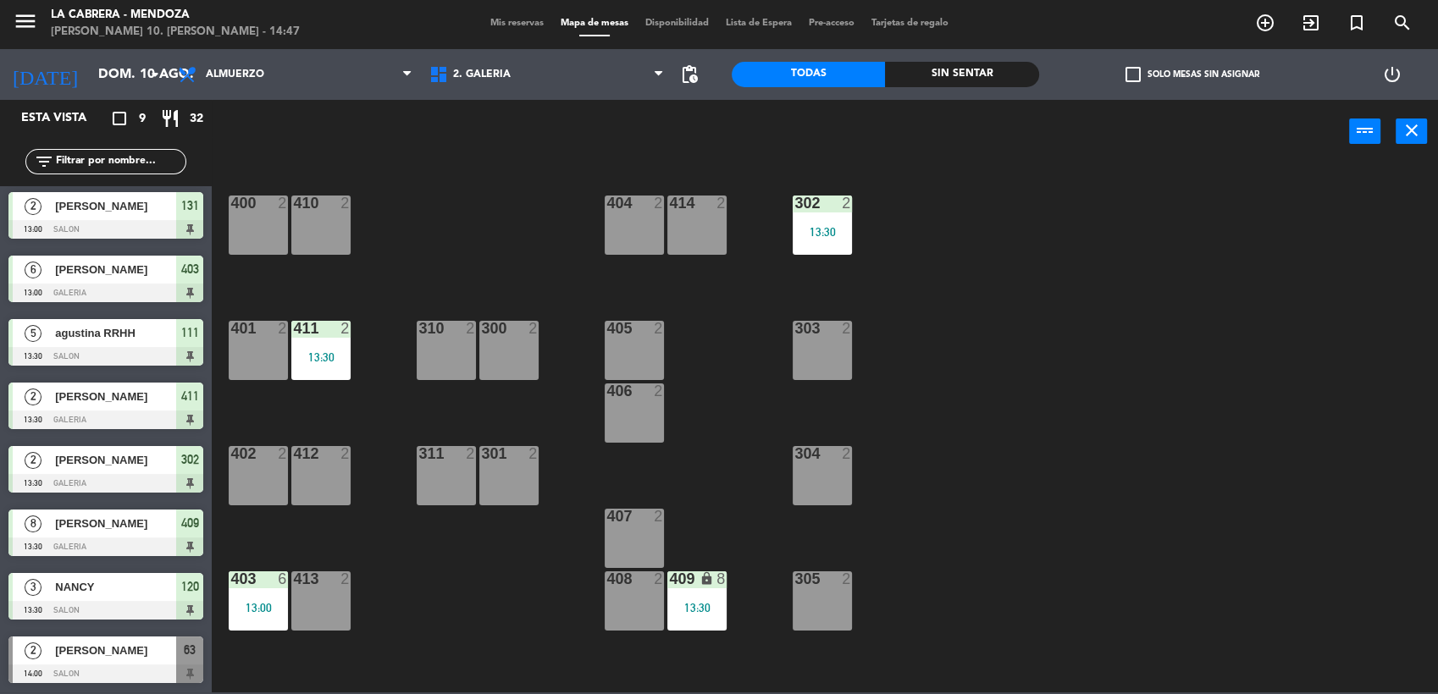
click at [102, 650] on span "[PERSON_NAME]" at bounding box center [115, 651] width 121 height 18
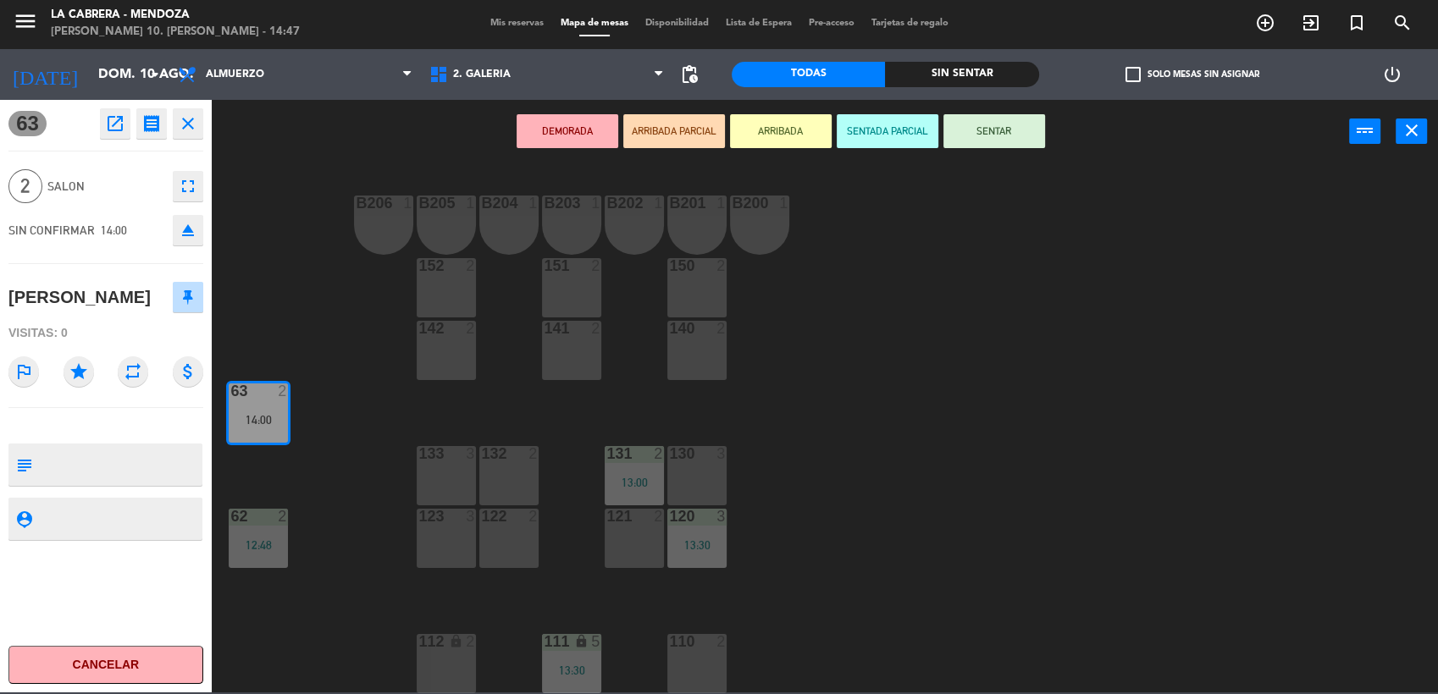
click at [996, 136] on button "SENTAR" at bounding box center [994, 131] width 102 height 34
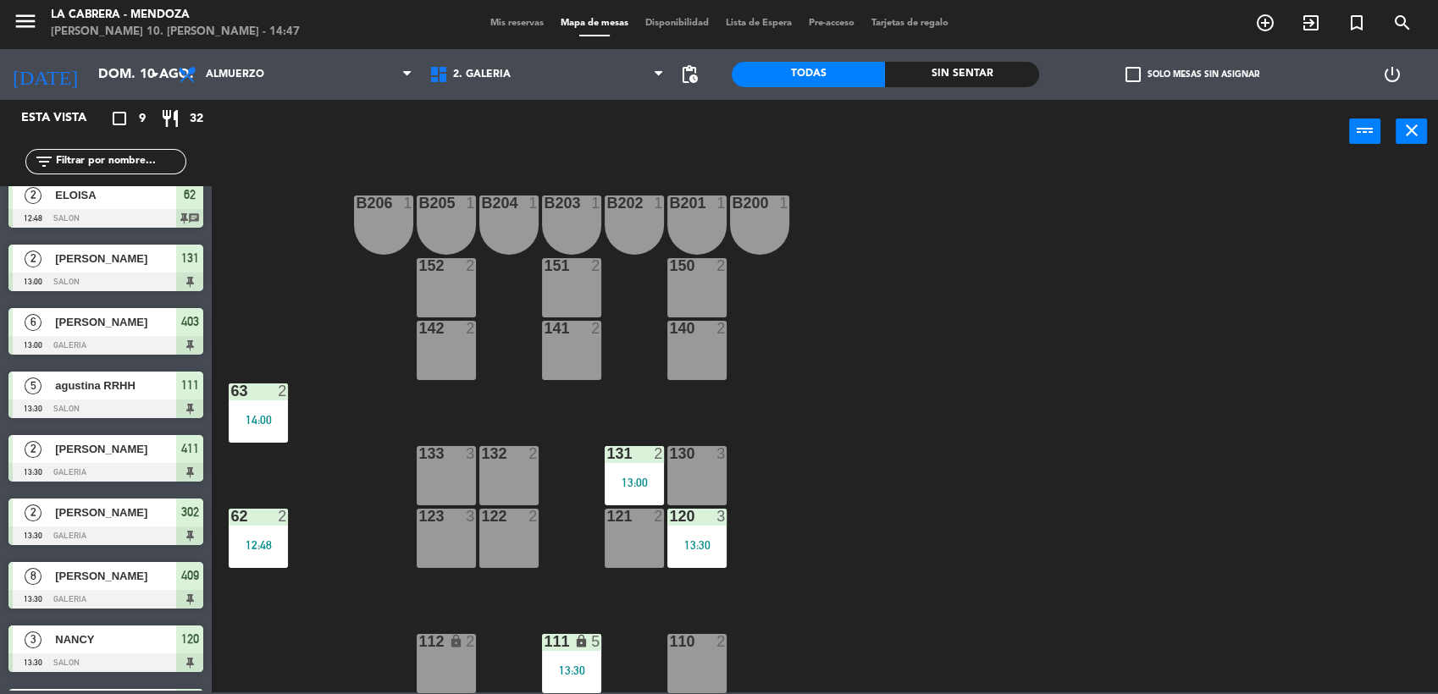
scroll to position [0, 0]
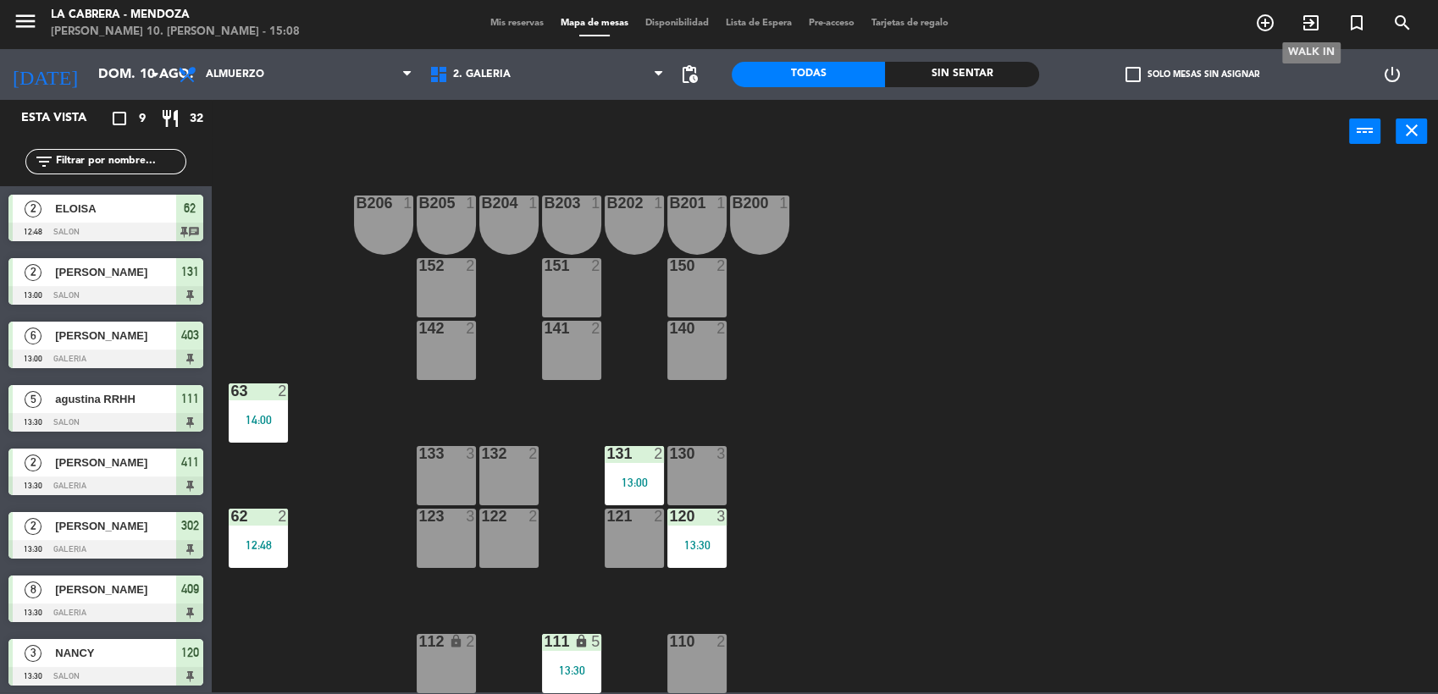
click at [1312, 17] on icon "exit_to_app" at bounding box center [1311, 23] width 20 height 20
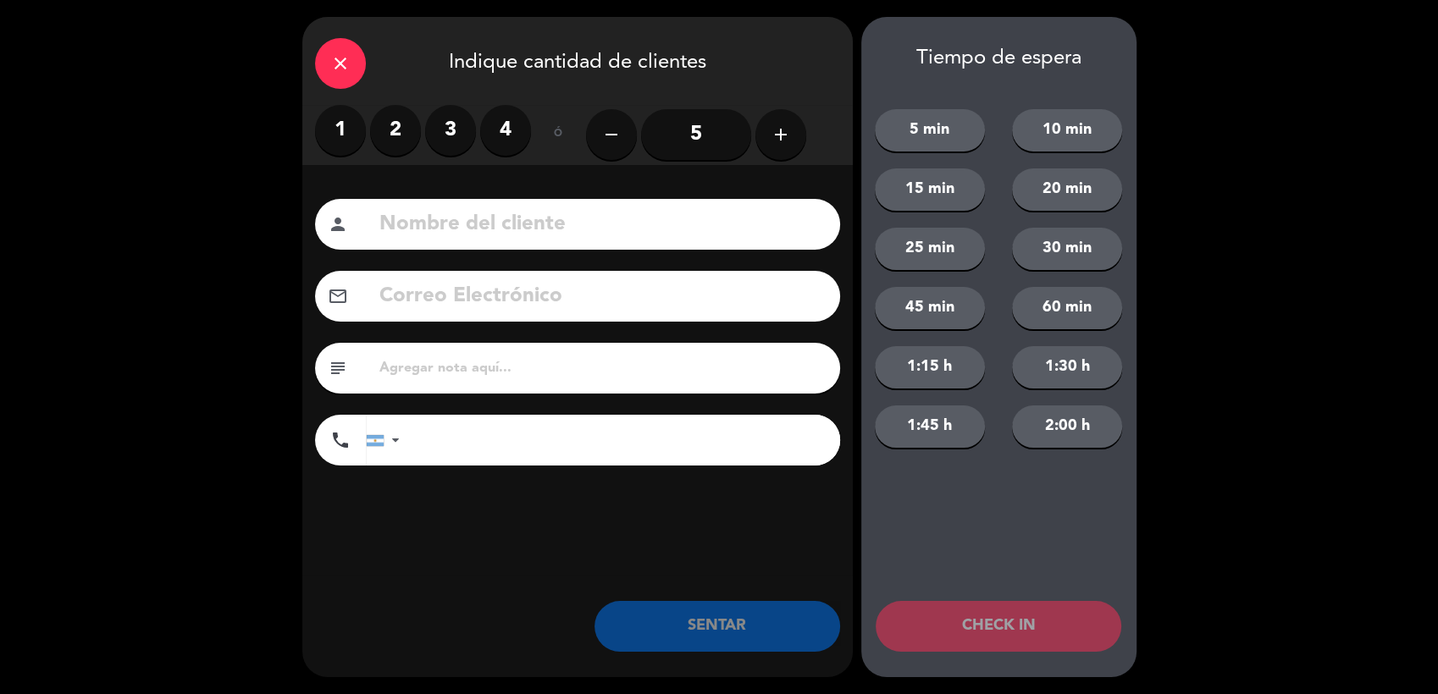
click at [442, 123] on label "3" at bounding box center [450, 130] width 51 height 51
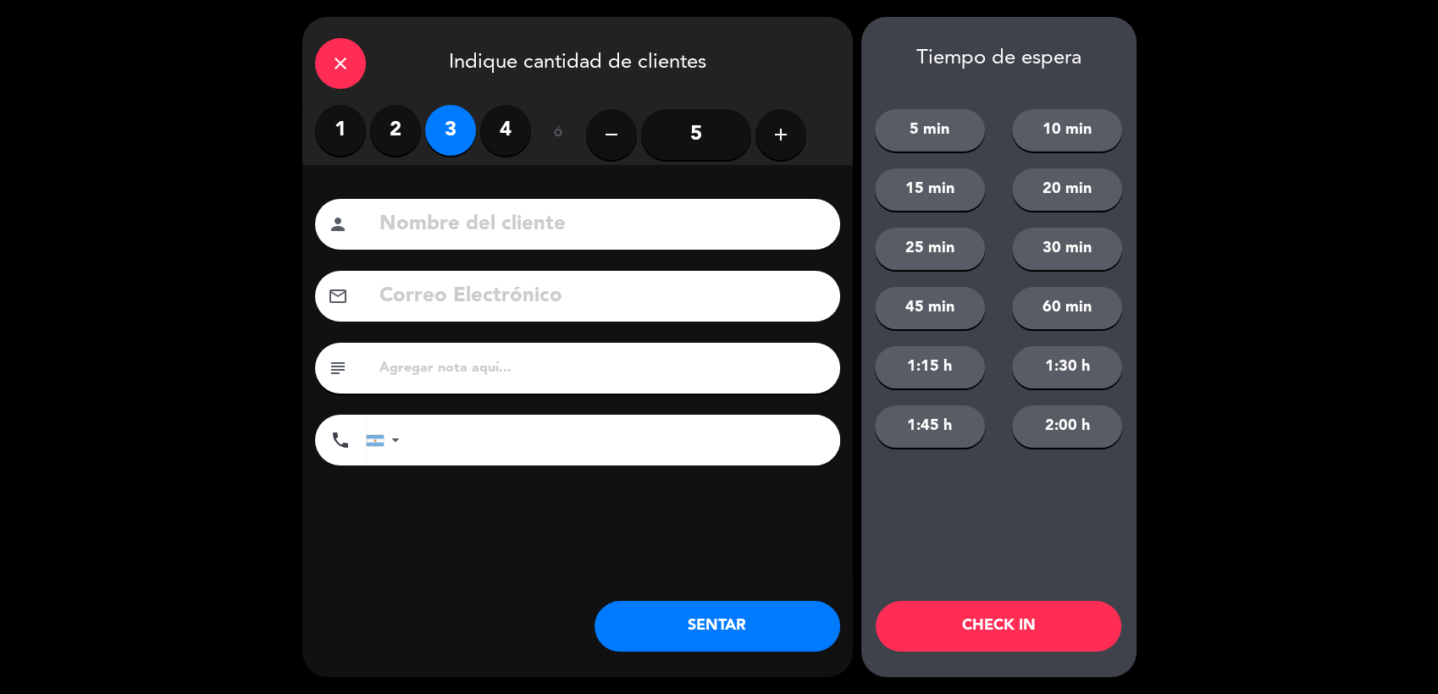
click at [655, 626] on button "SENTAR" at bounding box center [717, 626] width 246 height 51
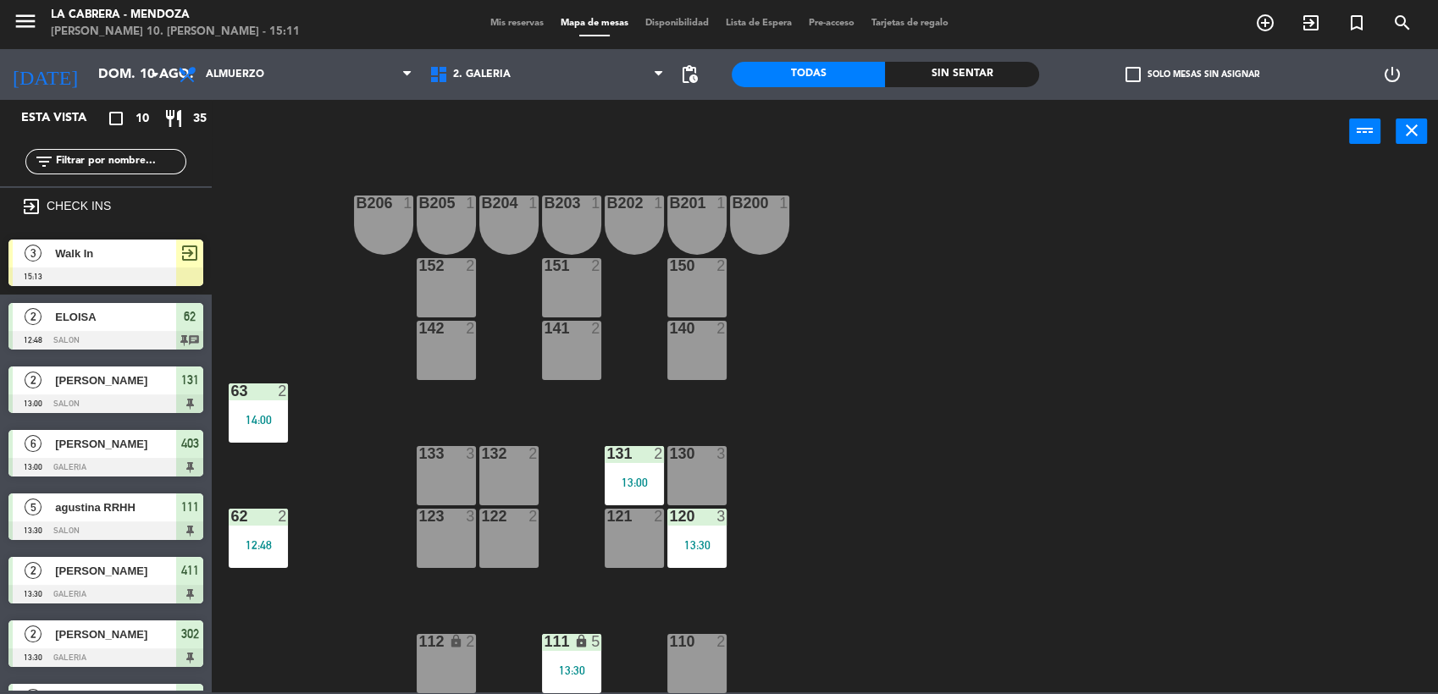
click at [86, 268] on div at bounding box center [105, 277] width 195 height 19
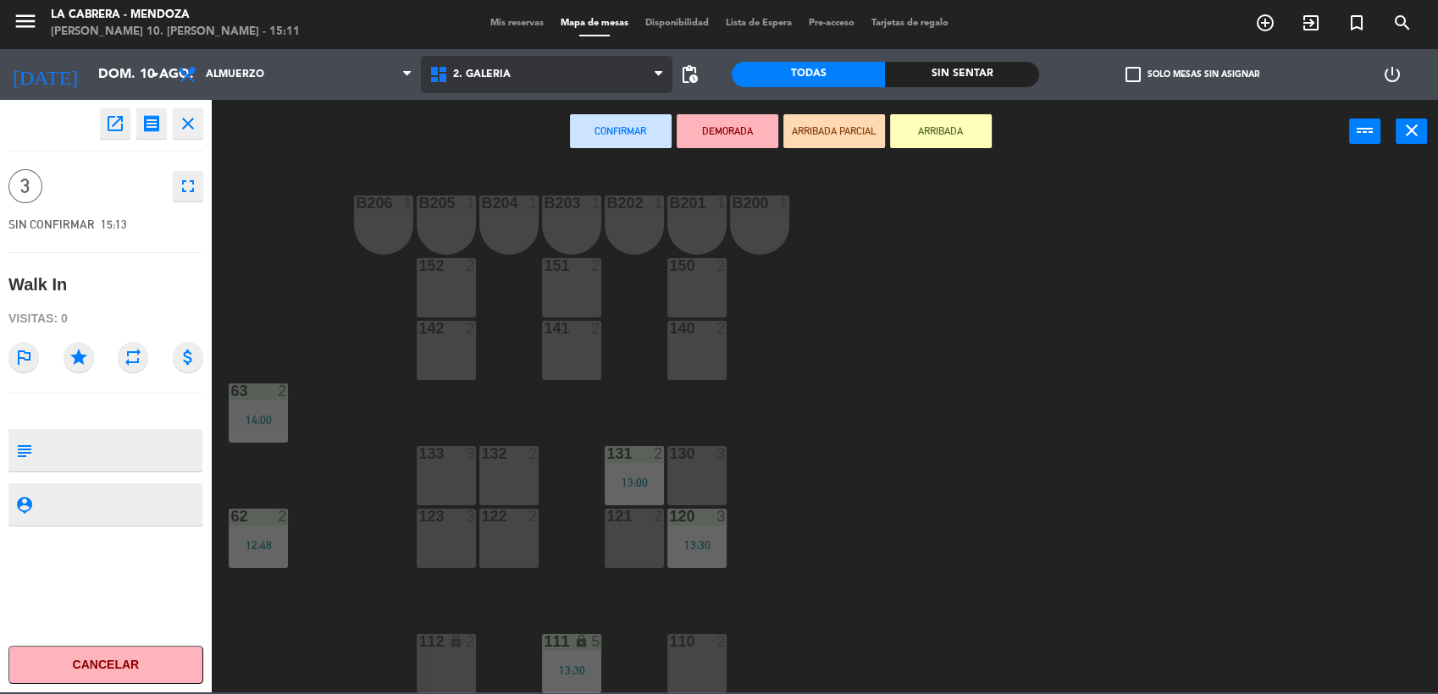
click at [515, 79] on span "2. GALERIA" at bounding box center [546, 74] width 251 height 37
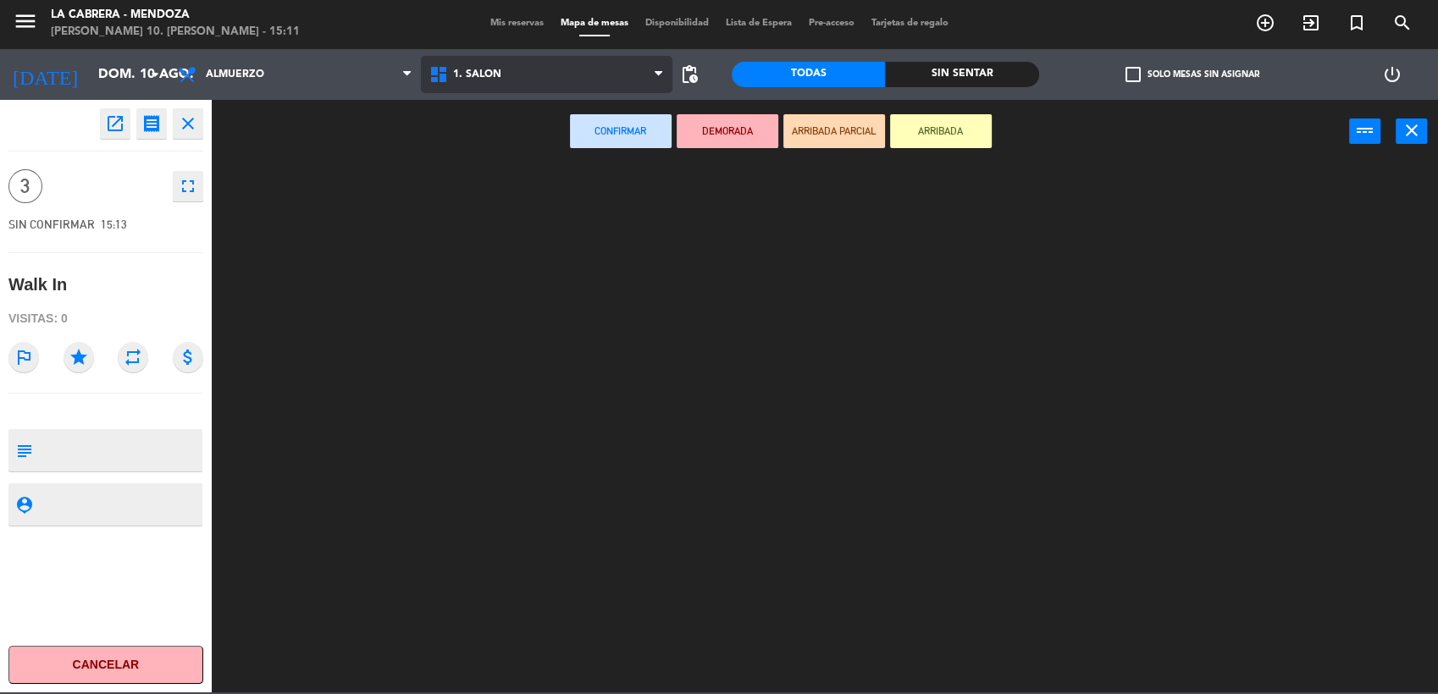
click at [509, 112] on ng-component "menu [PERSON_NAME] [PERSON_NAME] 10. [PERSON_NAME] - 15:11 Mis reservas Mapa de…" at bounding box center [719, 345] width 1438 height 694
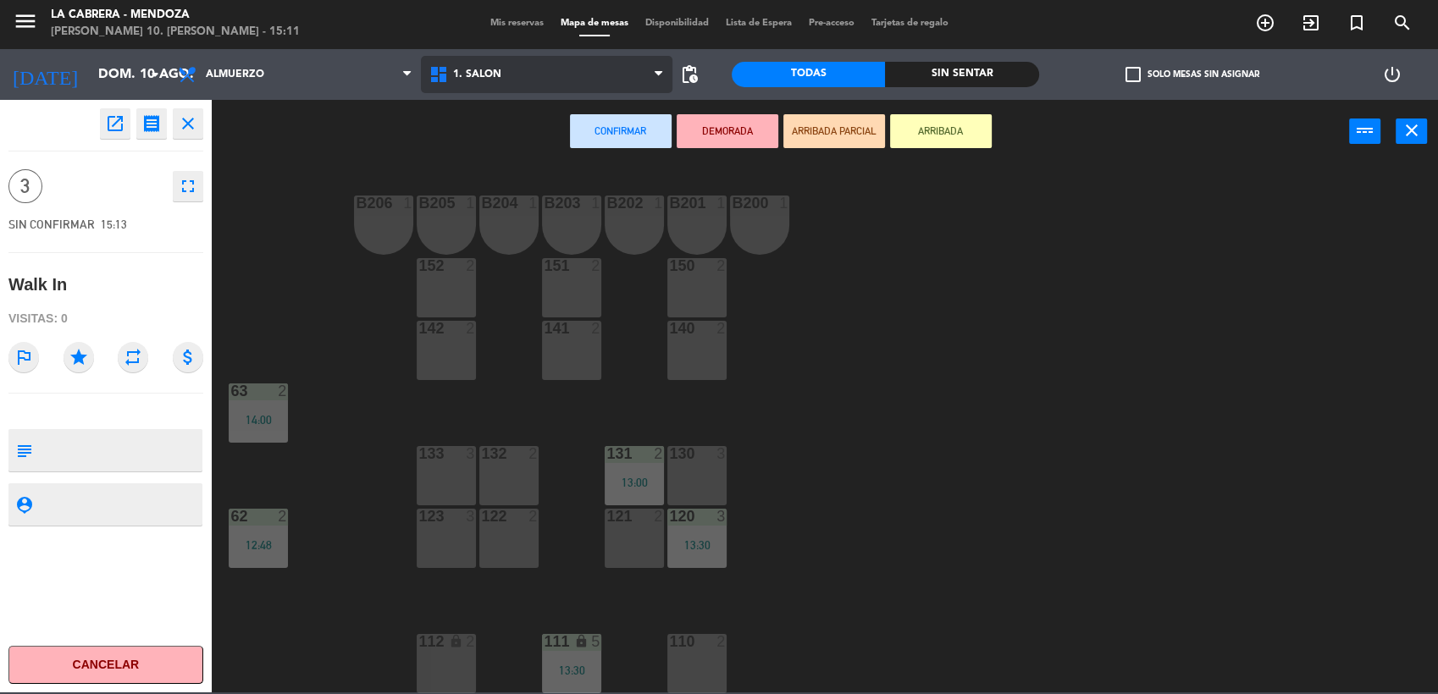
click at [503, 76] on span "1. SALON" at bounding box center [546, 74] width 251 height 37
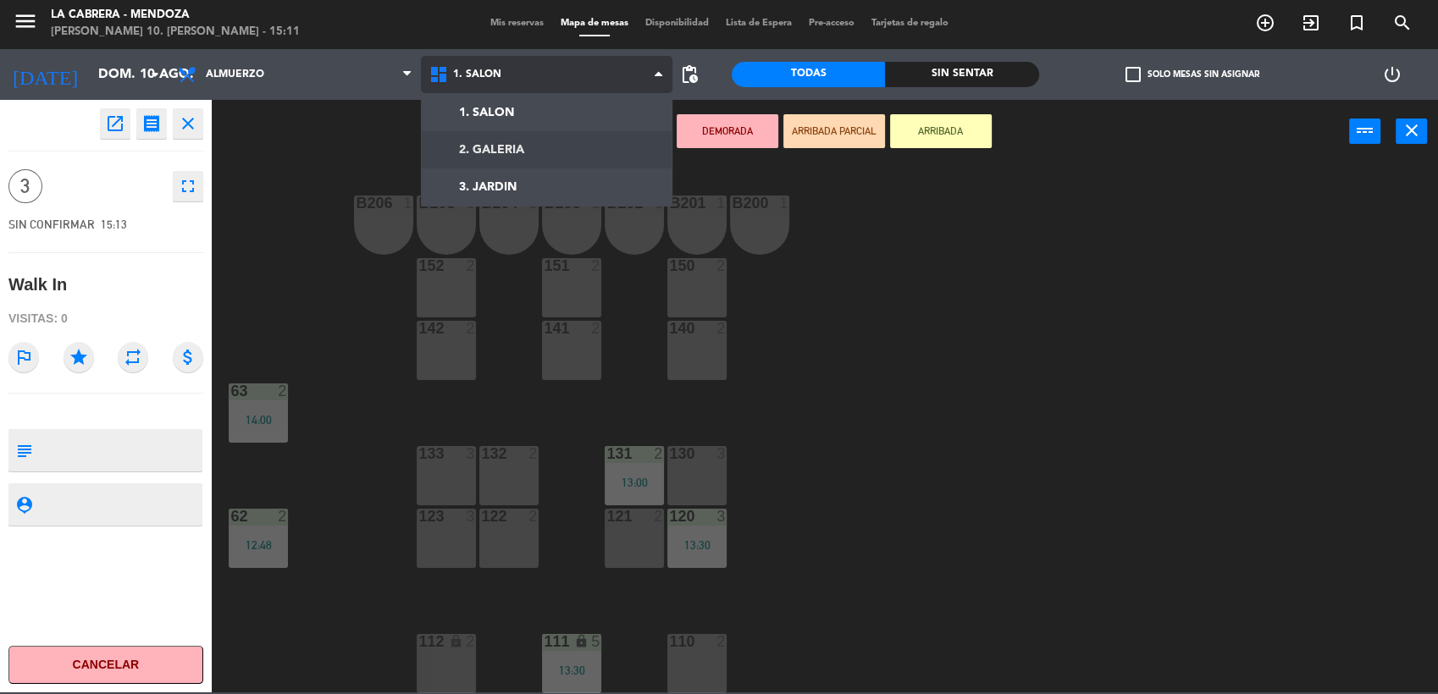
click at [523, 153] on ng-component "menu [PERSON_NAME] [PERSON_NAME] 10. [PERSON_NAME] - 15:11 Mis reservas Mapa de…" at bounding box center [719, 345] width 1438 height 694
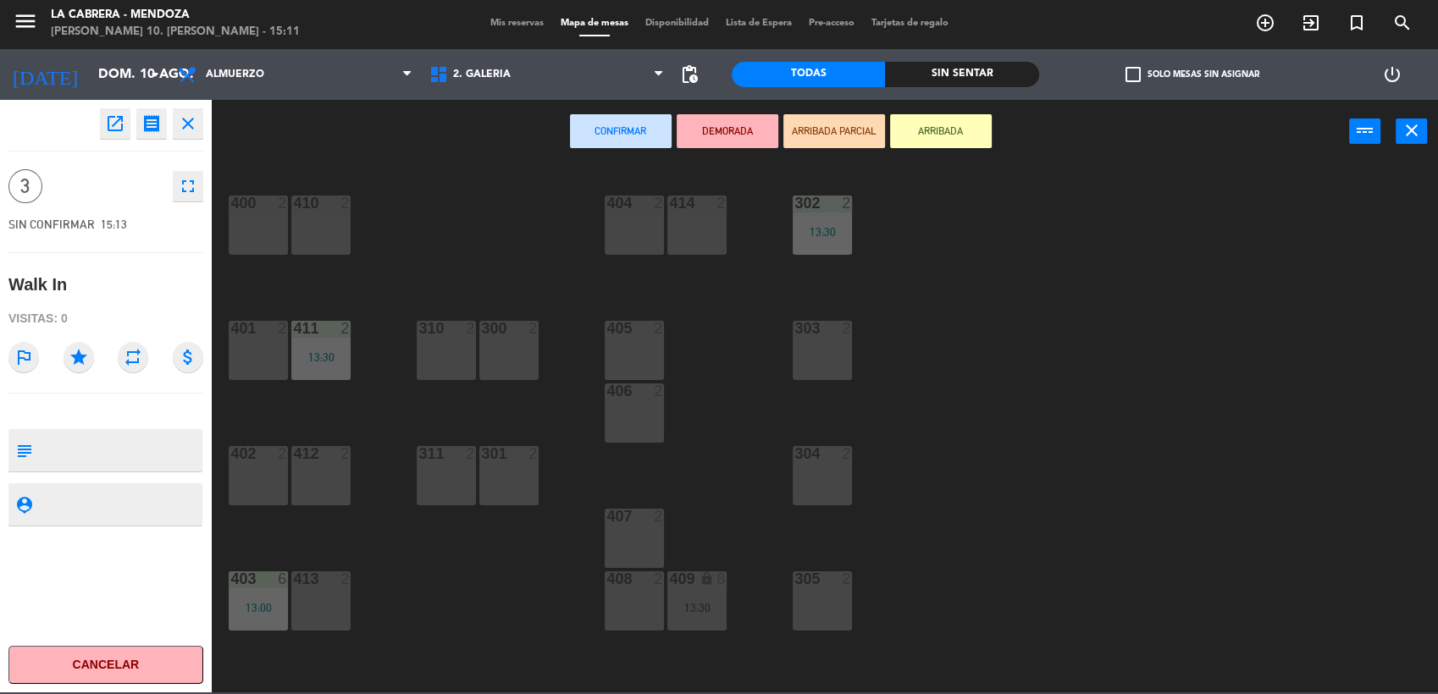
click at [250, 488] on div "402 2" at bounding box center [258, 475] width 59 height 59
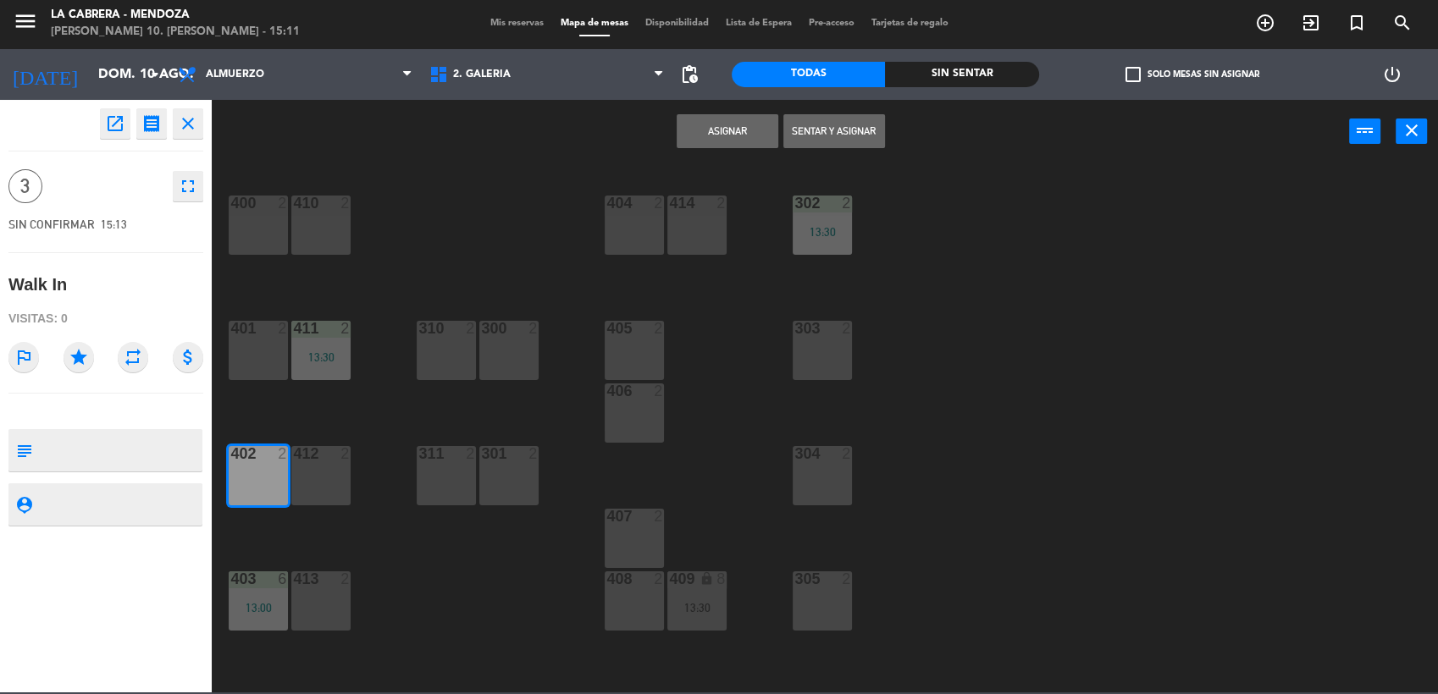
click at [841, 135] on button "Sentar y Asignar" at bounding box center [834, 131] width 102 height 34
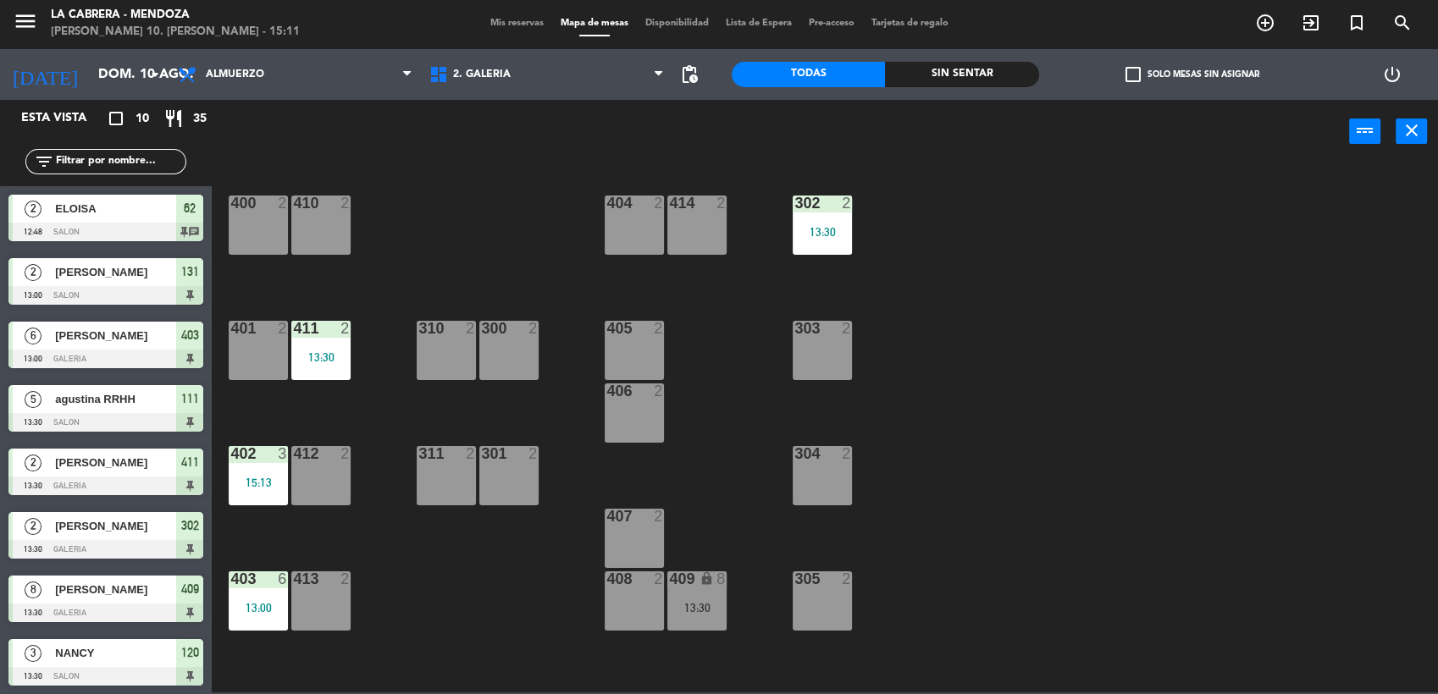
click at [115, 220] on div "ELOISA" at bounding box center [114, 209] width 123 height 28
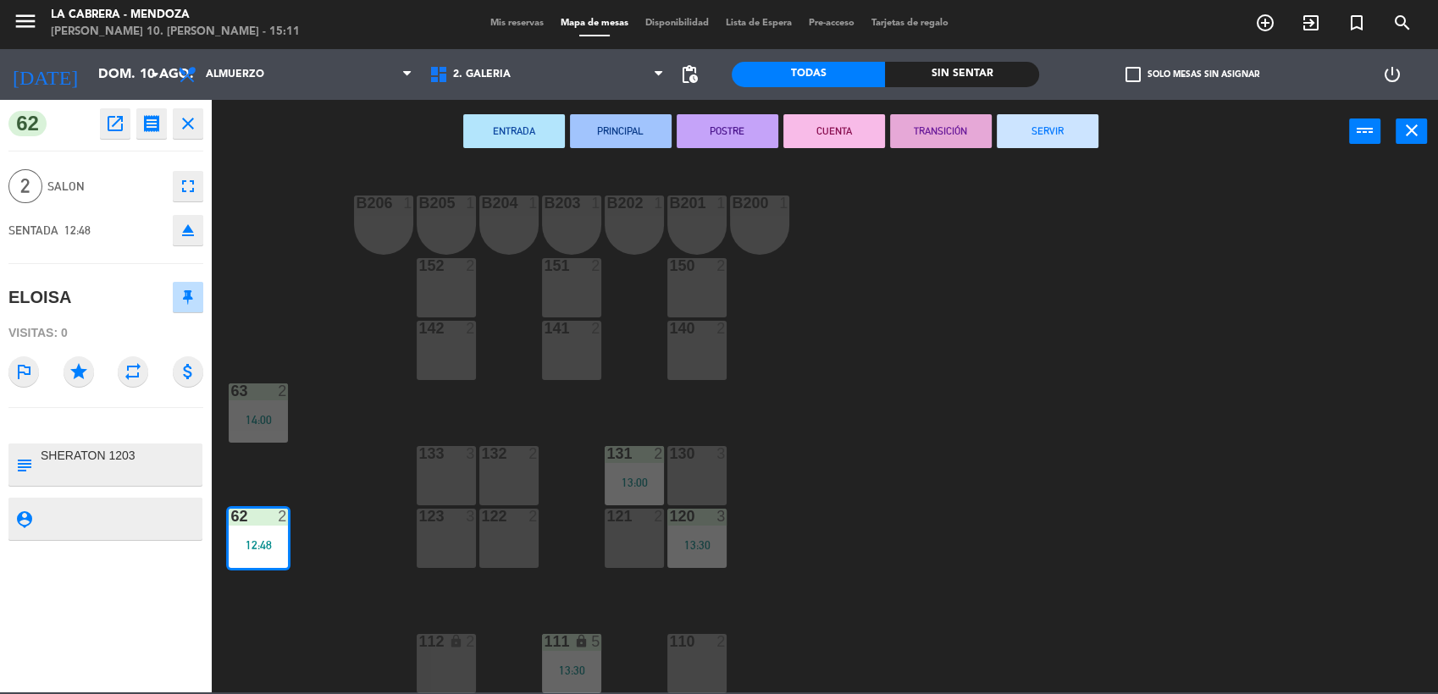
click at [1061, 126] on button "SERVIR" at bounding box center [1048, 131] width 102 height 34
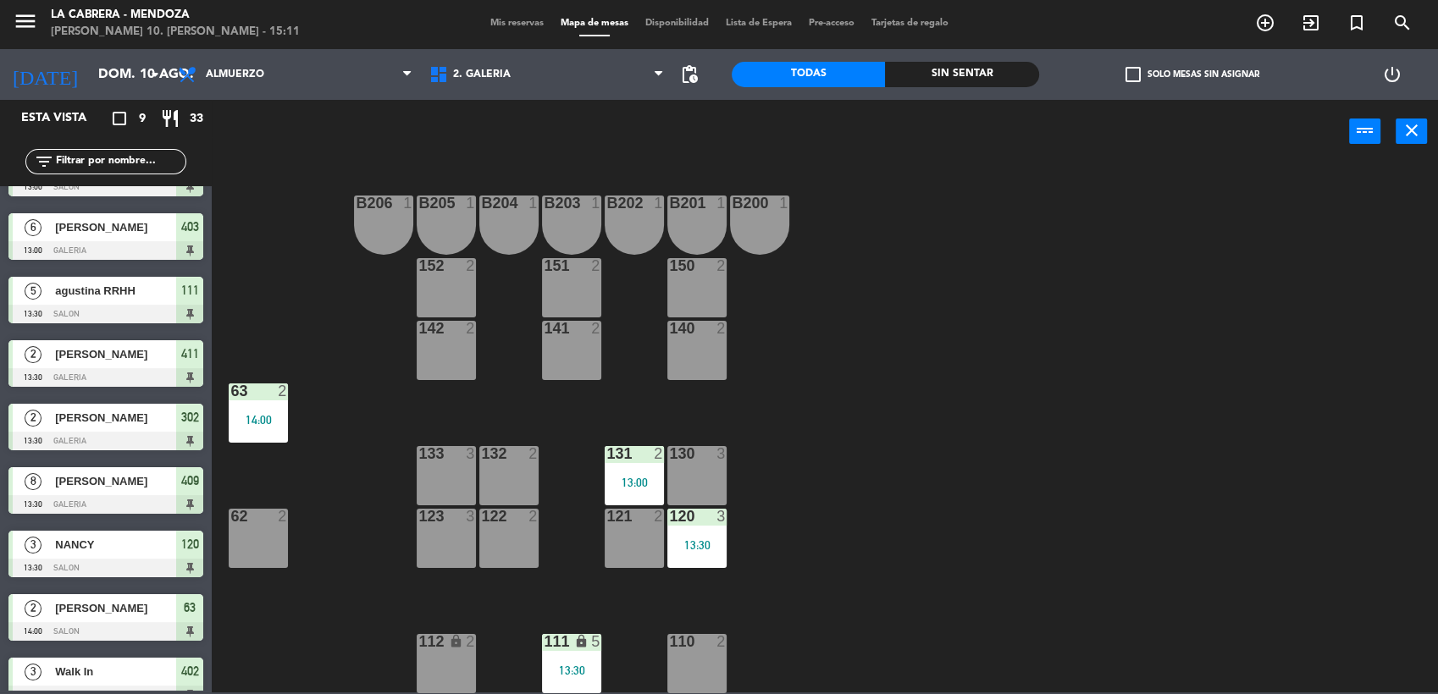
scroll to position [66, 0]
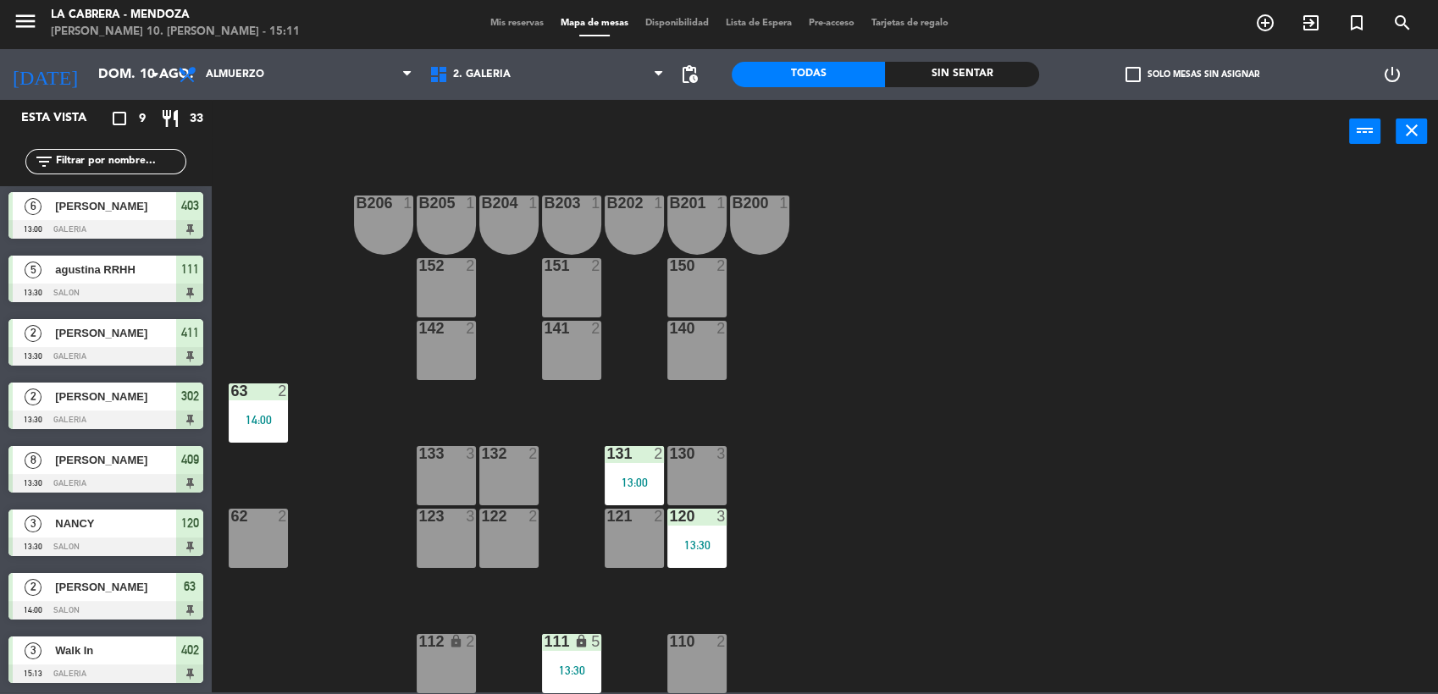
click at [105, 596] on div "[PERSON_NAME]" at bounding box center [114, 587] width 123 height 28
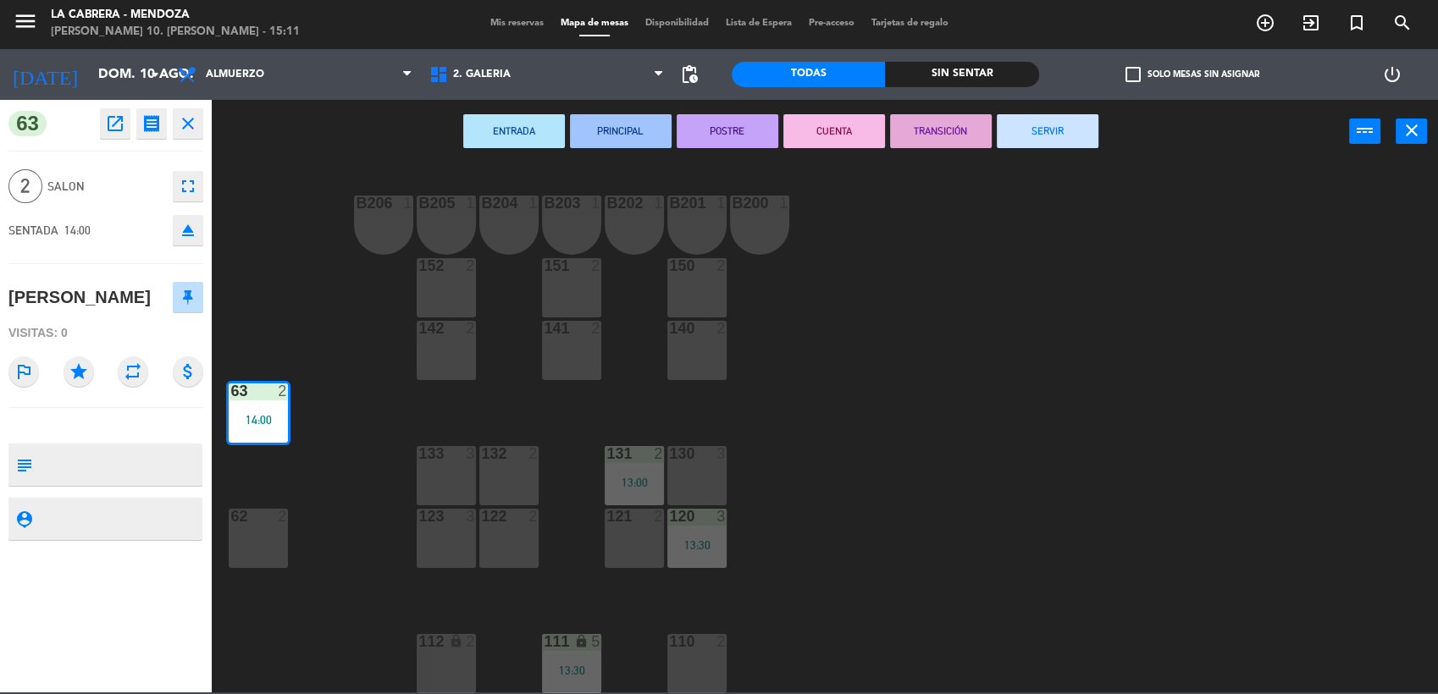
click at [1043, 133] on button "SERVIR" at bounding box center [1048, 131] width 102 height 34
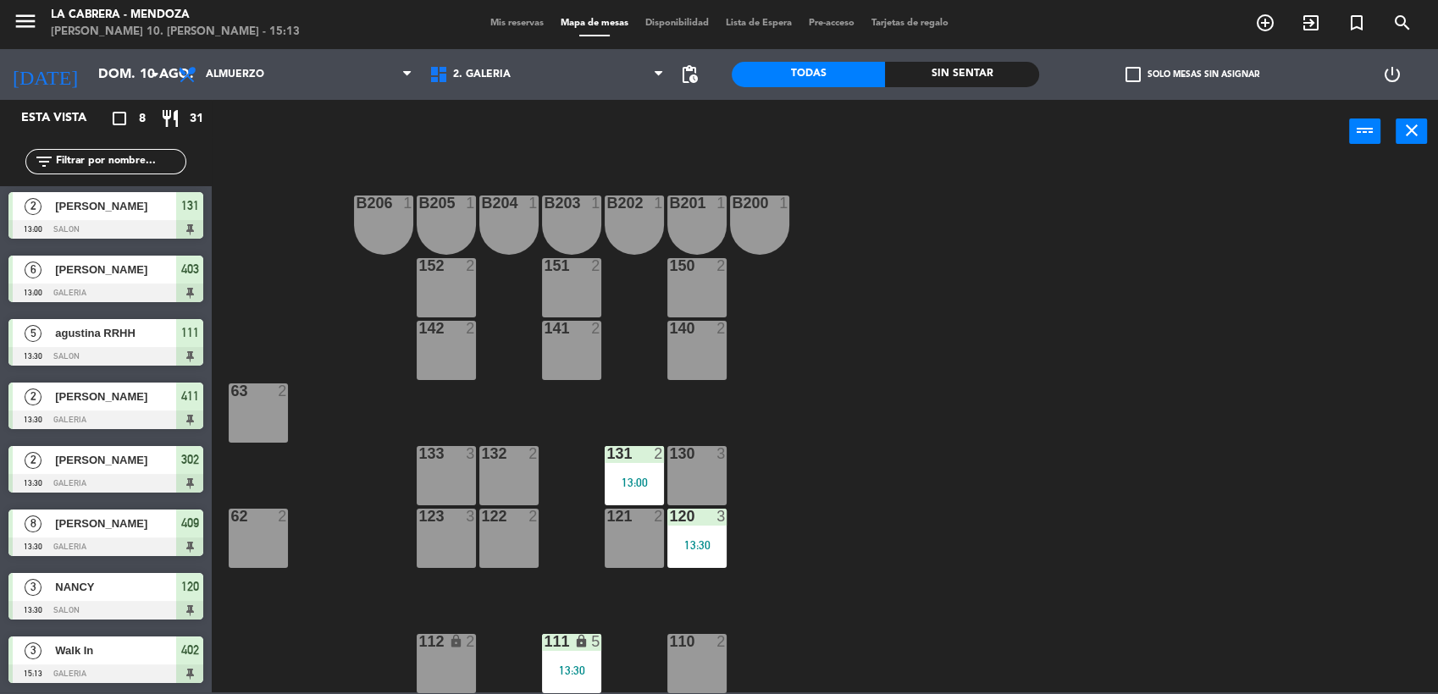
scroll to position [0, 0]
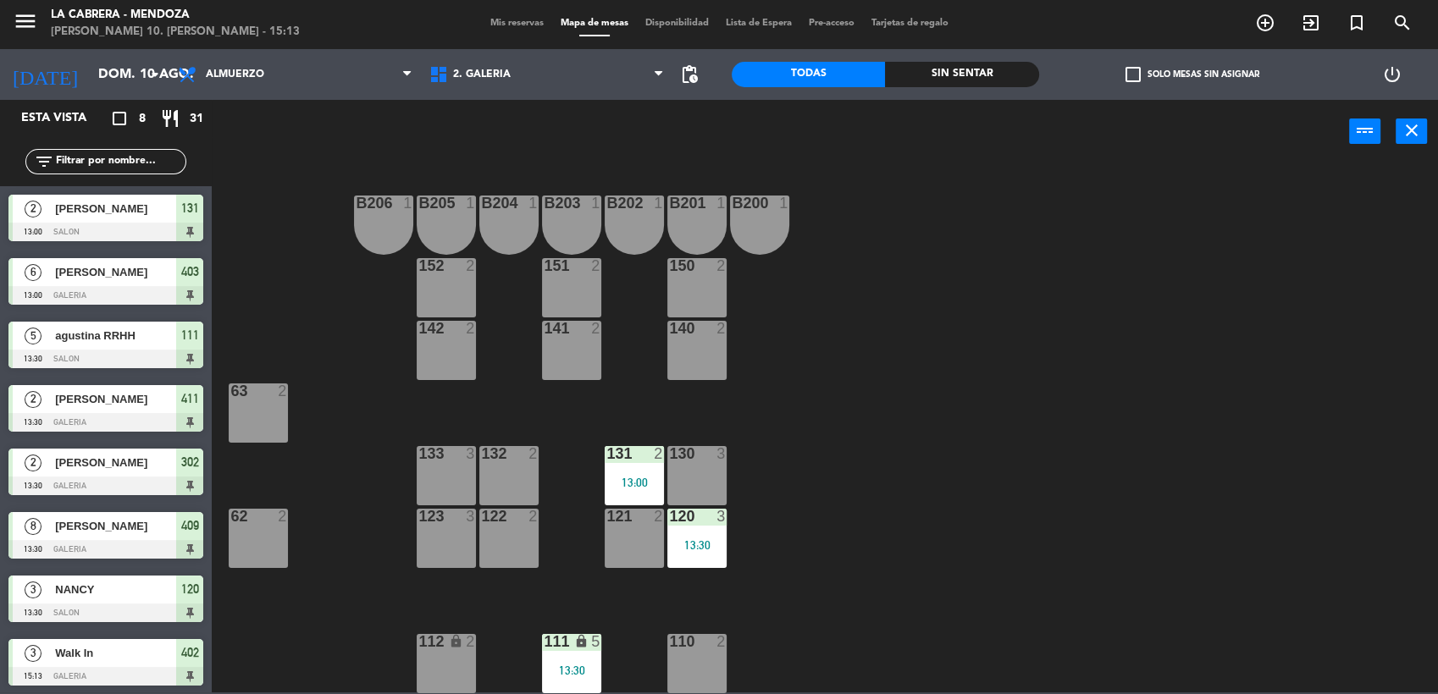
click at [99, 277] on span "[PERSON_NAME]" at bounding box center [115, 272] width 121 height 18
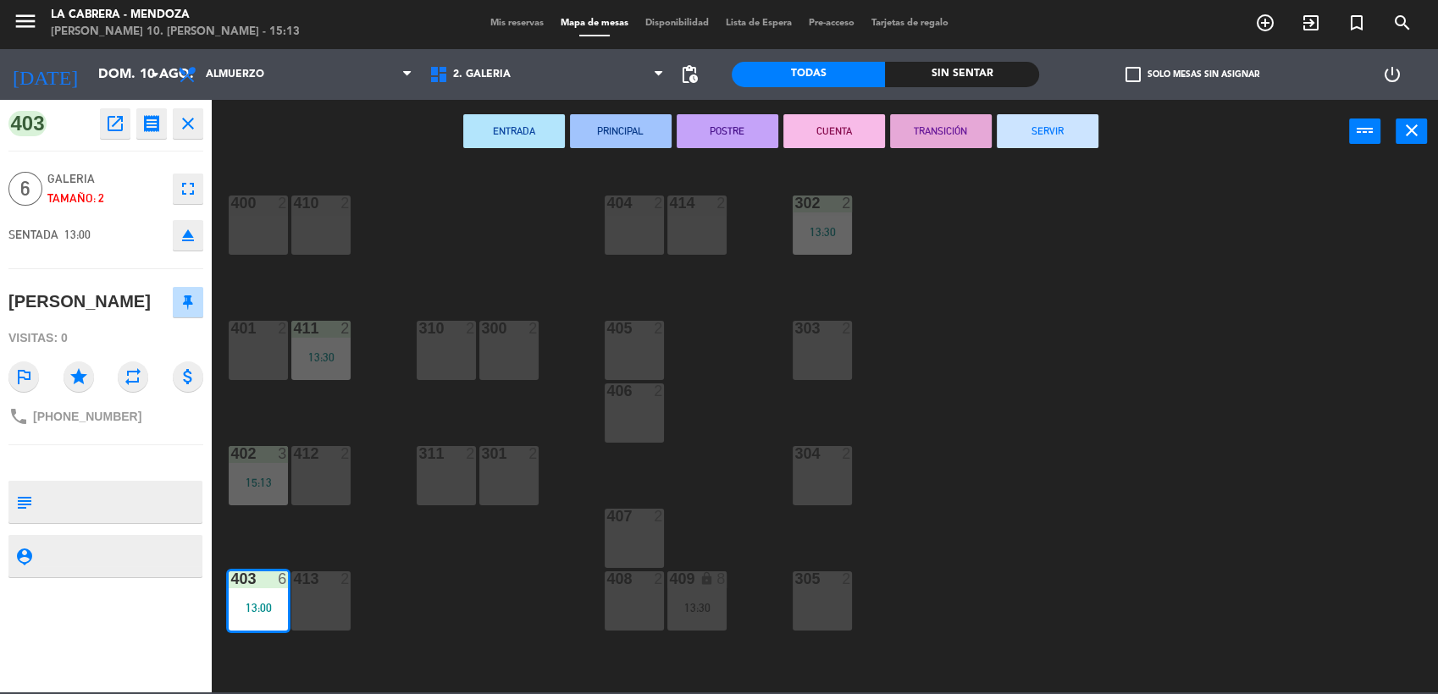
click at [1042, 123] on button "SERVIR" at bounding box center [1048, 131] width 102 height 34
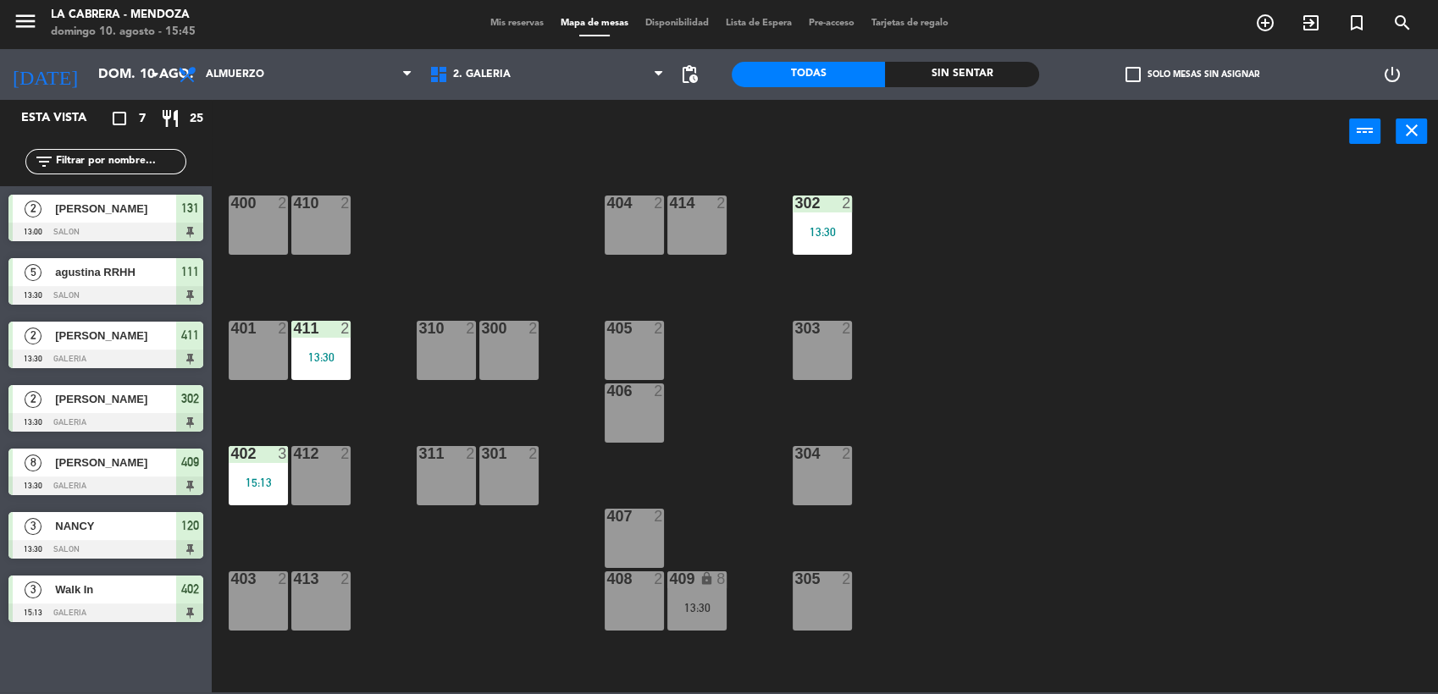
click at [144, 203] on span "[PERSON_NAME]" at bounding box center [115, 209] width 121 height 18
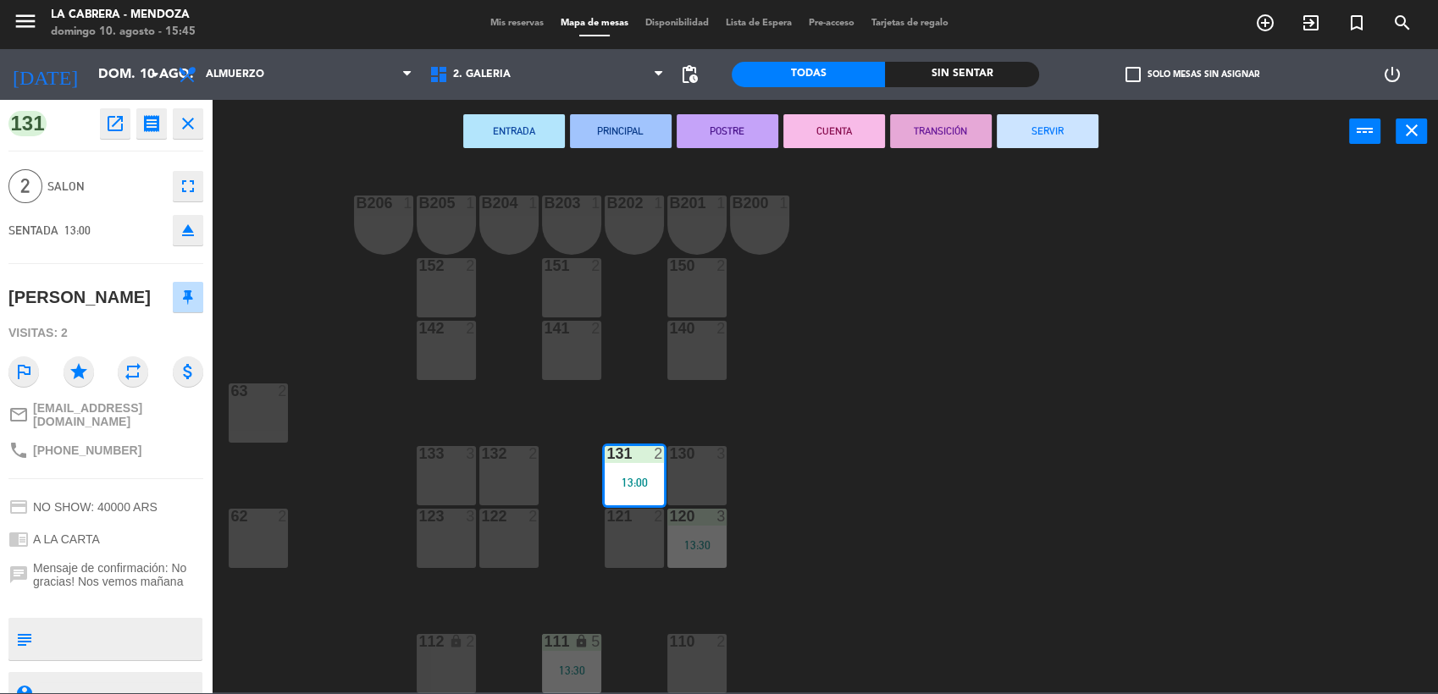
click at [1025, 139] on button "SERVIR" at bounding box center [1048, 131] width 102 height 34
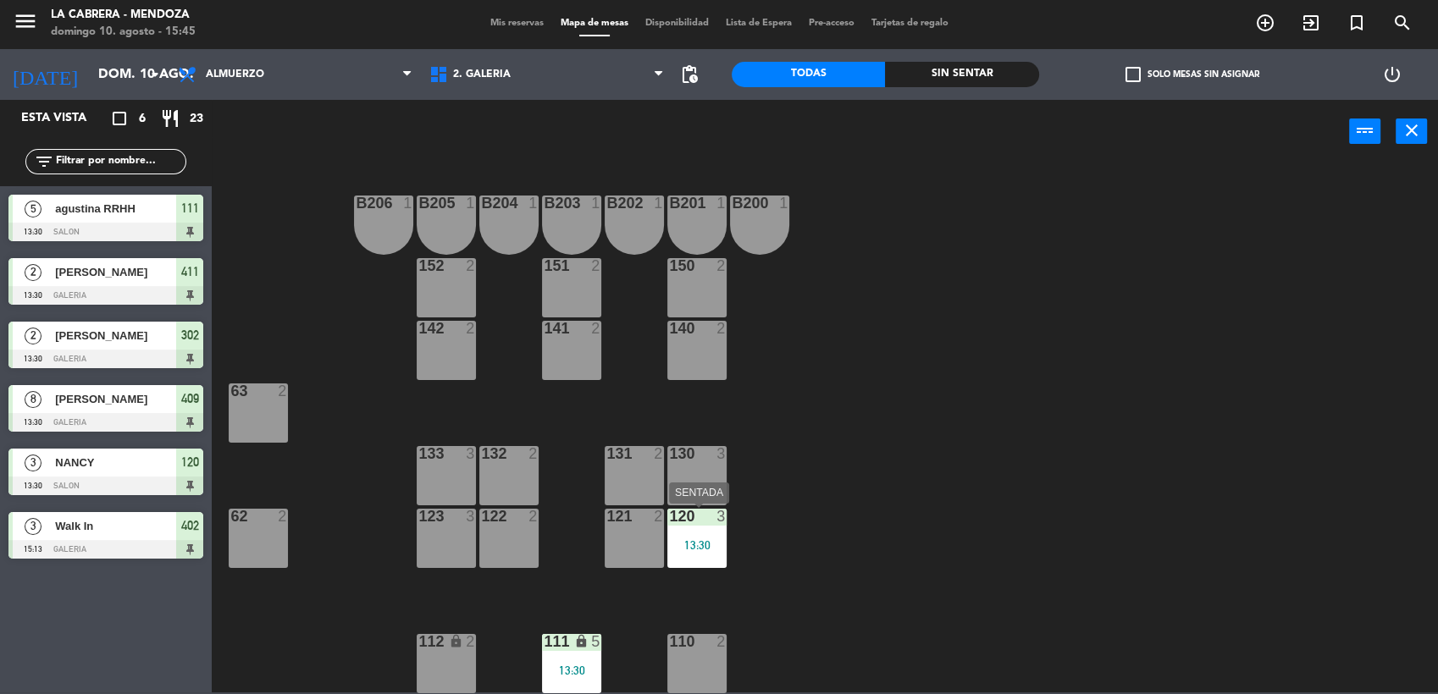
click at [707, 528] on div "120 3 13:30" at bounding box center [696, 538] width 59 height 59
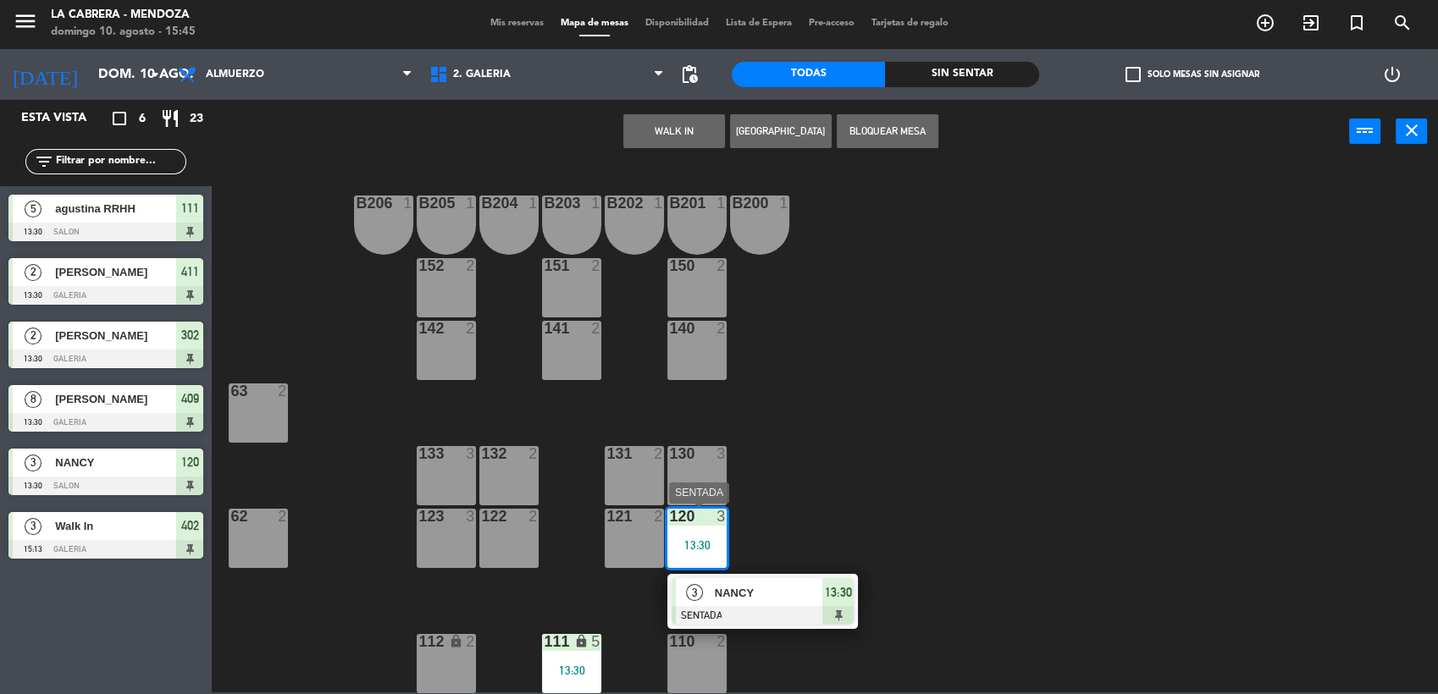
click at [770, 597] on span "NANCY" at bounding box center [769, 593] width 108 height 18
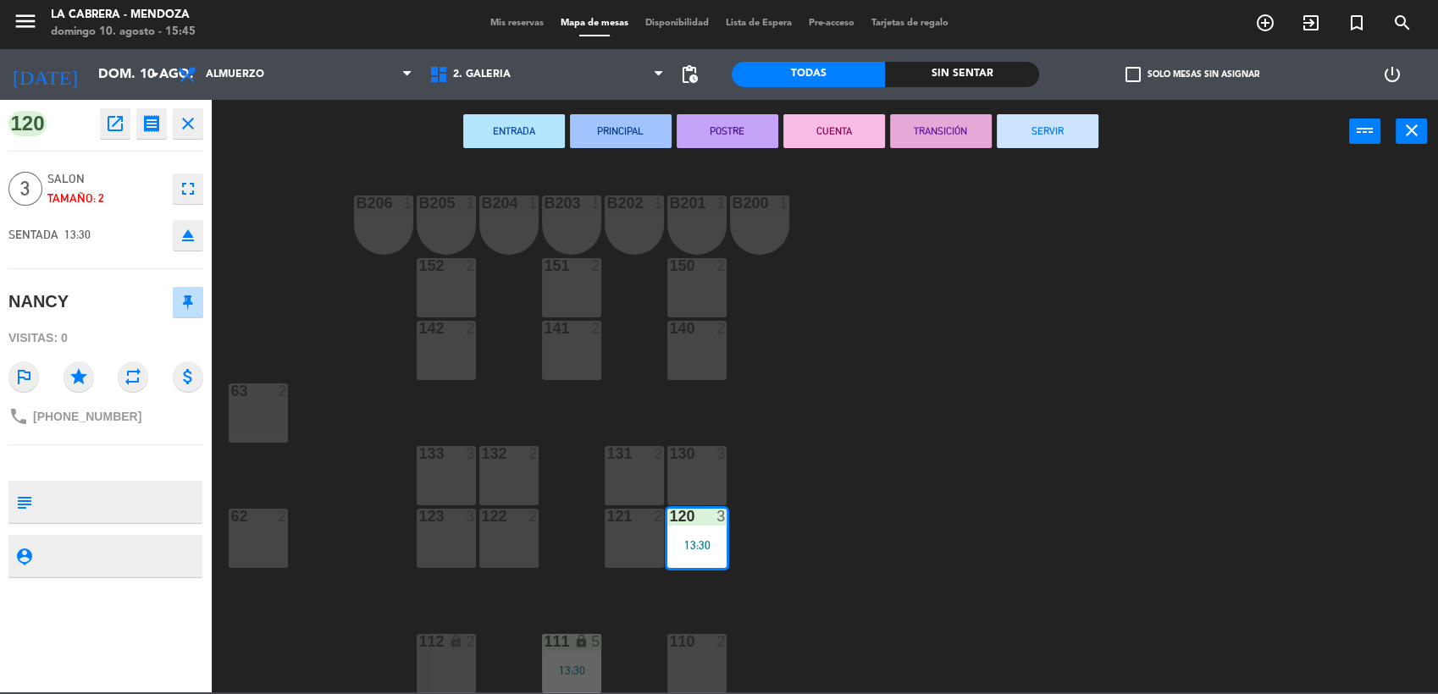
click at [1041, 134] on button "SERVIR" at bounding box center [1048, 131] width 102 height 34
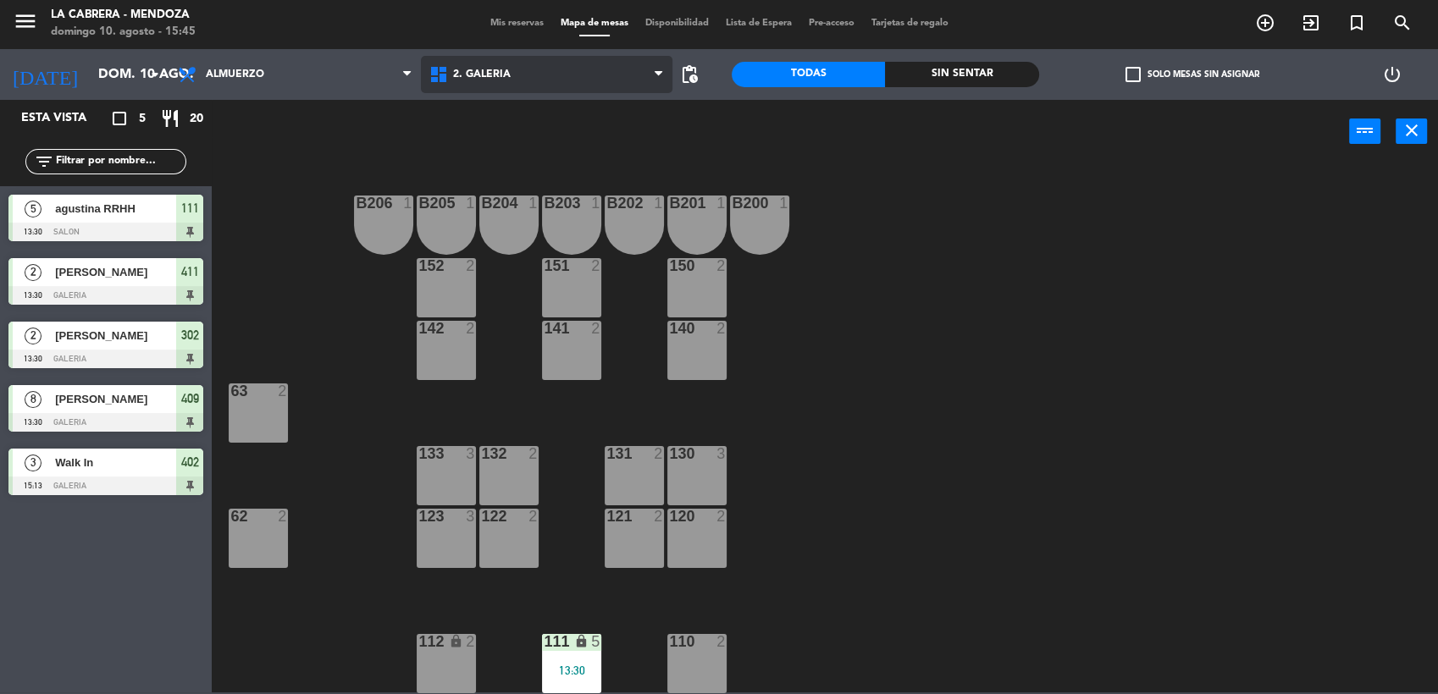
click at [525, 69] on span "2. GALERIA" at bounding box center [546, 74] width 251 height 37
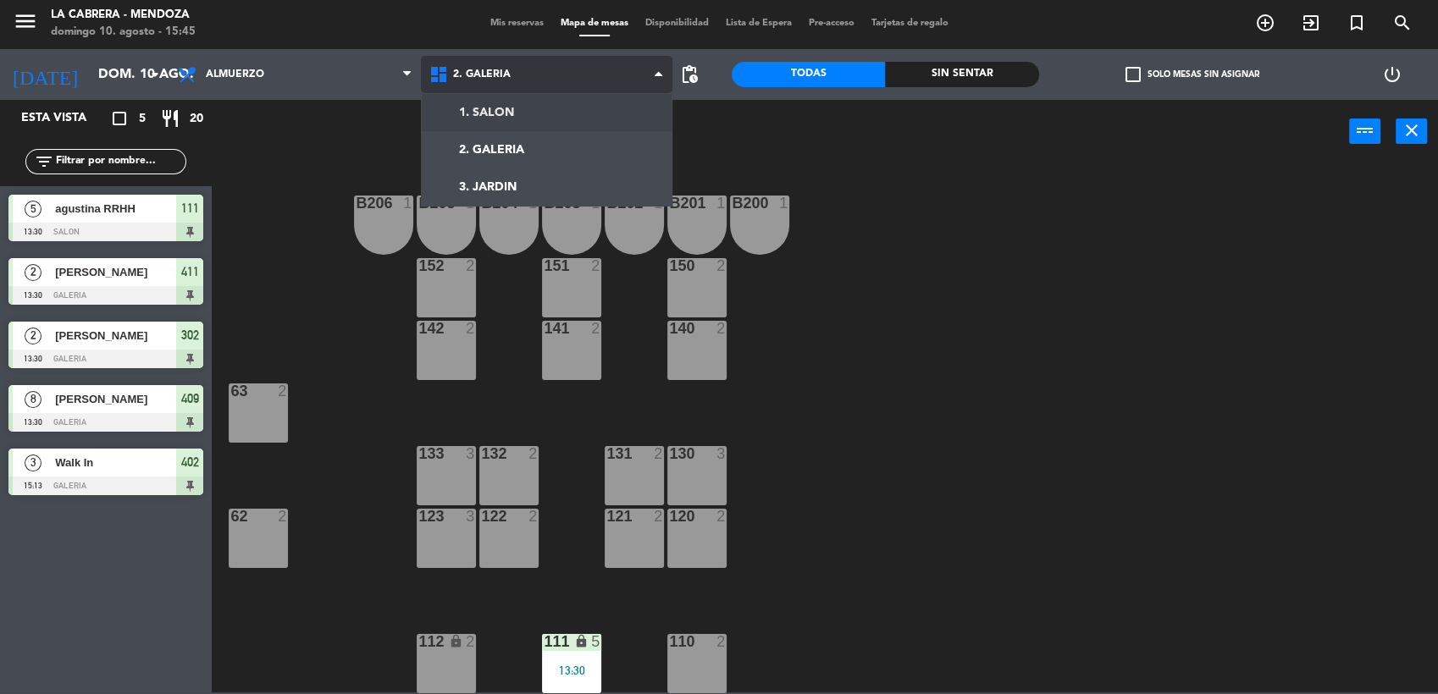
click at [511, 103] on ng-component "menu [PERSON_NAME] [PERSON_NAME] 10. [PERSON_NAME] - 15:45 Mis reservas Mapa de…" at bounding box center [719, 345] width 1438 height 694
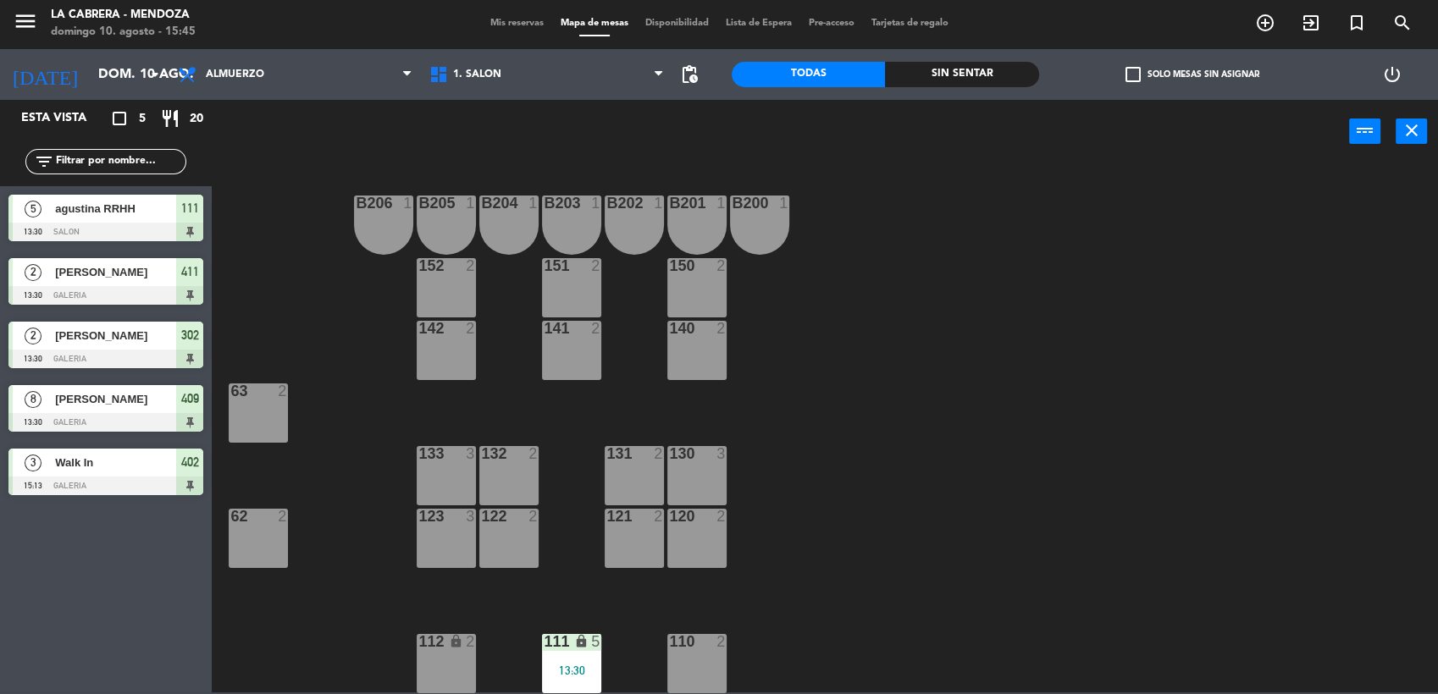
click at [146, 410] on div "[PERSON_NAME]" at bounding box center [114, 399] width 123 height 28
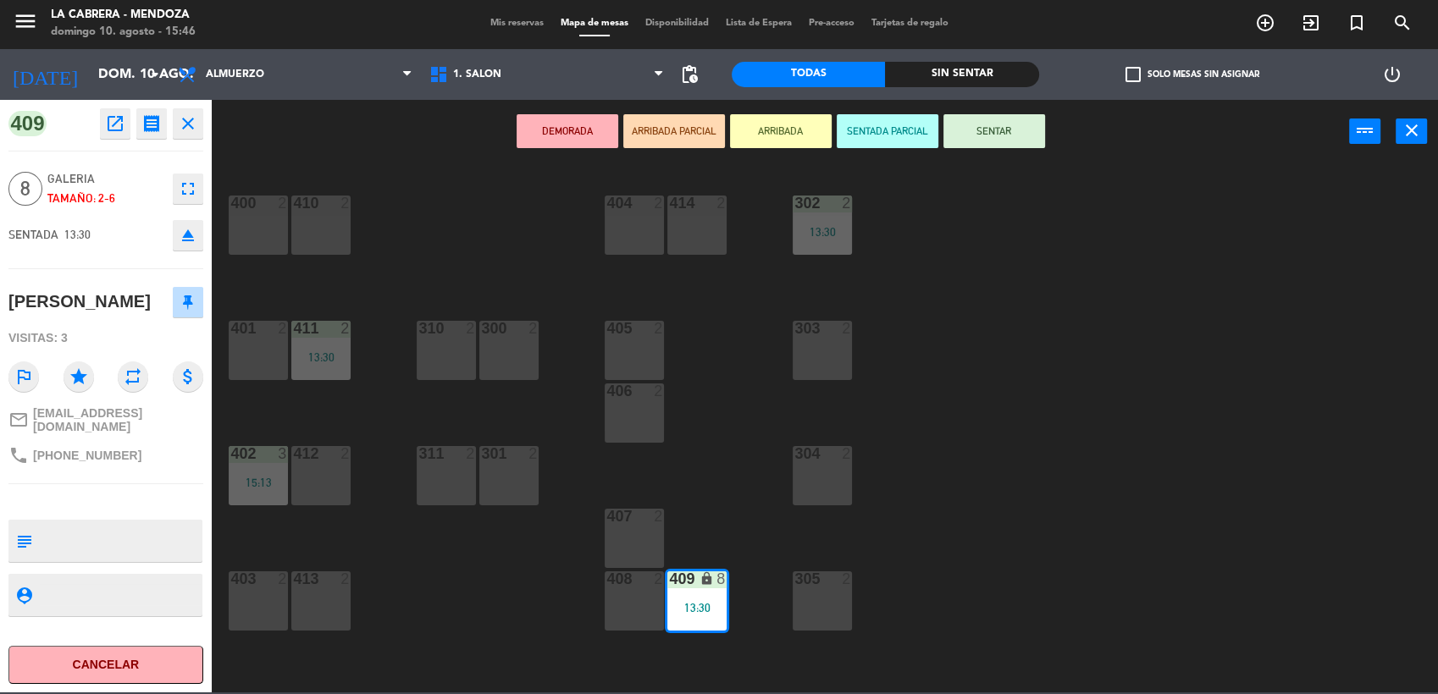
click at [1001, 129] on button "SENTAR" at bounding box center [994, 131] width 102 height 34
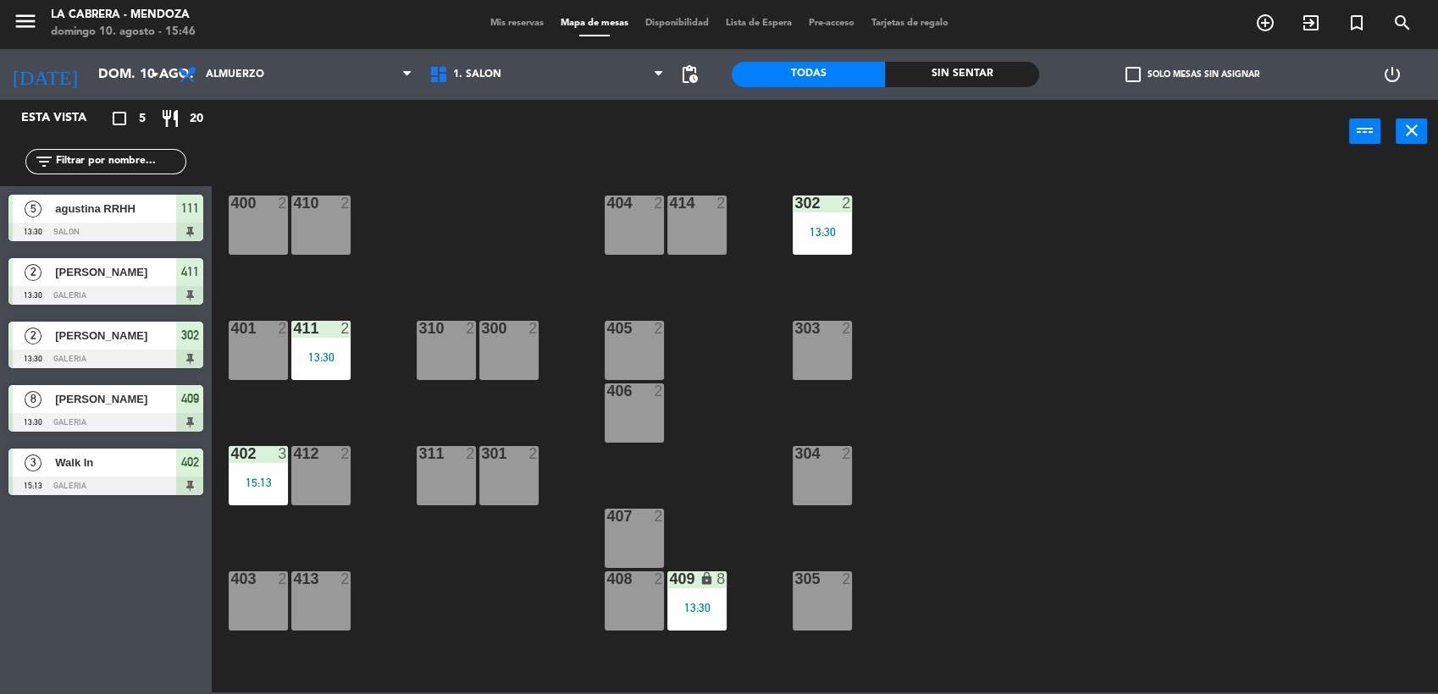
click at [108, 333] on span "[PERSON_NAME]" at bounding box center [115, 336] width 121 height 18
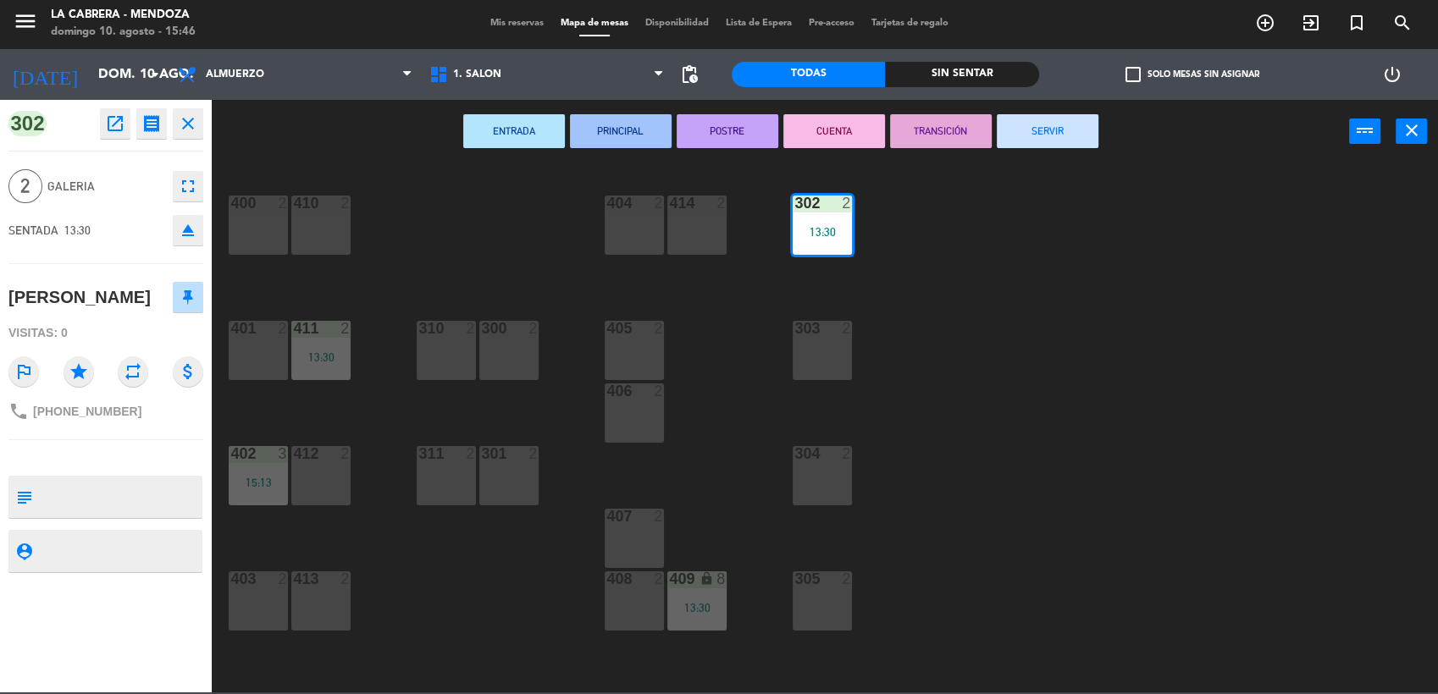
click at [1068, 125] on button "SERVIR" at bounding box center [1048, 131] width 102 height 34
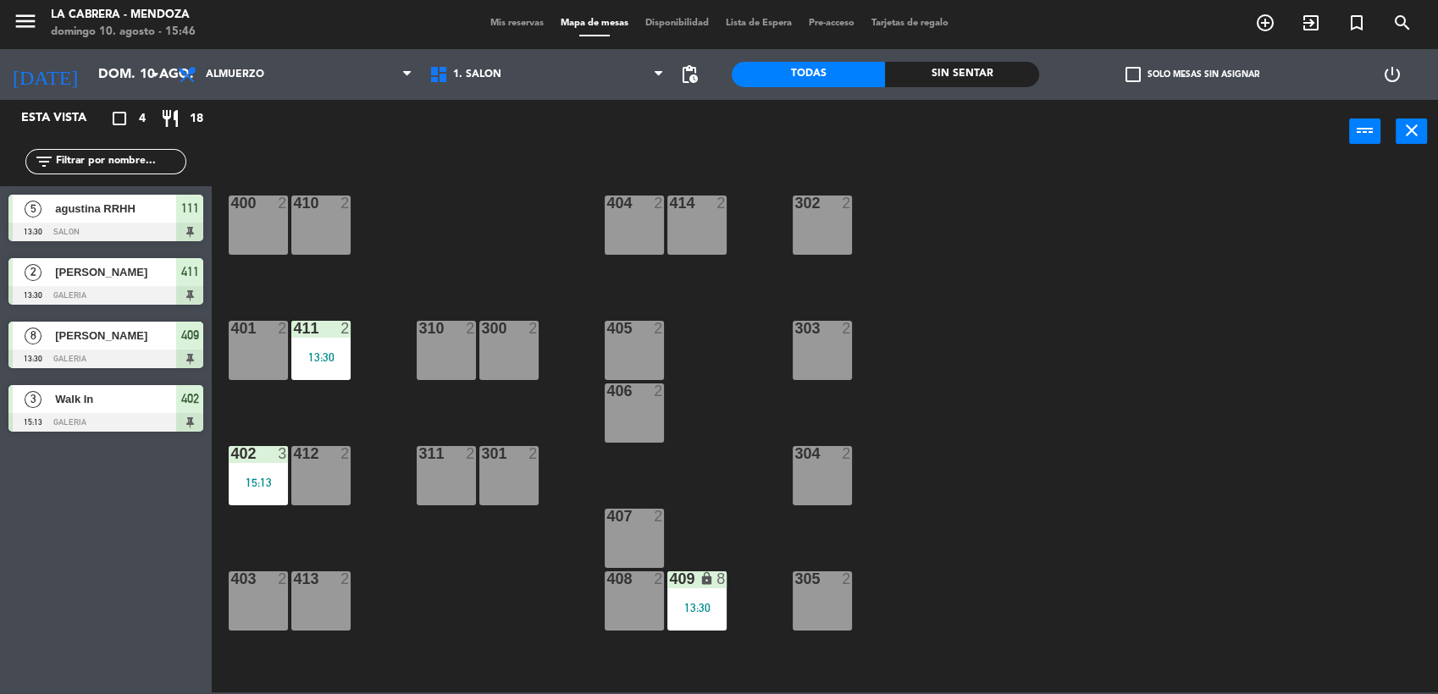
click at [82, 403] on span "Walk In" at bounding box center [115, 399] width 121 height 18
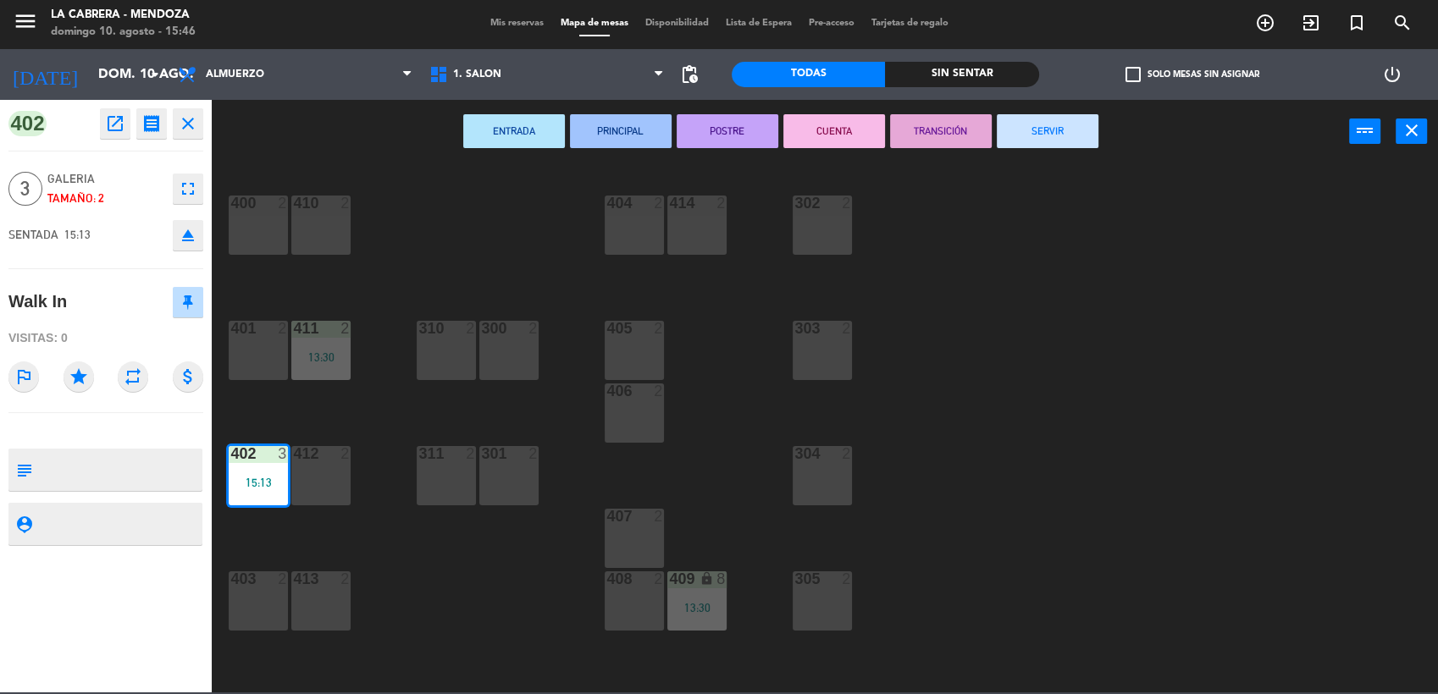
click at [448, 272] on div "400 2 410 2 404 2 414 2 302 2 401 2 411 2 13:30 310 2 300 2 303 2 405 2 406 2 4…" at bounding box center [832, 430] width 1212 height 529
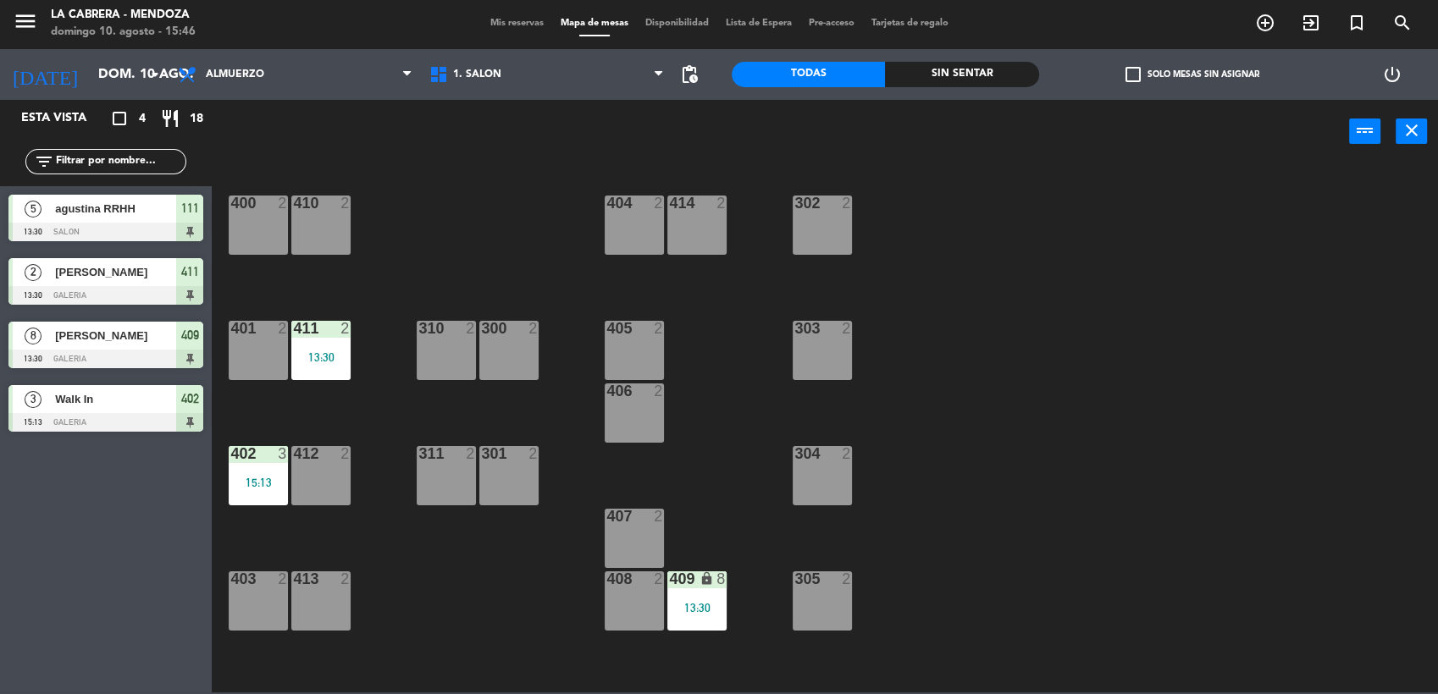
click at [140, 274] on span "[PERSON_NAME]" at bounding box center [115, 272] width 121 height 18
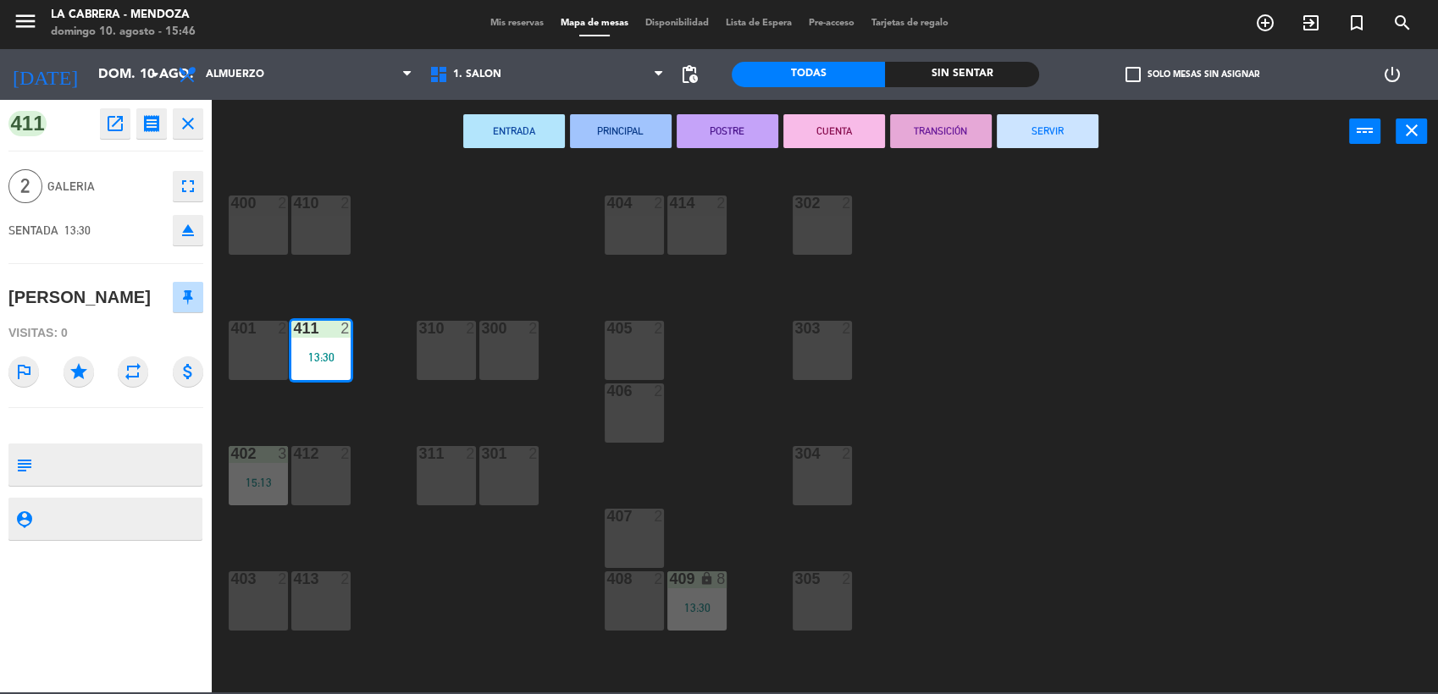
click at [1048, 123] on button "SERVIR" at bounding box center [1048, 131] width 102 height 34
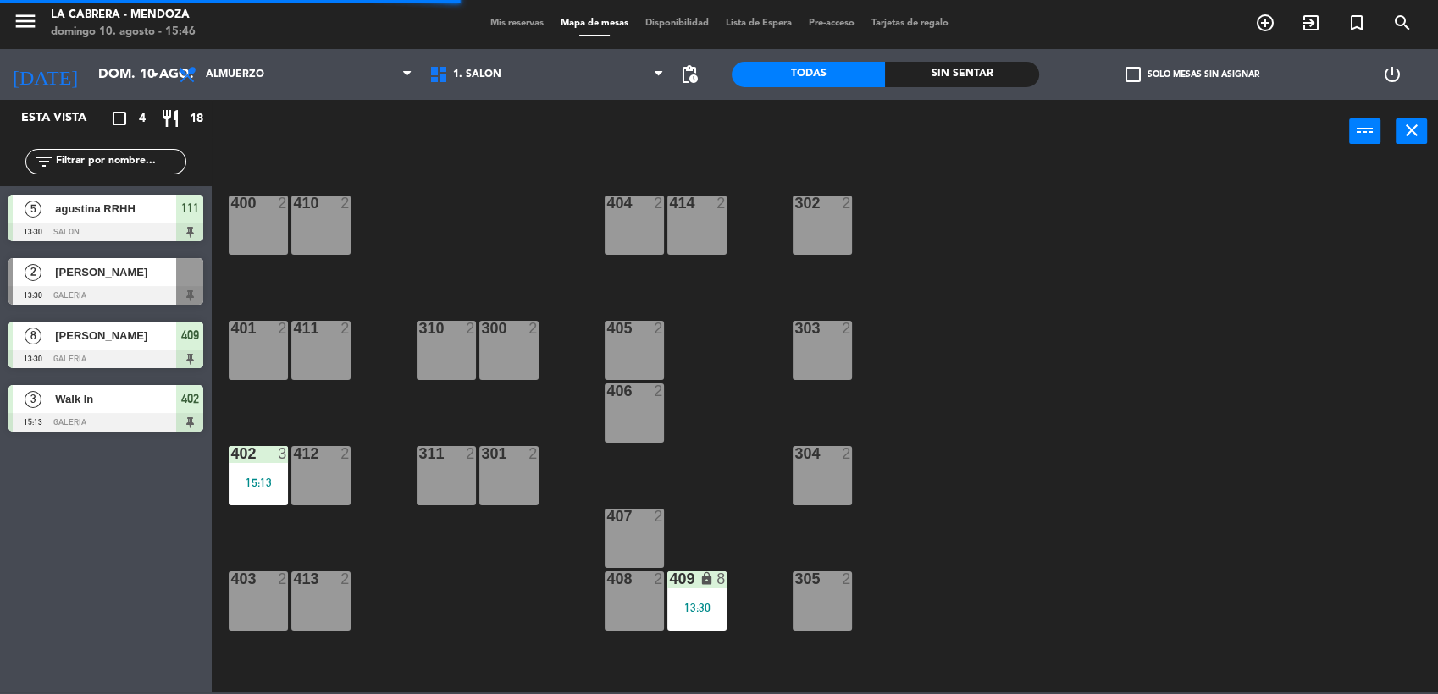
click at [102, 228] on div at bounding box center [105, 232] width 195 height 19
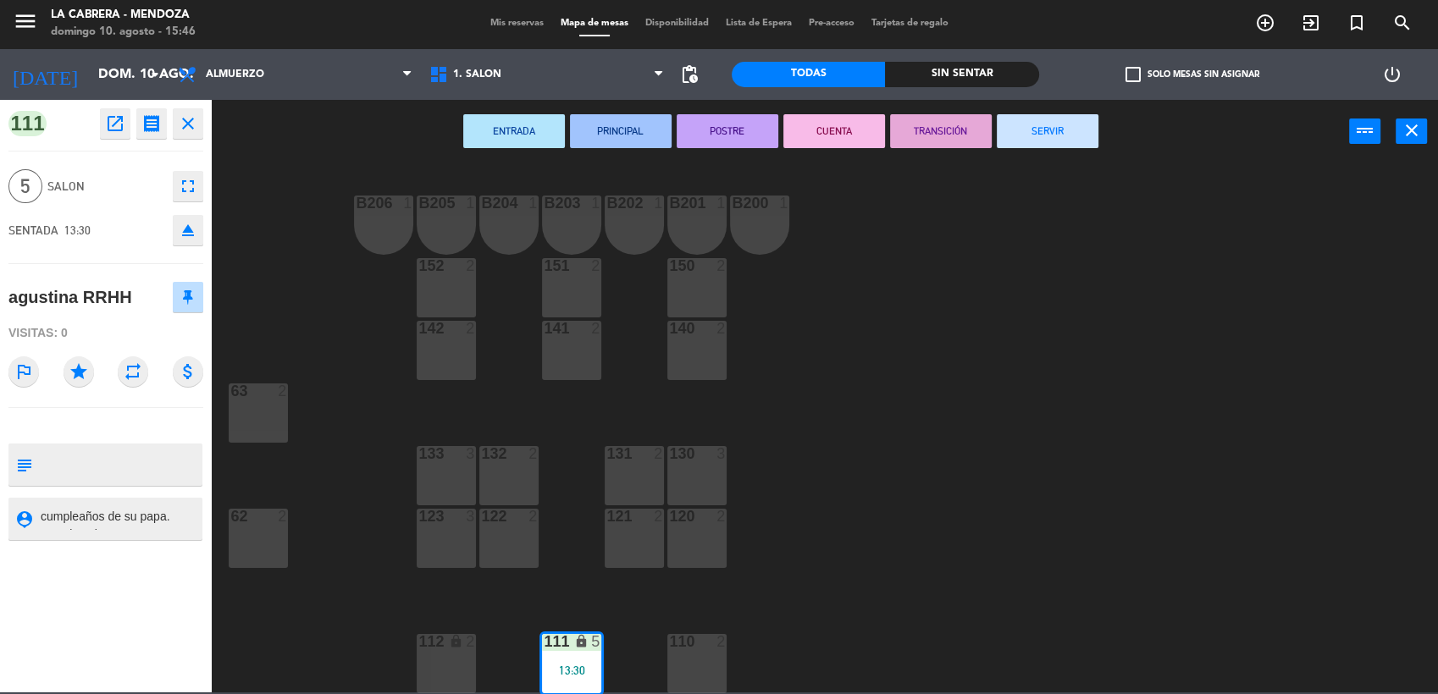
click at [1030, 140] on button "SERVIR" at bounding box center [1048, 131] width 102 height 34
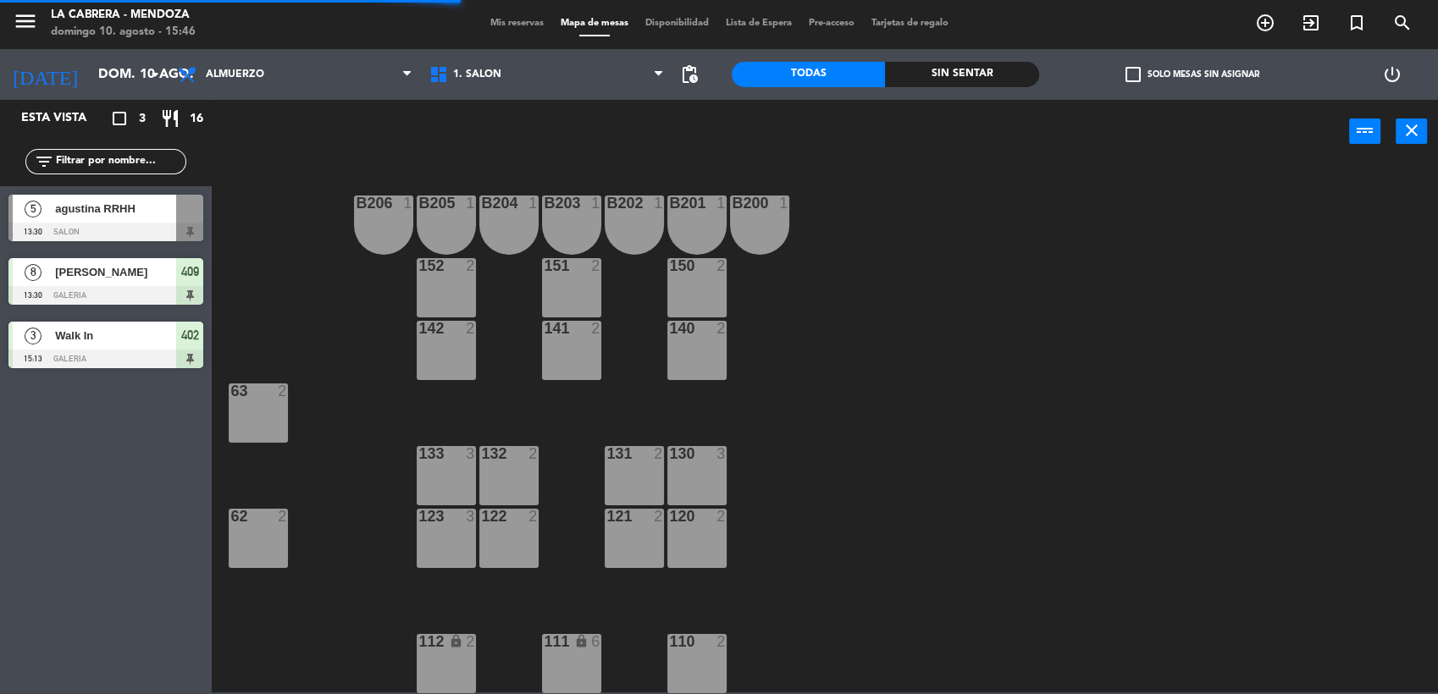
click at [134, 292] on div at bounding box center [105, 295] width 195 height 19
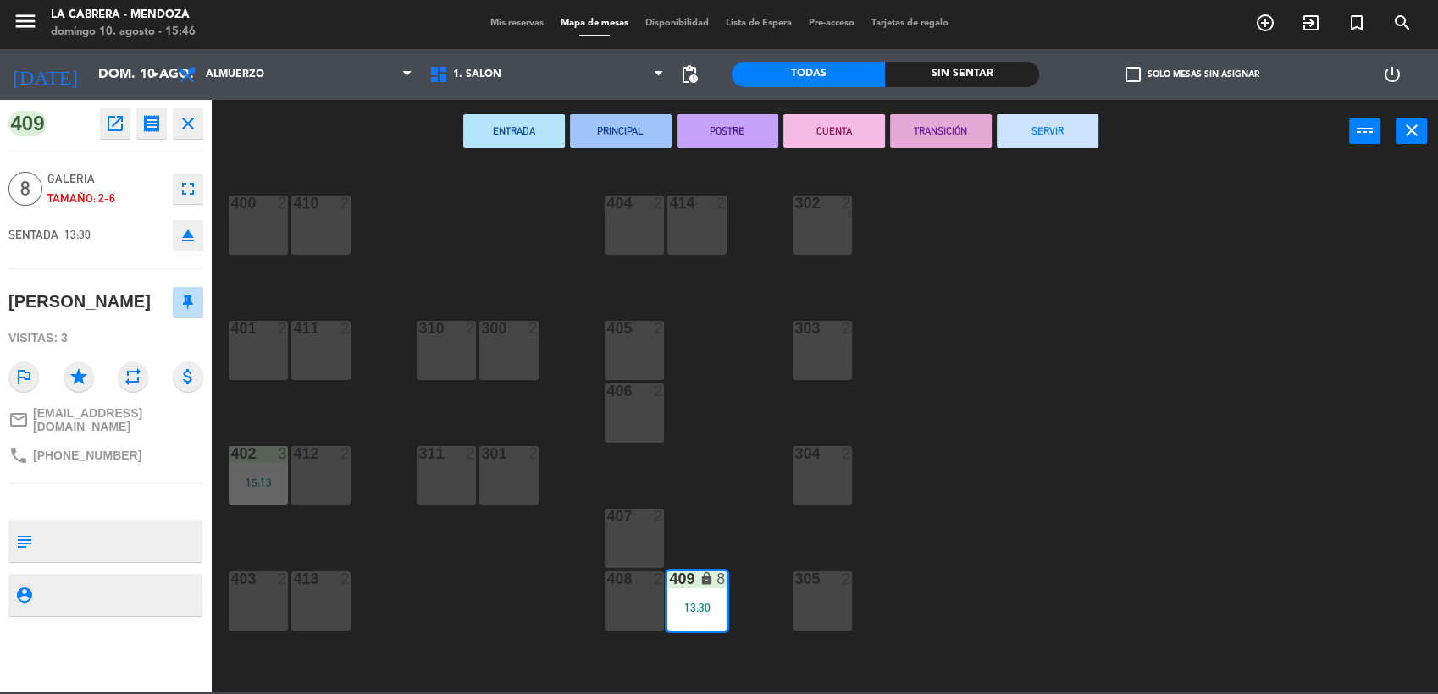
click at [1015, 126] on button "SERVIR" at bounding box center [1048, 131] width 102 height 34
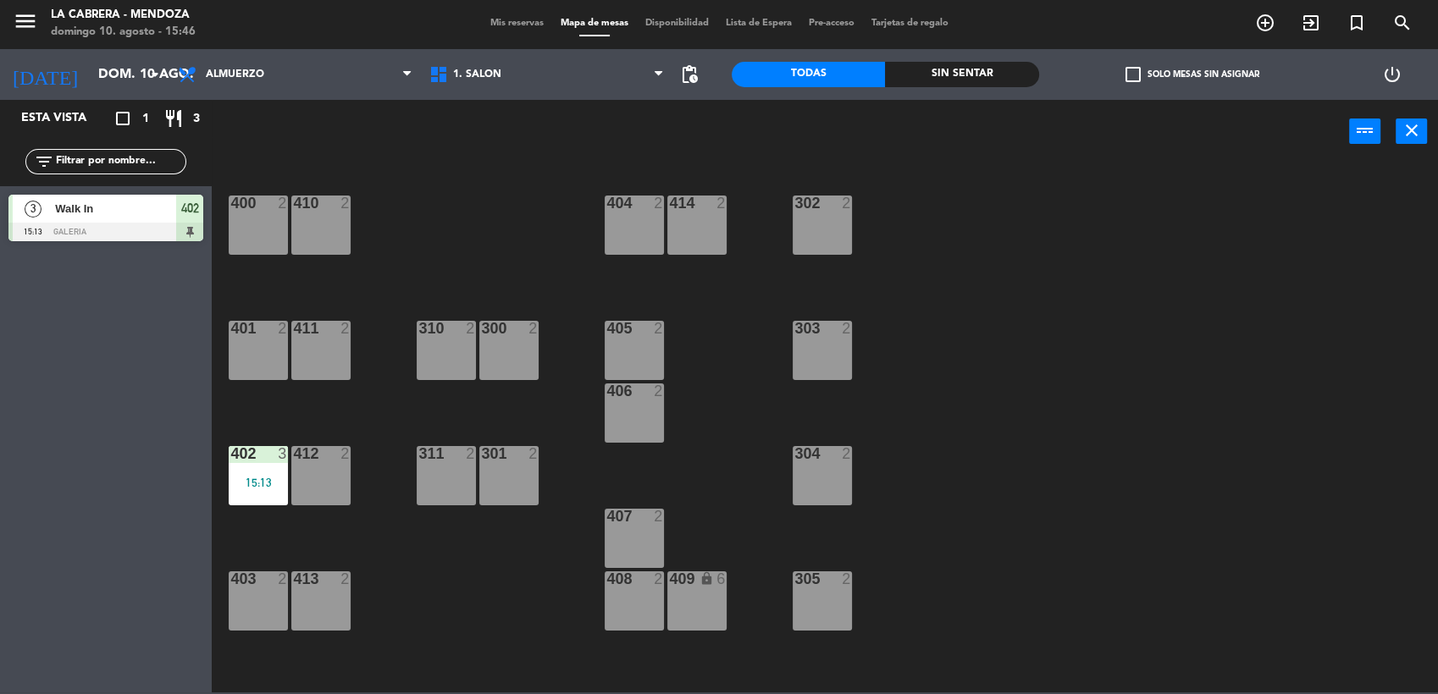
click at [506, 24] on span "Mis reservas" at bounding box center [517, 23] width 70 height 9
